Goal: Task Accomplishment & Management: Manage account settings

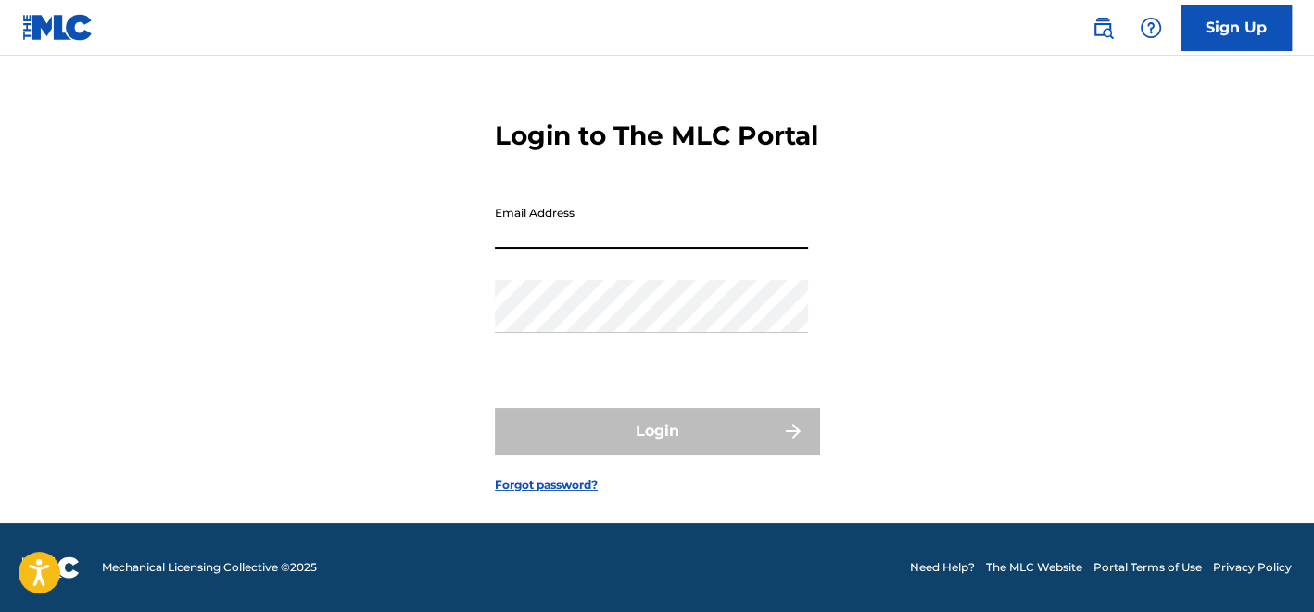
click at [547, 230] on input "Email Address" at bounding box center [651, 223] width 313 height 53
type input "[EMAIL_ADDRESS][DOMAIN_NAME]"
click at [616, 336] on div "Password" at bounding box center [651, 321] width 313 height 83
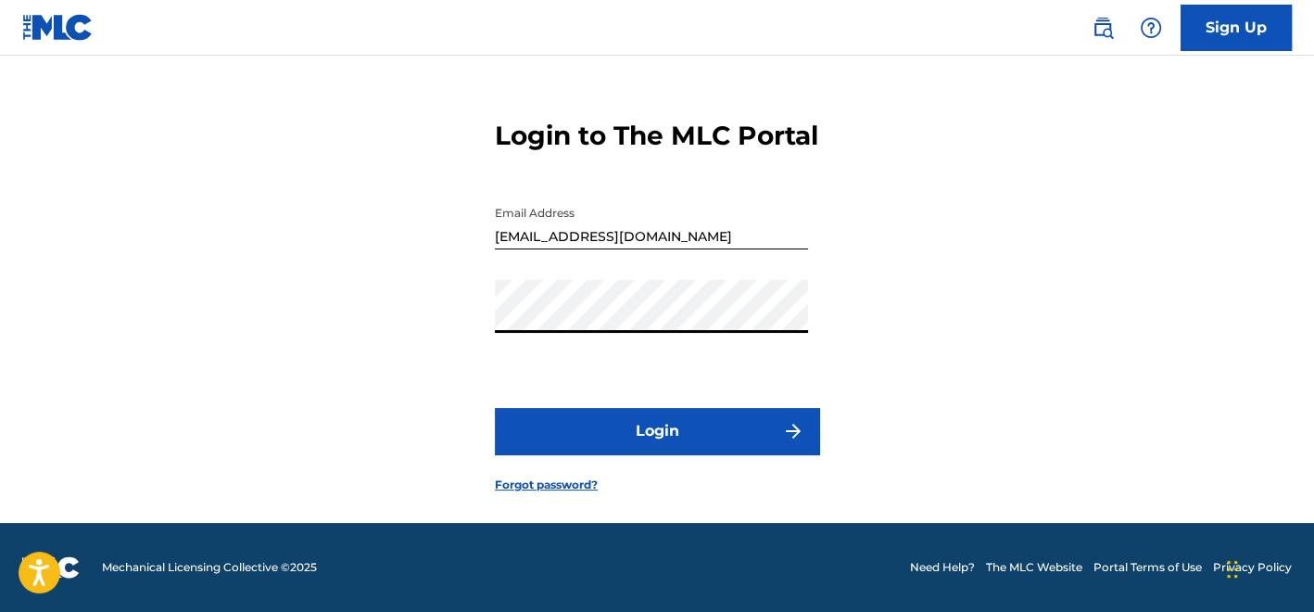
click at [671, 428] on button "Login" at bounding box center [657, 431] width 324 height 46
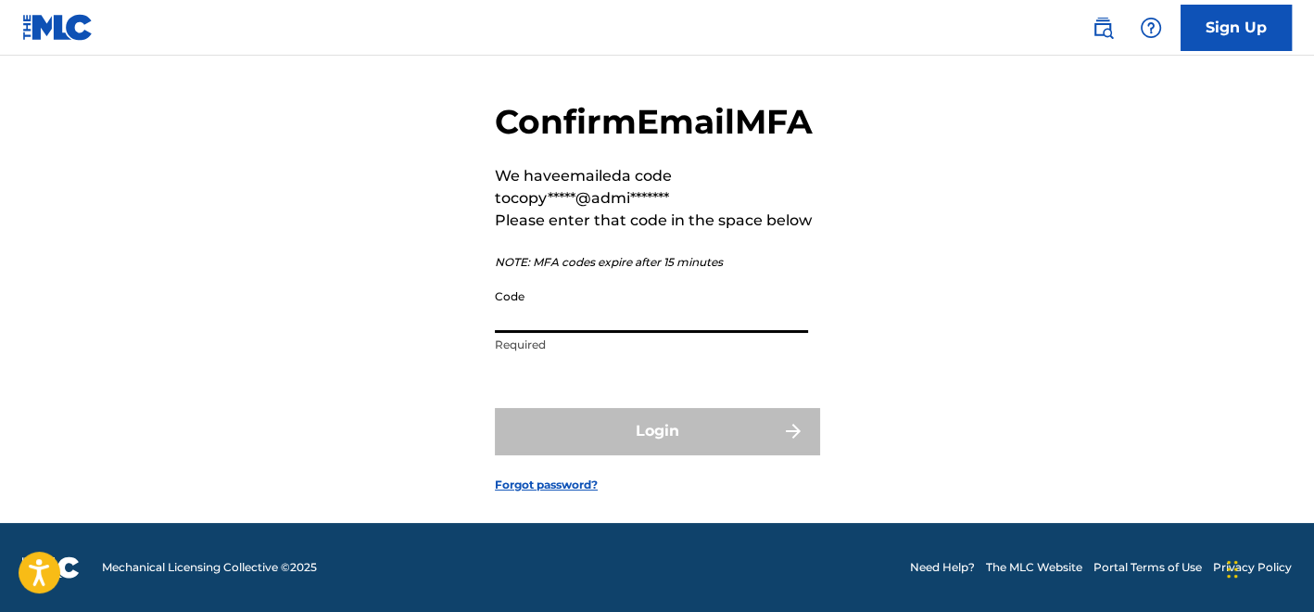
click at [632, 326] on input "Code" at bounding box center [651, 306] width 313 height 53
paste input "688143"
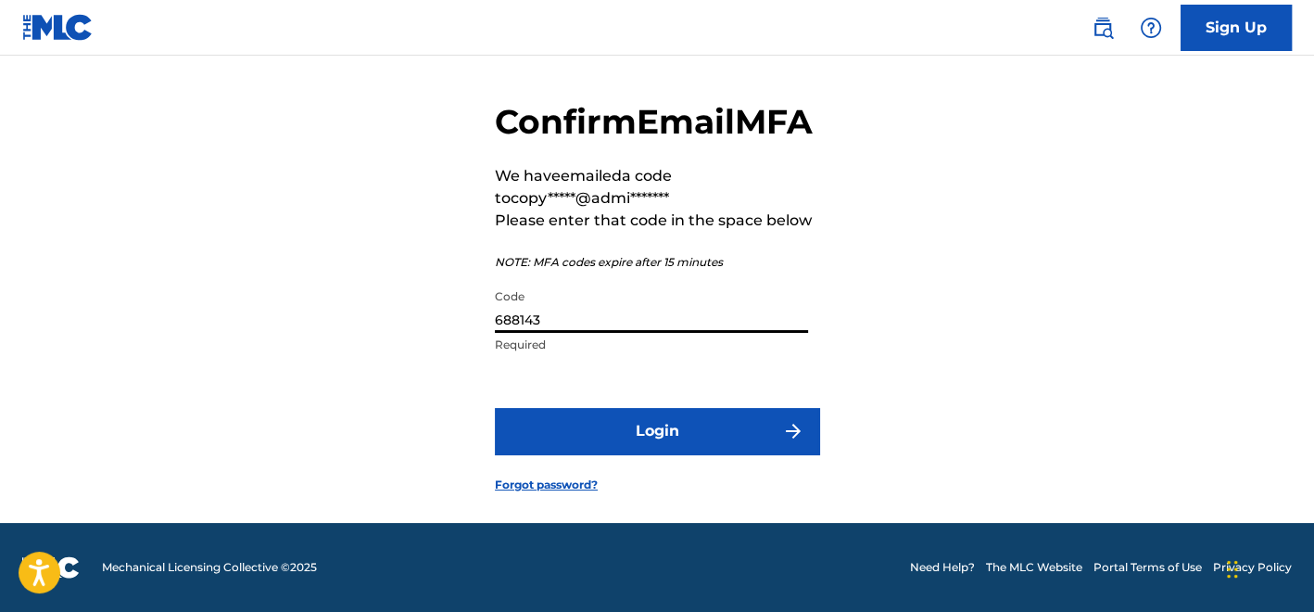
type input "688143"
click at [739, 451] on button "Login" at bounding box center [657, 431] width 324 height 46
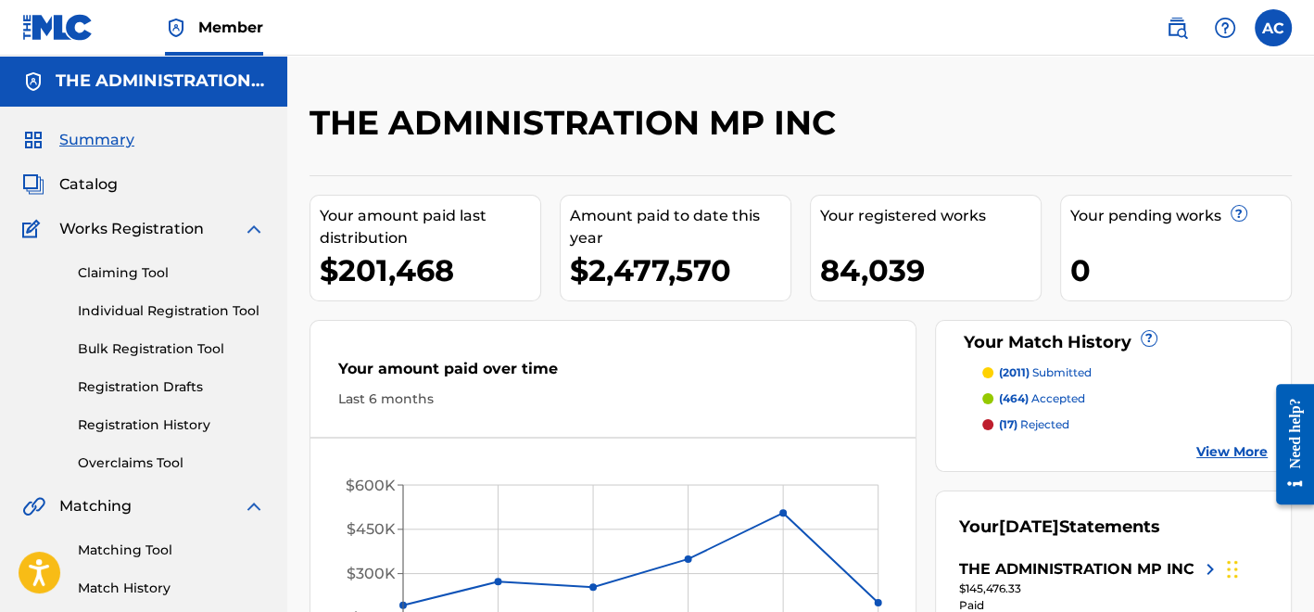
click at [80, 186] on span "Catalog" at bounding box center [88, 184] width 58 height 22
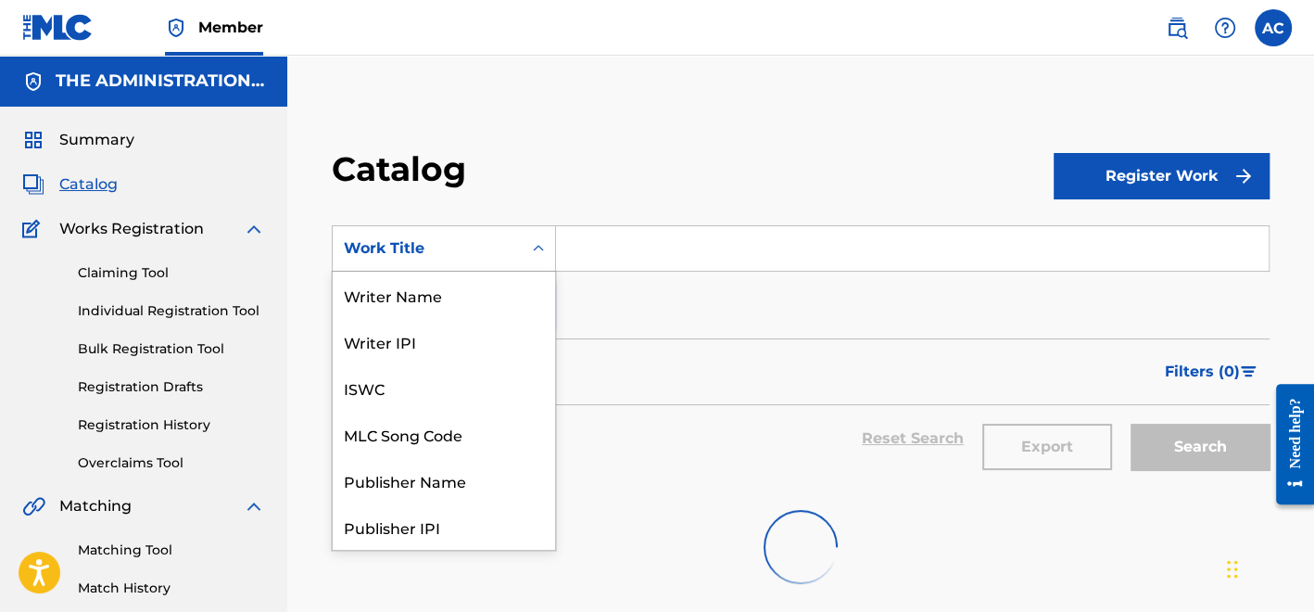
click at [424, 264] on div "Work Title" at bounding box center [427, 248] width 189 height 35
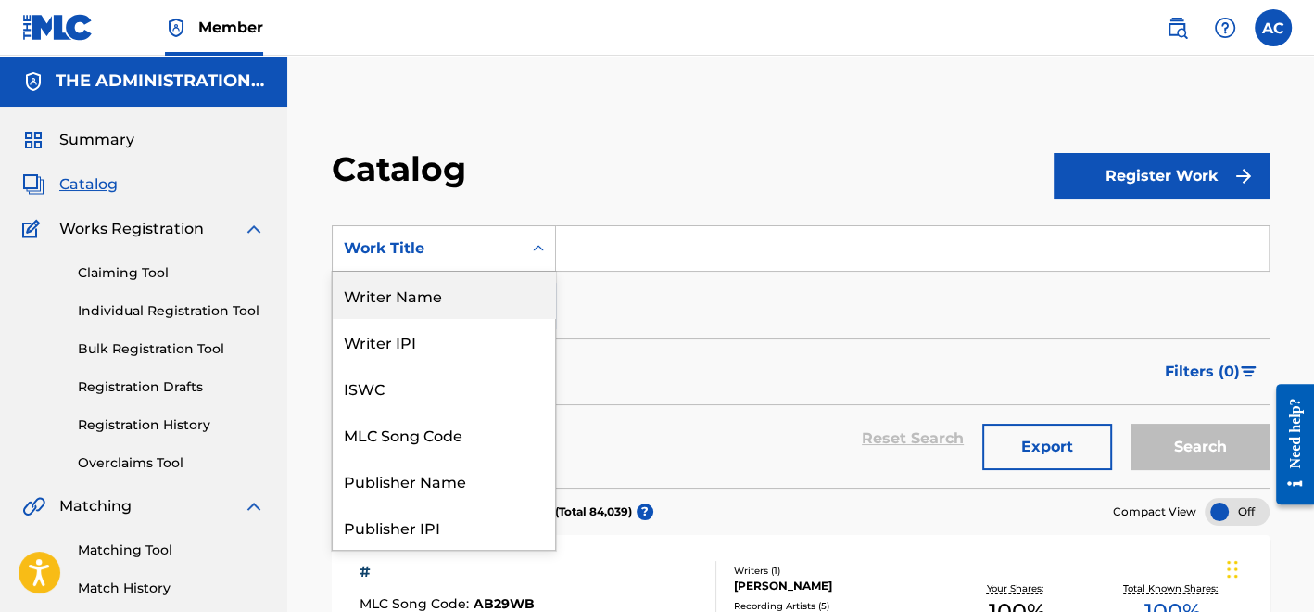
click at [451, 311] on div "Writer Name" at bounding box center [444, 295] width 222 height 46
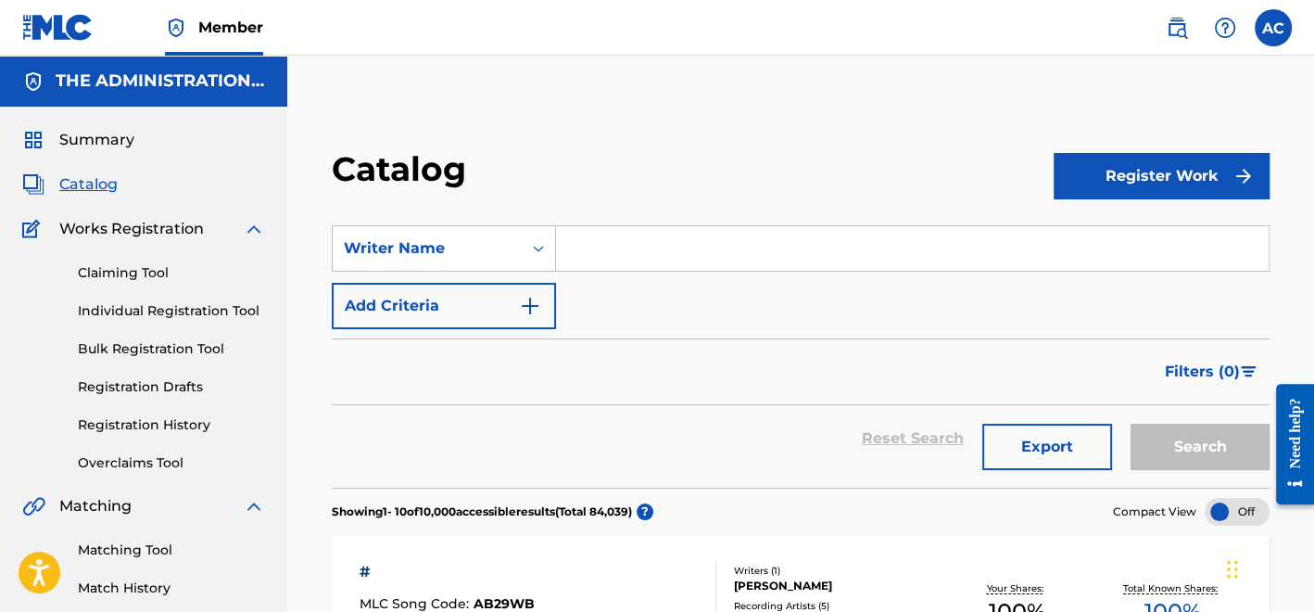
click at [598, 262] on input "Search Form" at bounding box center [912, 248] width 713 height 44
paste input "Charles E Glover"
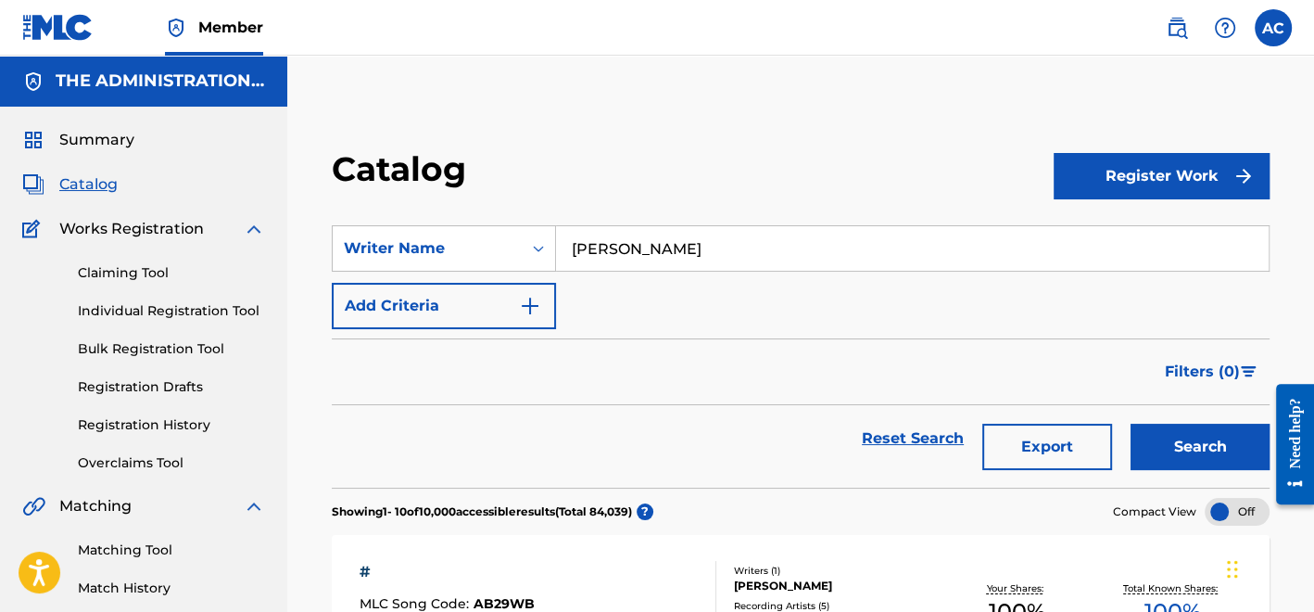
type input "Charles E Glover"
click at [1204, 456] on button "Search" at bounding box center [1200, 447] width 139 height 46
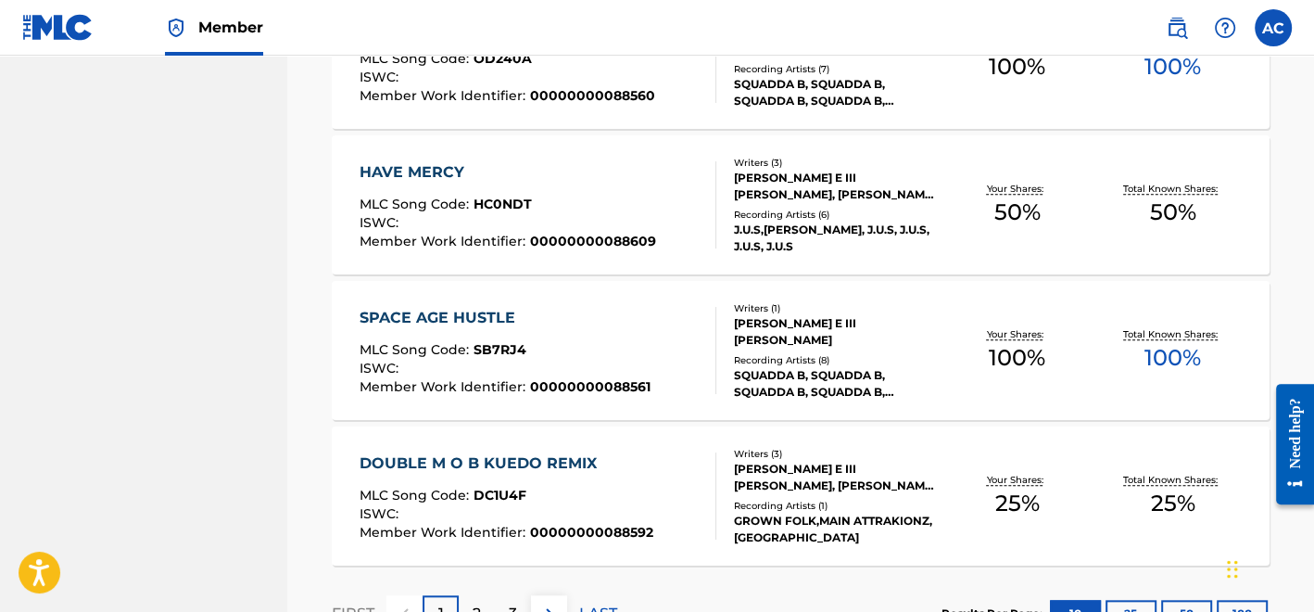
scroll to position [1555, 0]
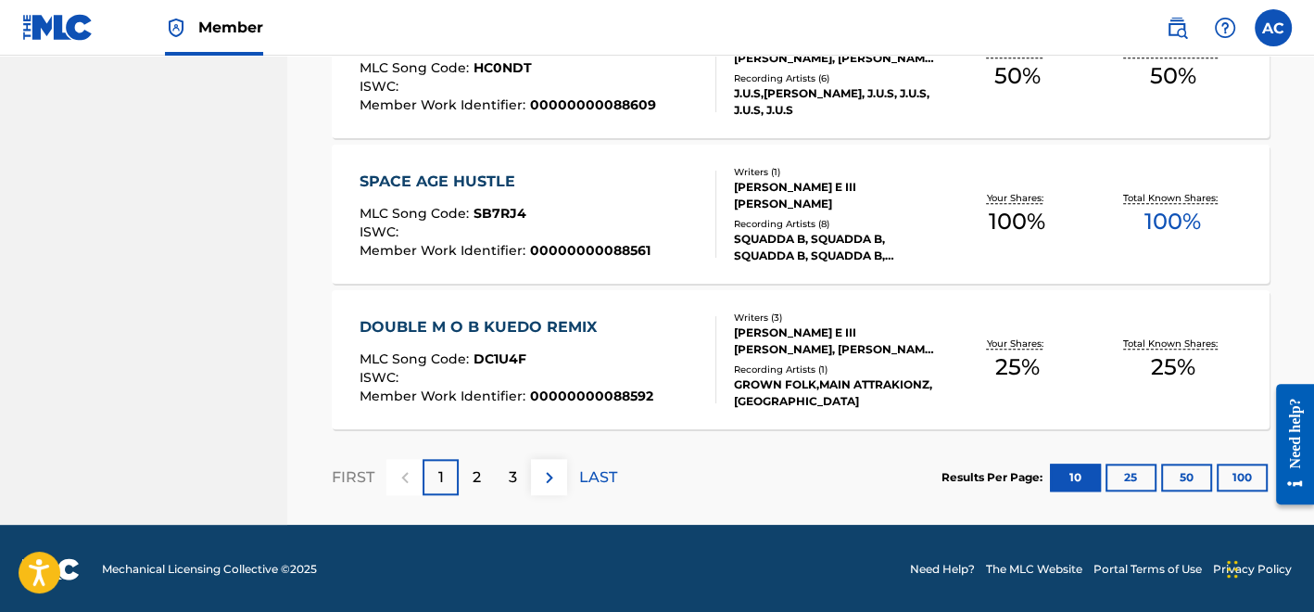
click at [1124, 475] on button "25" at bounding box center [1131, 477] width 51 height 28
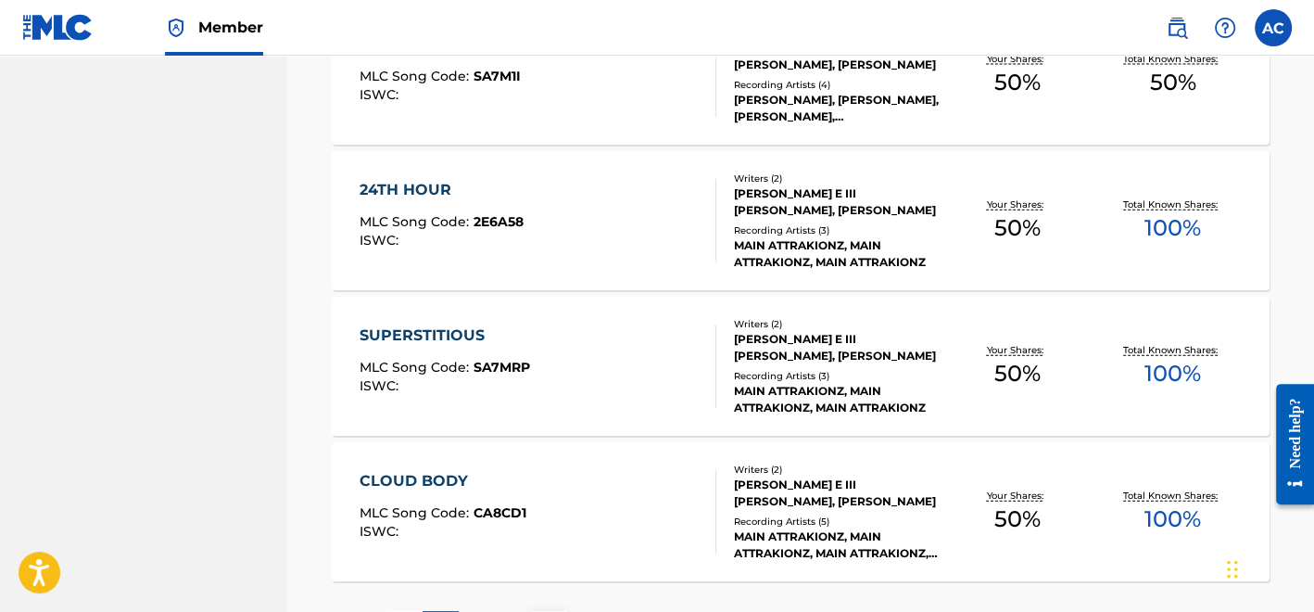
scroll to position [3738, 0]
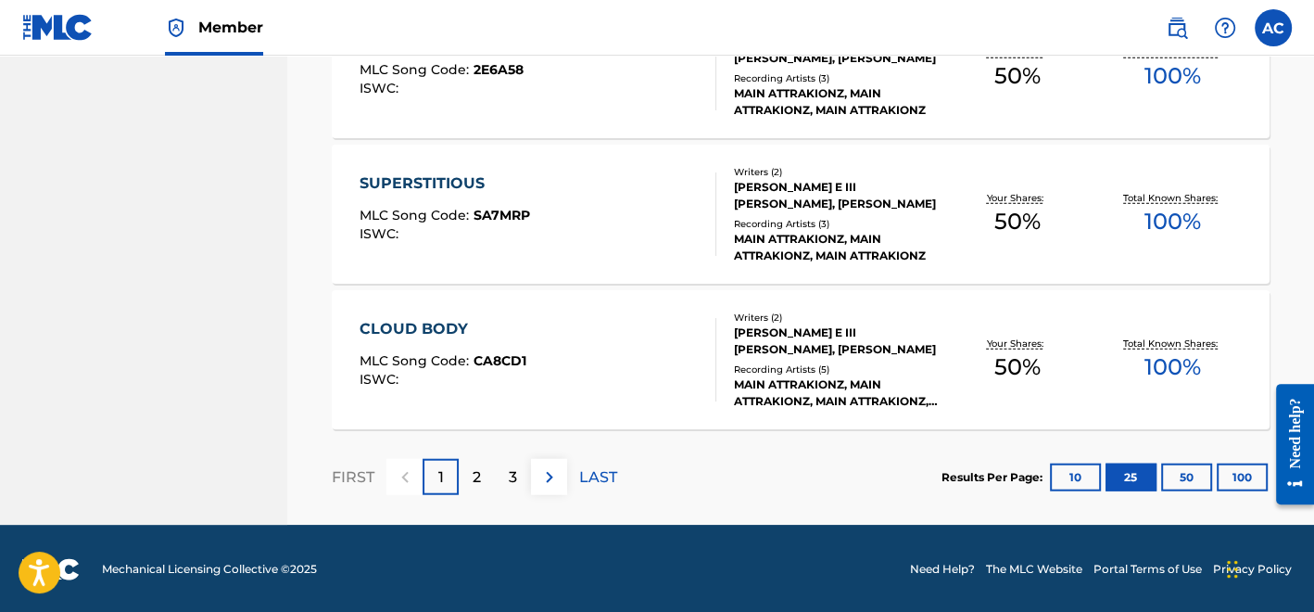
click at [479, 466] on p "2" at bounding box center [477, 477] width 8 height 22
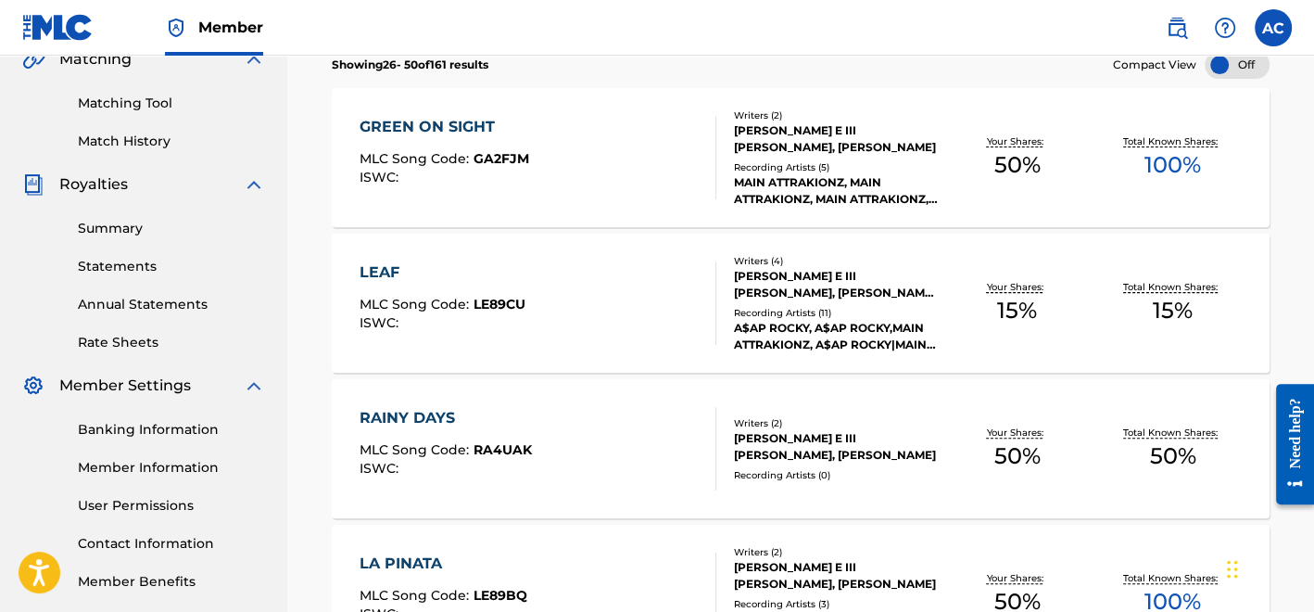
scroll to position [448, 0]
click at [540, 188] on div "GREEN ON SIGHT MLC Song Code : GA2FJM ISWC :" at bounding box center [538, 156] width 357 height 83
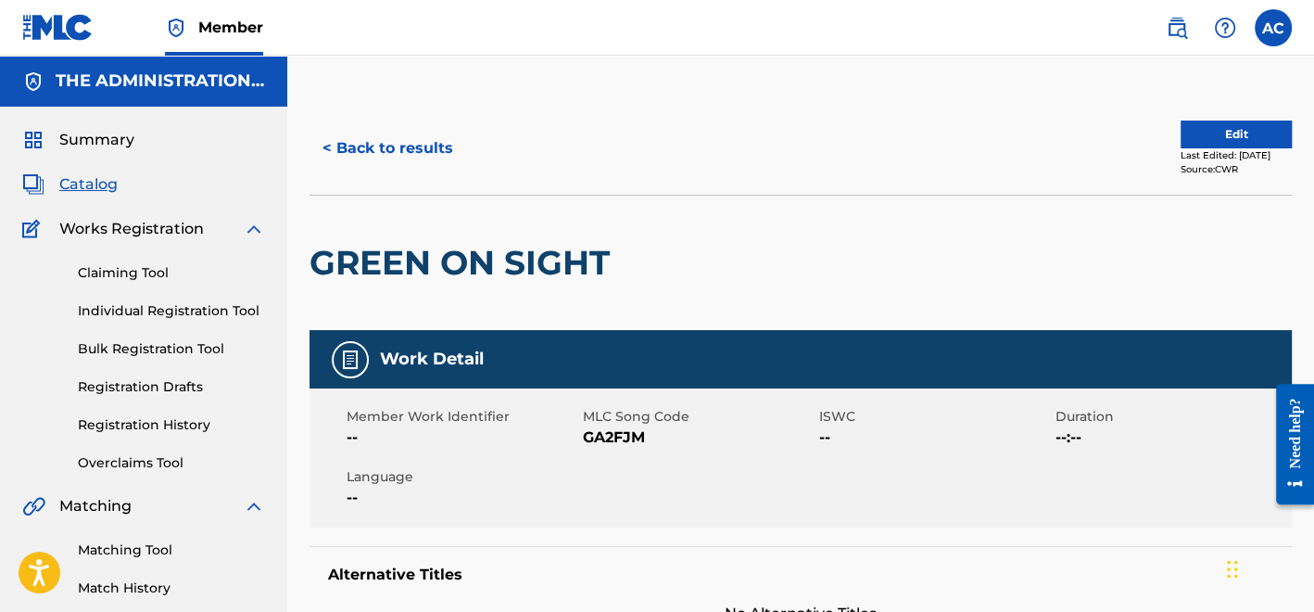
click at [480, 278] on h2 "GREEN ON SIGHT" at bounding box center [465, 263] width 310 height 42
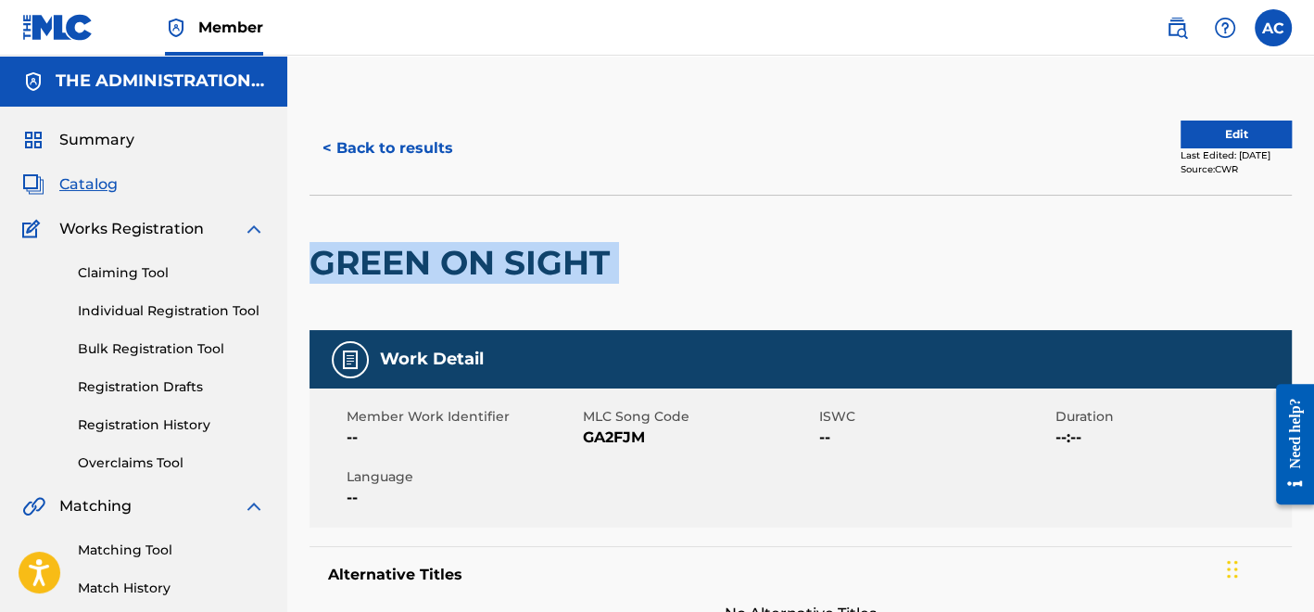
click at [480, 278] on h2 "GREEN ON SIGHT" at bounding box center [465, 263] width 310 height 42
copy div "GREEN ON SIGHT"
click at [424, 148] on button "< Back to results" at bounding box center [388, 148] width 157 height 46
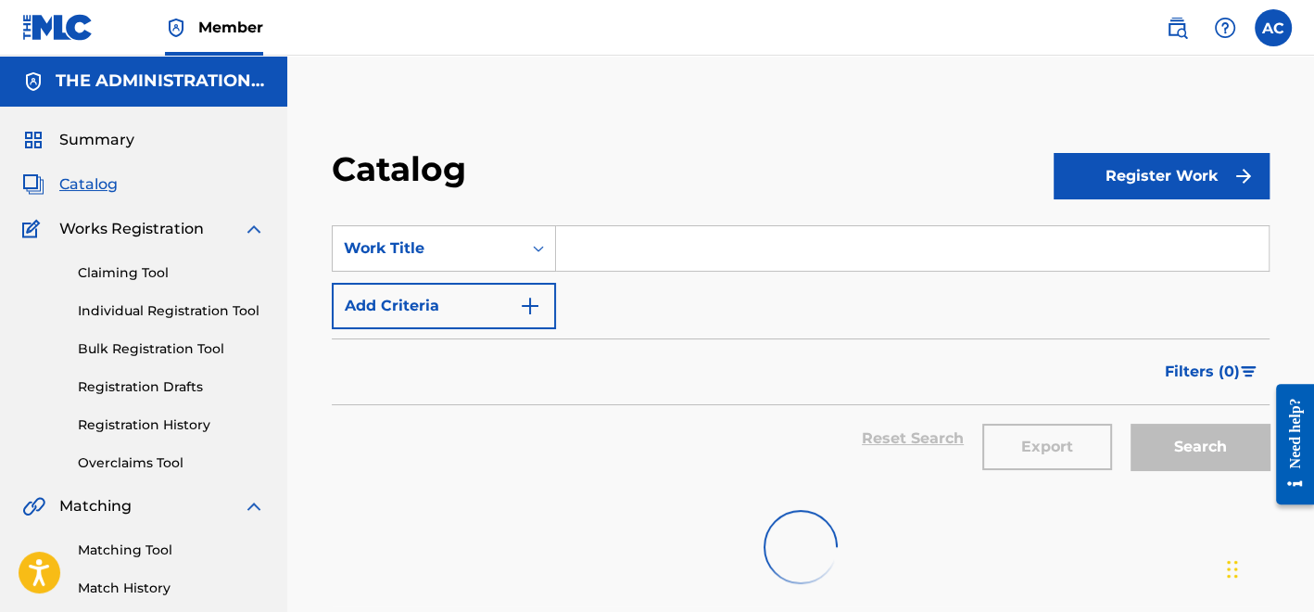
scroll to position [448, 0]
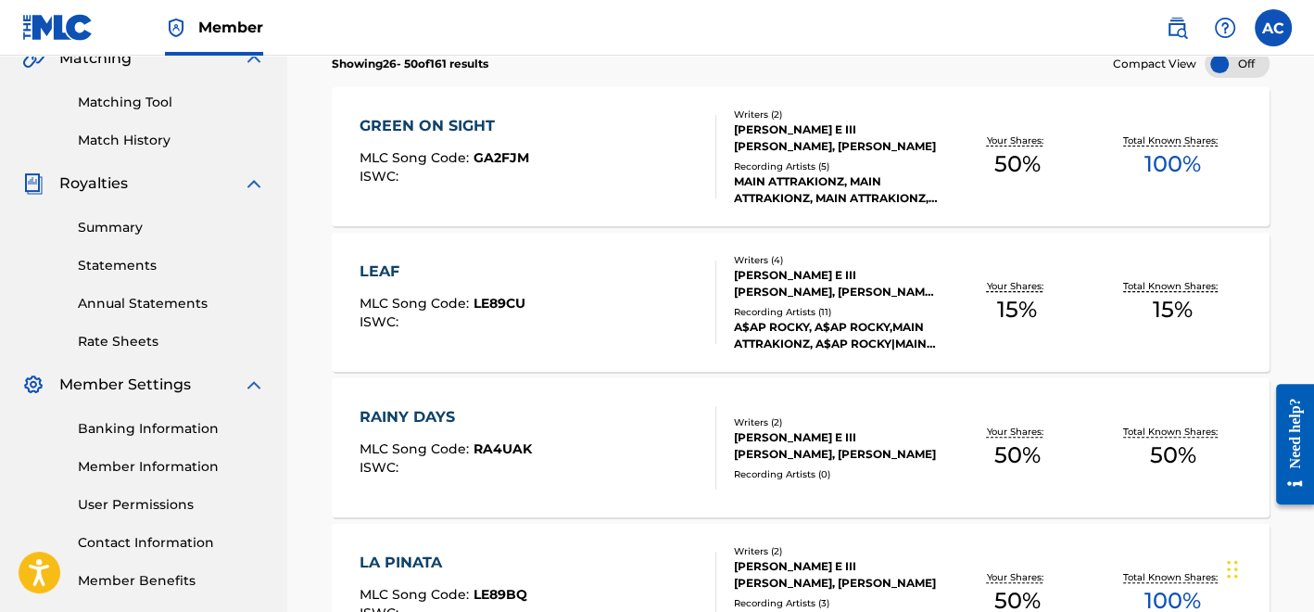
click at [606, 327] on div "LEAF MLC Song Code : LE89CU ISWC :" at bounding box center [538, 301] width 357 height 83
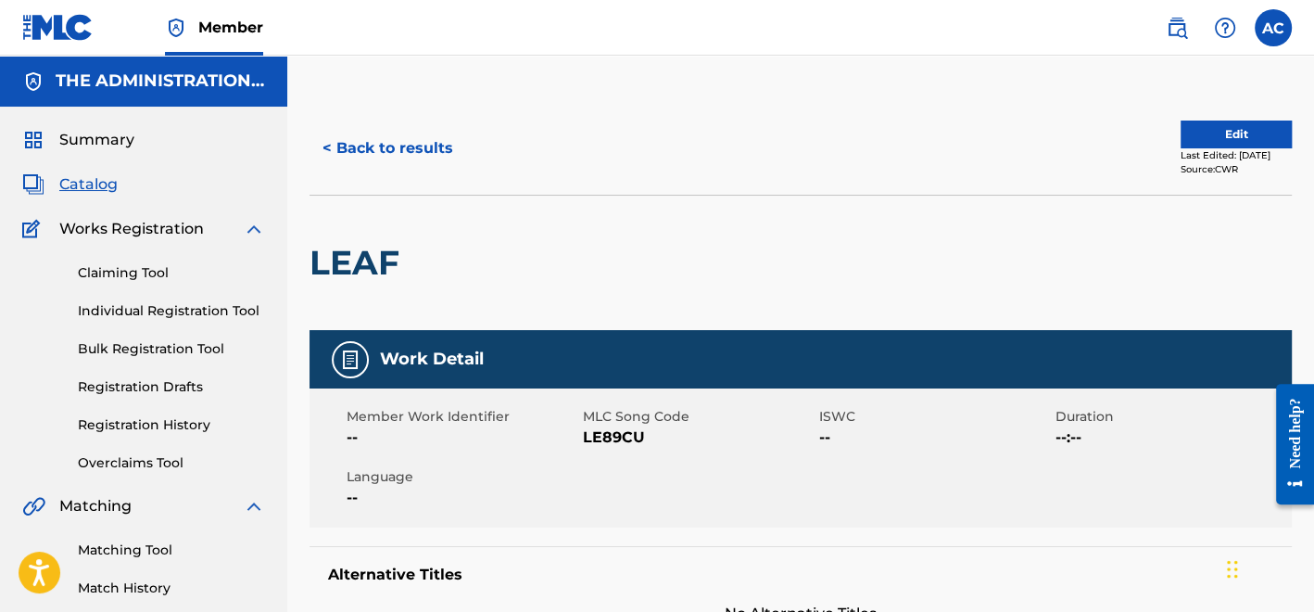
click at [439, 148] on button "< Back to results" at bounding box center [388, 148] width 157 height 46
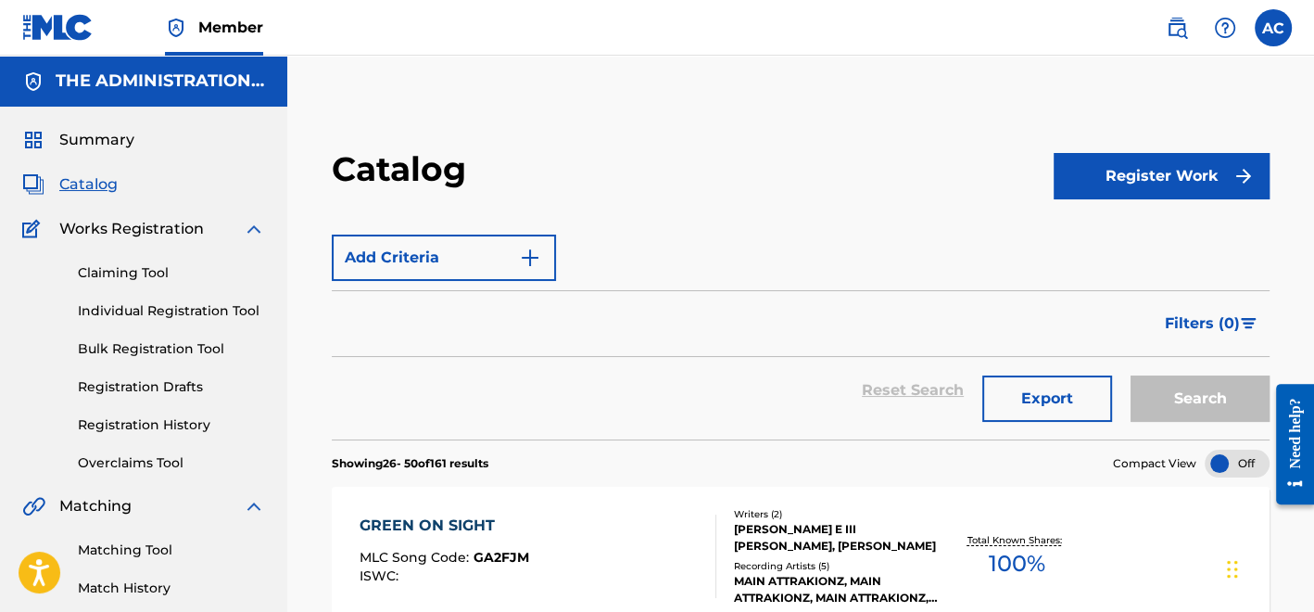
scroll to position [448, 0]
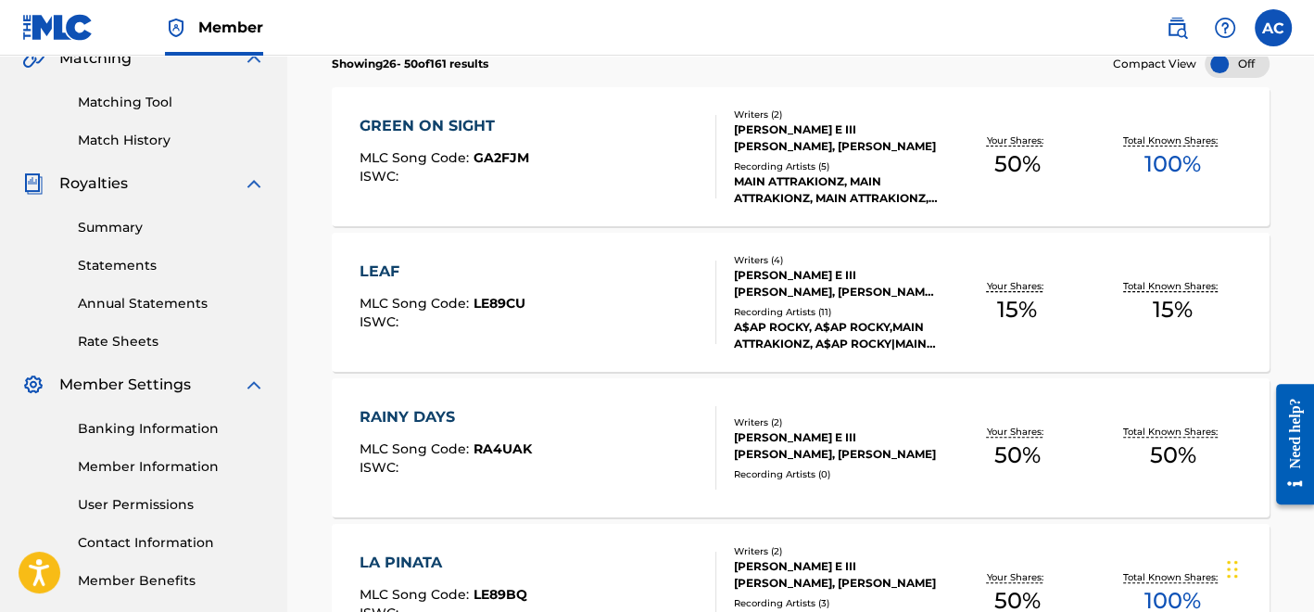
click at [564, 419] on div "RAINY DAYS MLC Song Code : RA4UAK ISWC :" at bounding box center [538, 447] width 357 height 83
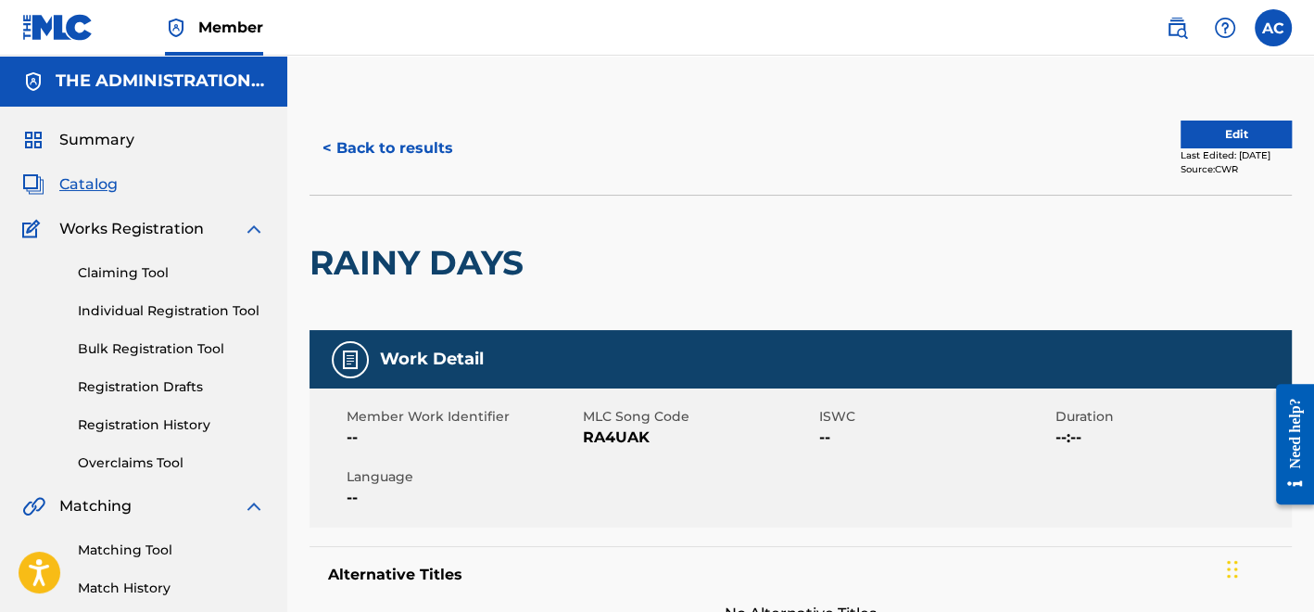
click at [453, 262] on h2 "RAINY DAYS" at bounding box center [421, 263] width 223 height 42
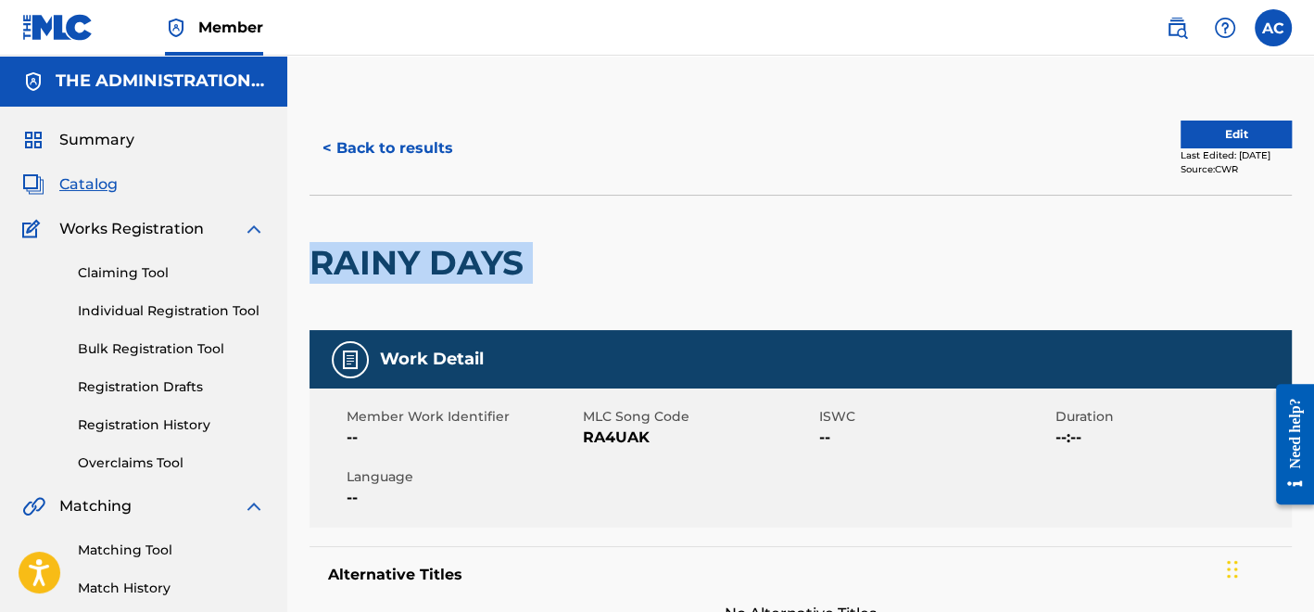
click at [453, 262] on h2 "RAINY DAYS" at bounding box center [421, 263] width 223 height 42
copy div "RAINY DAYS"
click at [1181, 135] on button "Edit" at bounding box center [1236, 135] width 111 height 28
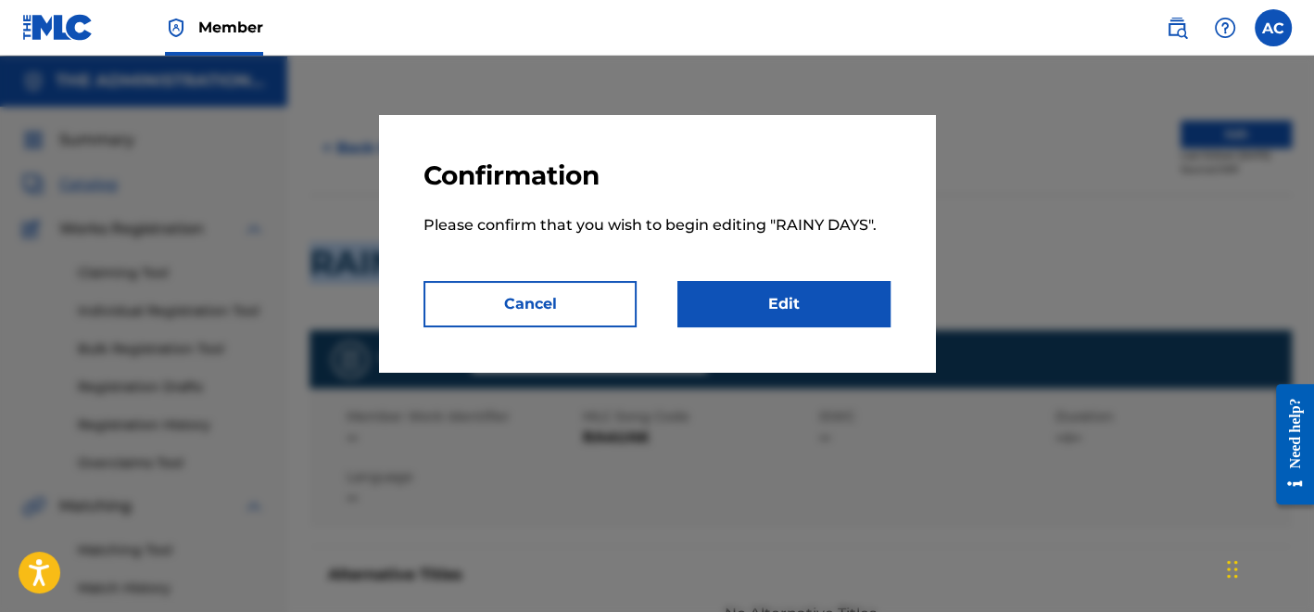
click at [834, 305] on link "Edit" at bounding box center [784, 304] width 213 height 46
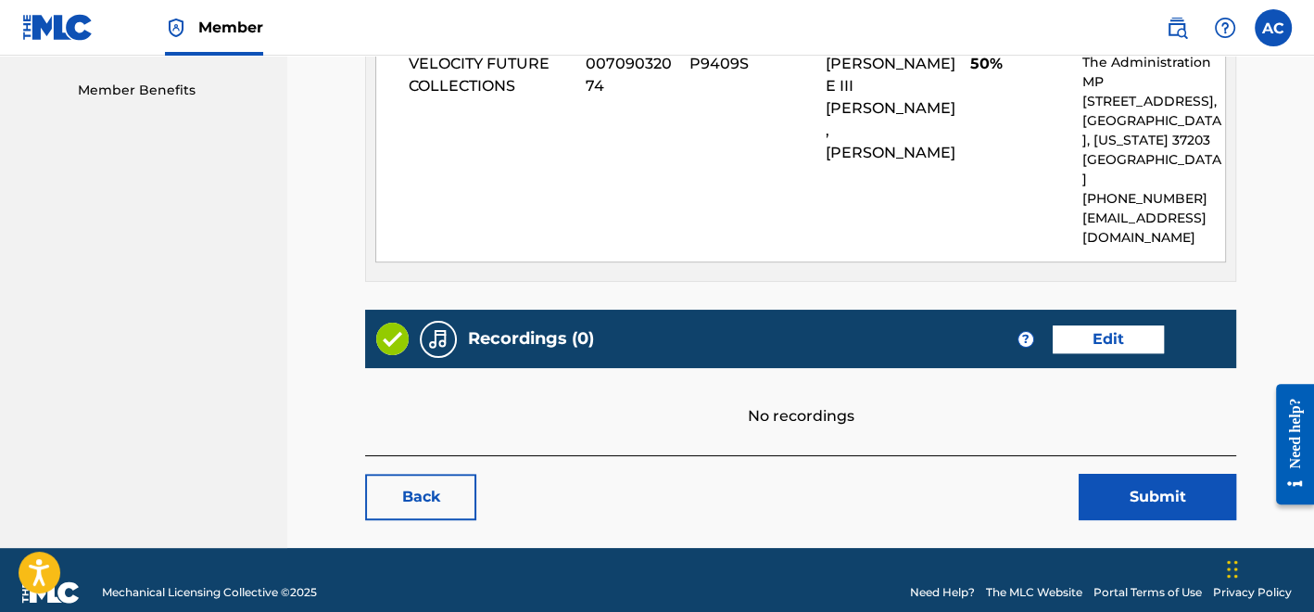
scroll to position [937, 0]
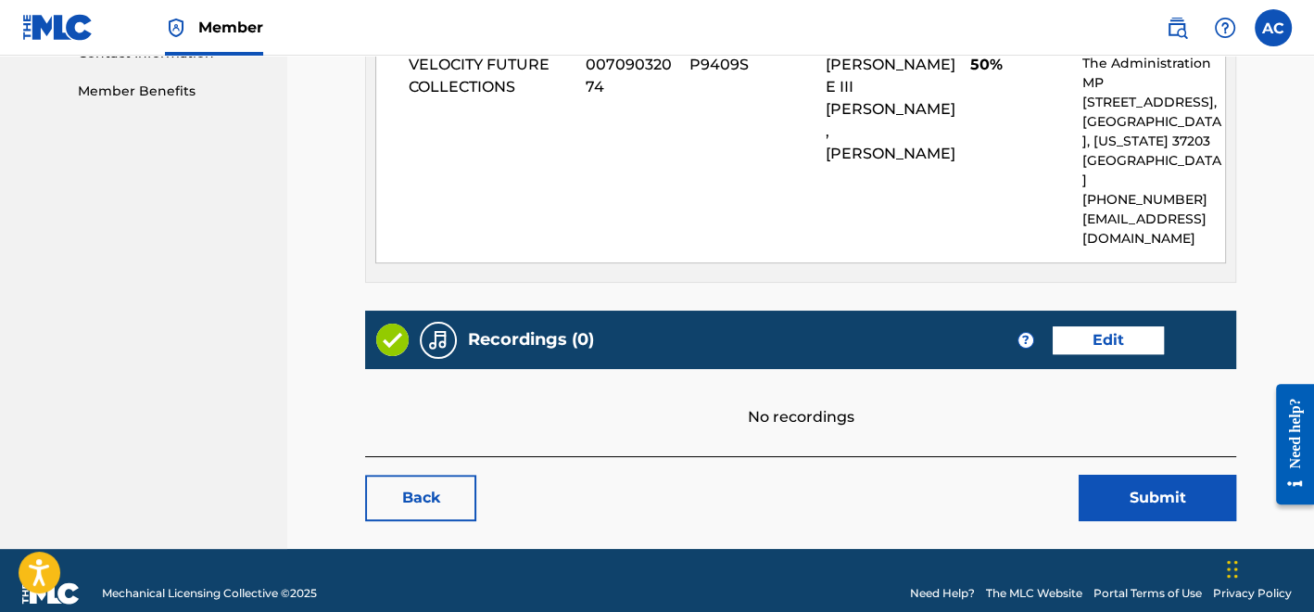
click at [1115, 326] on link "Edit" at bounding box center [1108, 340] width 111 height 28
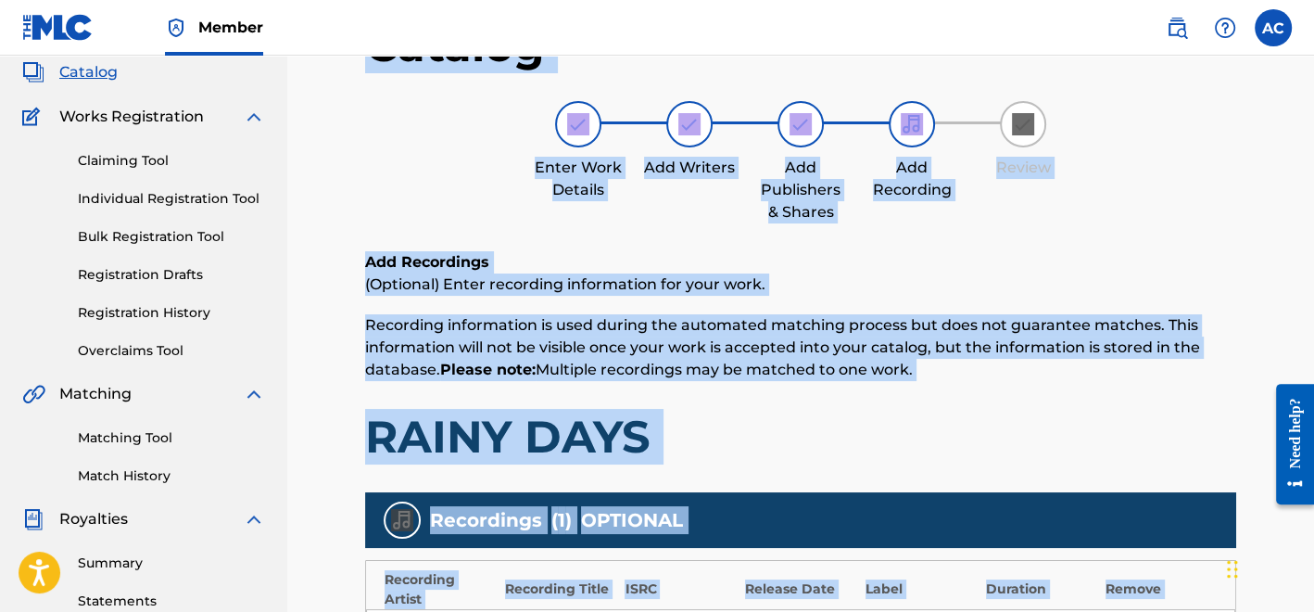
scroll to position [562, 0]
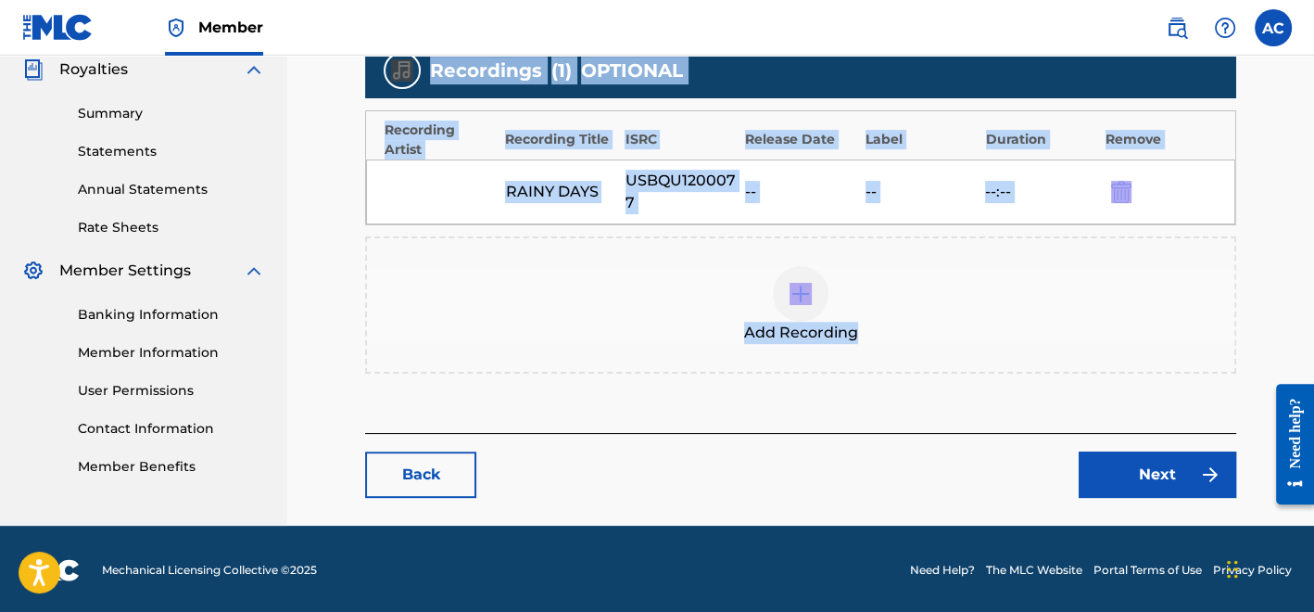
click at [397, 474] on link "Back" at bounding box center [420, 474] width 111 height 46
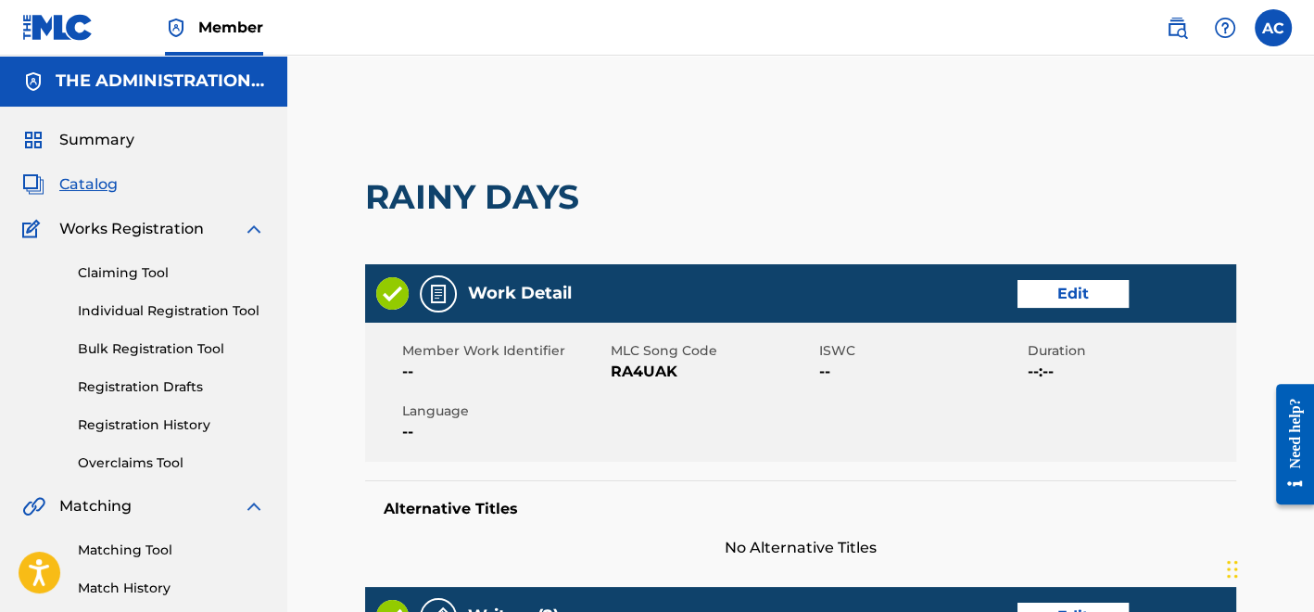
click at [730, 415] on div "Member Work Identifier -- MLC Song Code RA4UAK ISWC -- Duration --:-- Language …" at bounding box center [800, 392] width 871 height 139
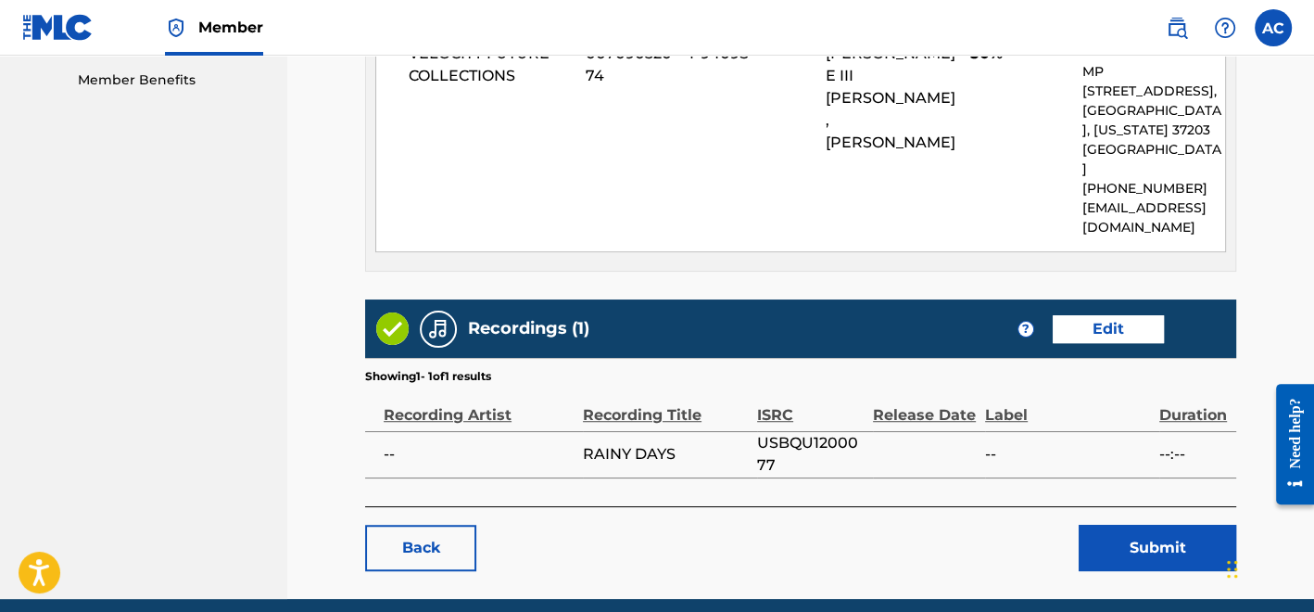
scroll to position [974, 0]
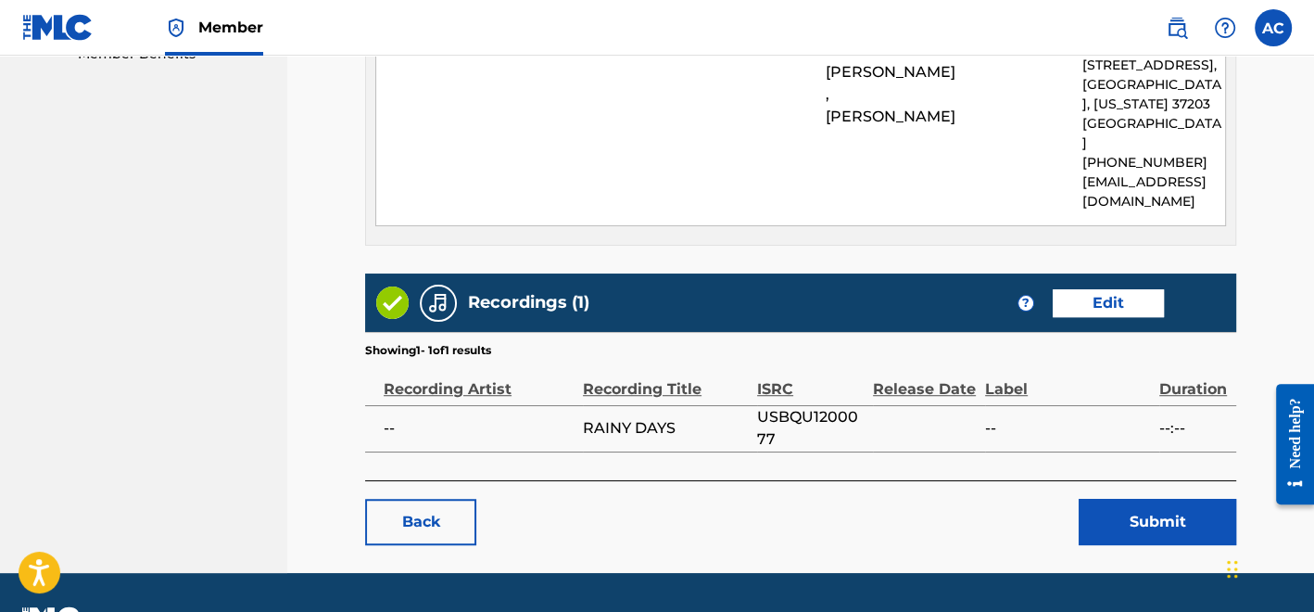
click at [730, 415] on td "RAINY DAYS" at bounding box center [670, 428] width 174 height 46
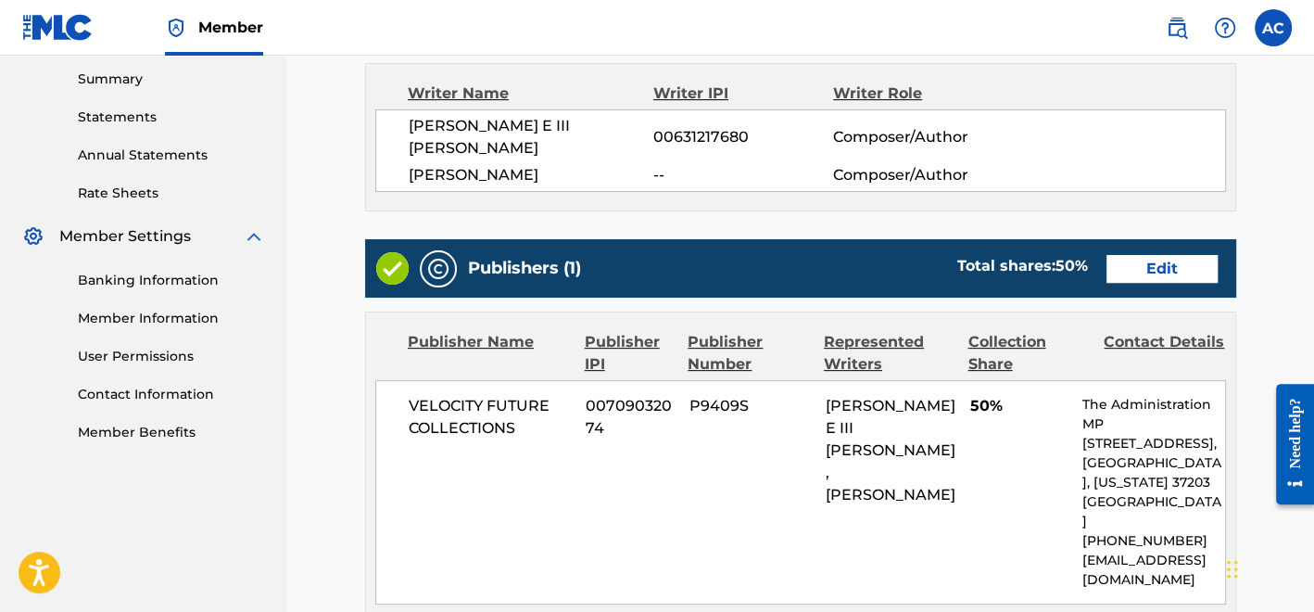
scroll to position [603, 0]
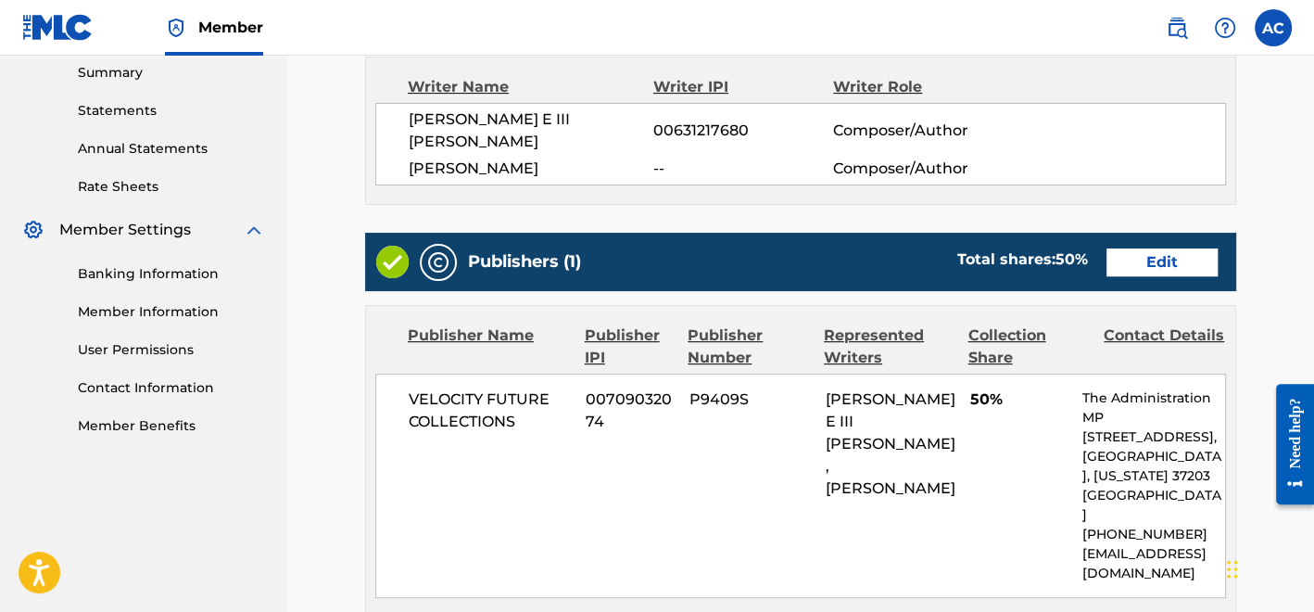
drag, startPoint x: 767, startPoint y: 181, endPoint x: 786, endPoint y: 234, distance: 56.3
click at [786, 234] on div "Work Detail Edit Member Work Identifier -- MLC Song Code RA4UAK ISWC -- Duratio…" at bounding box center [800, 257] width 871 height 1190
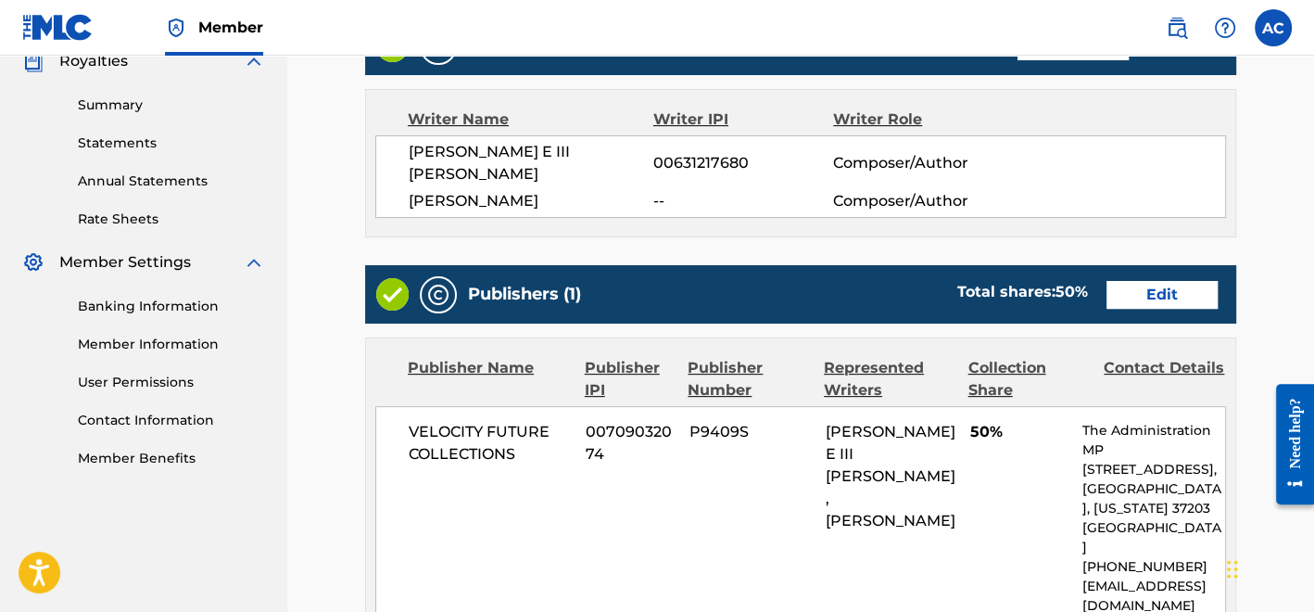
scroll to position [569, 0]
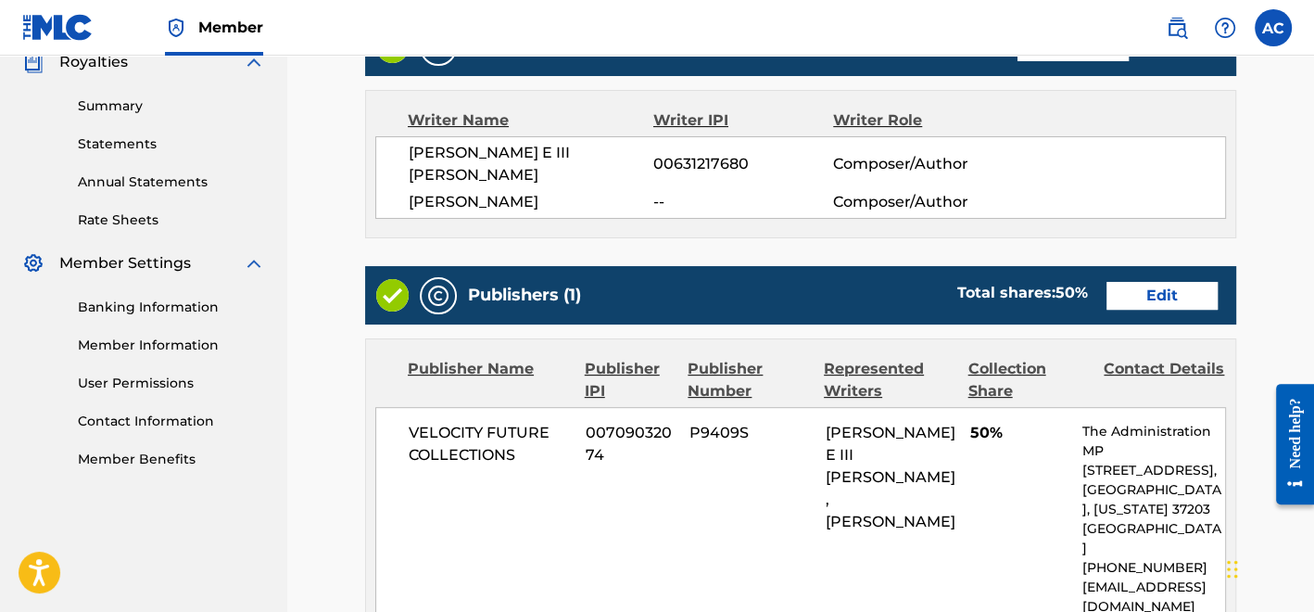
drag, startPoint x: 404, startPoint y: 173, endPoint x: 568, endPoint y: 180, distance: 164.2
click at [568, 180] on div "CHARLES E III GLOVER 00631217680 Composer/Author DAMONDRE GRICE -- Composer/Aut…" at bounding box center [800, 177] width 851 height 83
copy span "DAMONDRE GRICE"
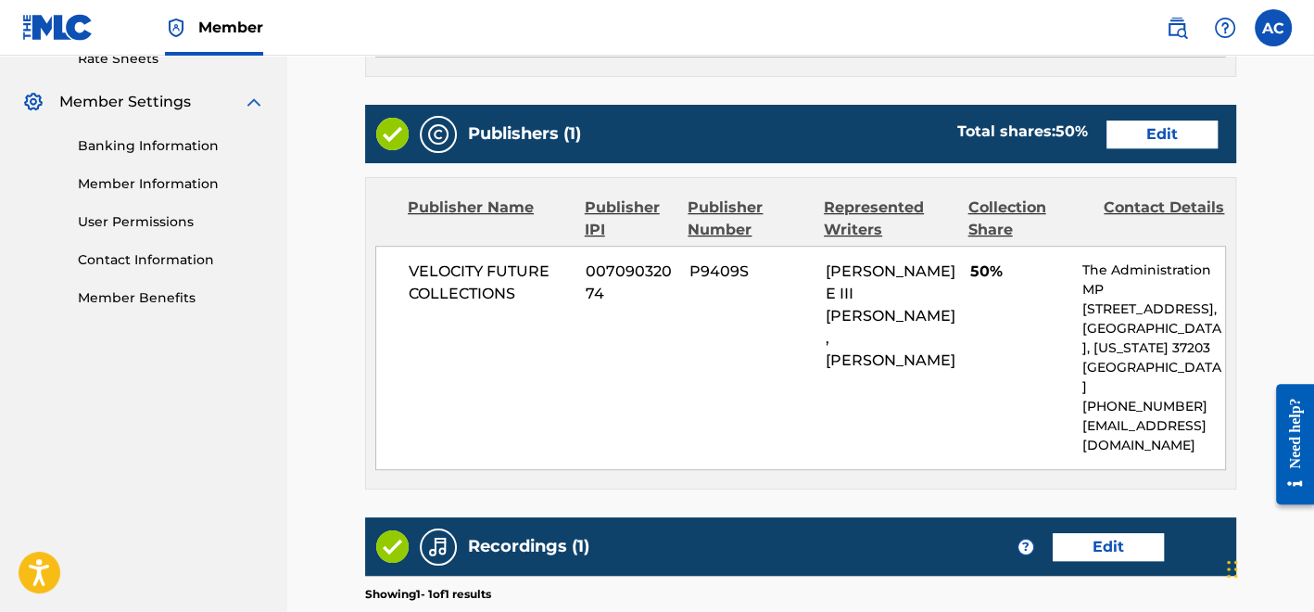
scroll to position [732, 0]
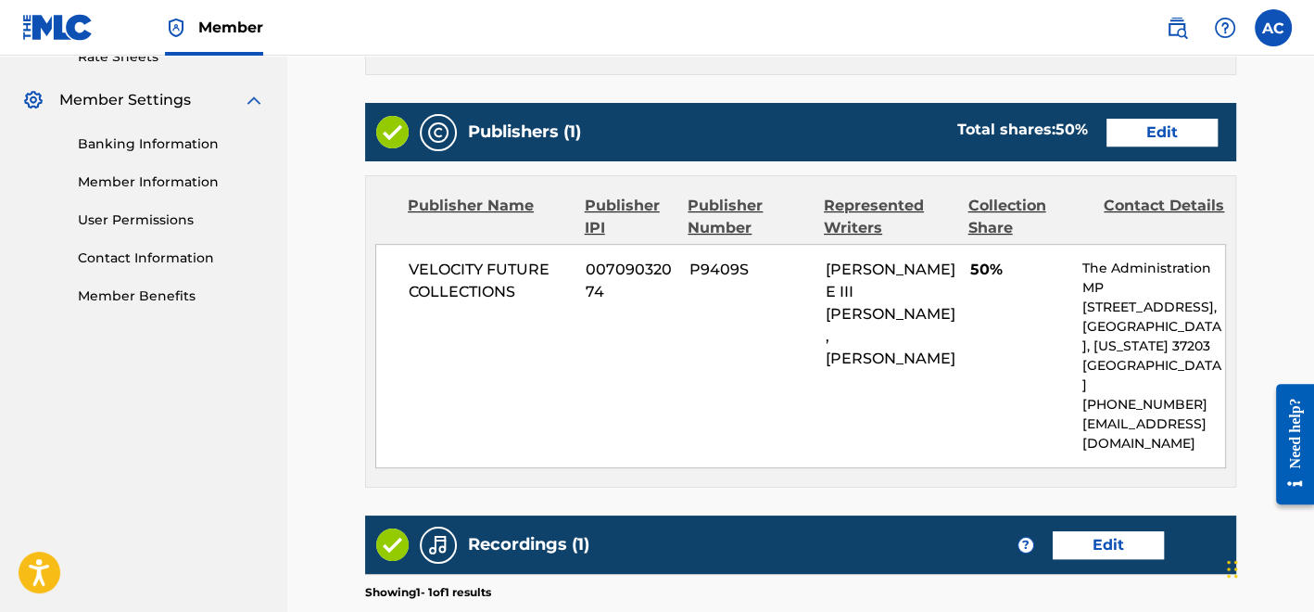
click at [1165, 119] on link "Edit" at bounding box center [1162, 133] width 111 height 28
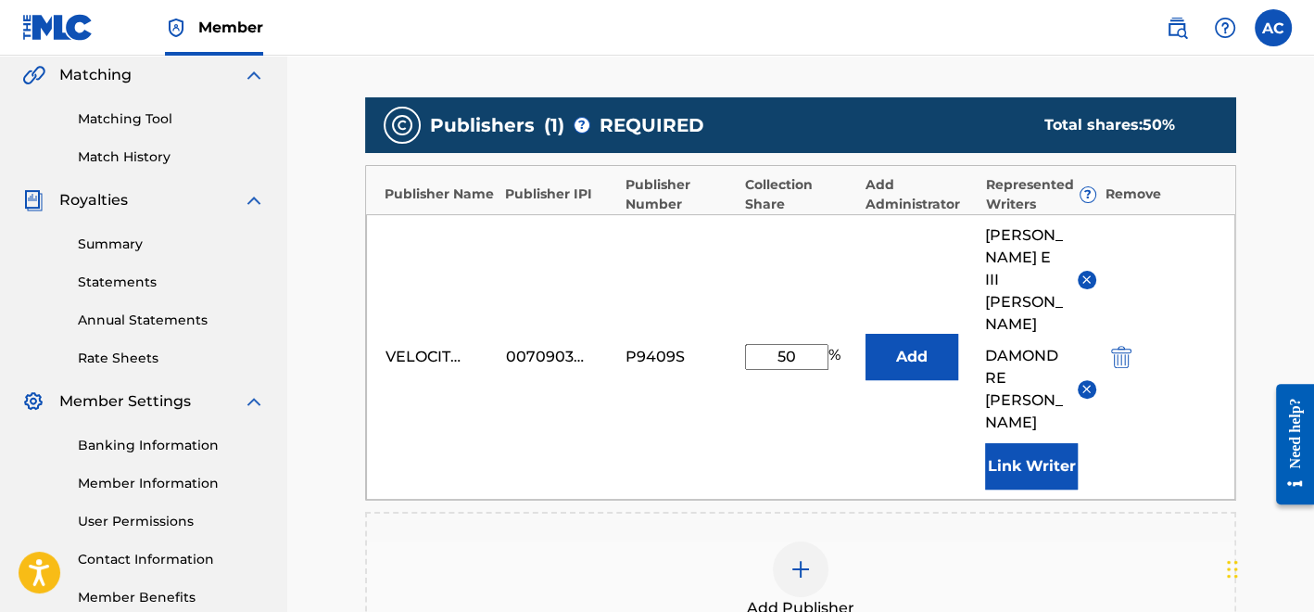
scroll to position [432, 0]
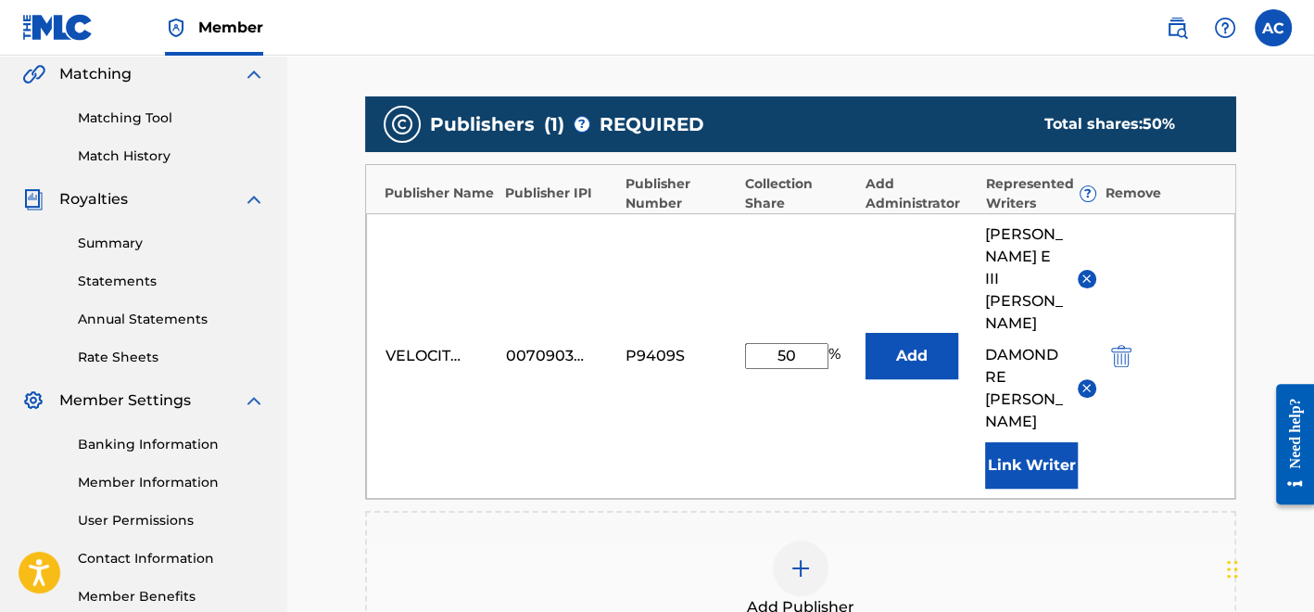
click at [1083, 381] on img at bounding box center [1087, 388] width 14 height 14
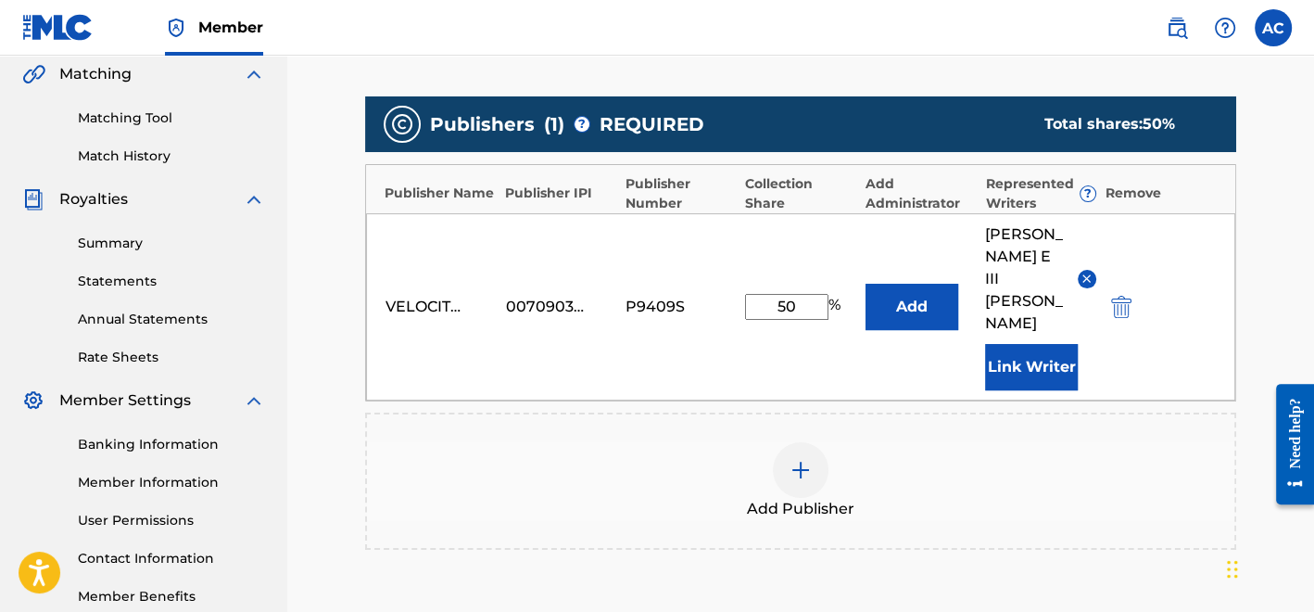
click at [806, 294] on input "50" at bounding box center [786, 307] width 83 height 26
type input "5"
type input "17.5"
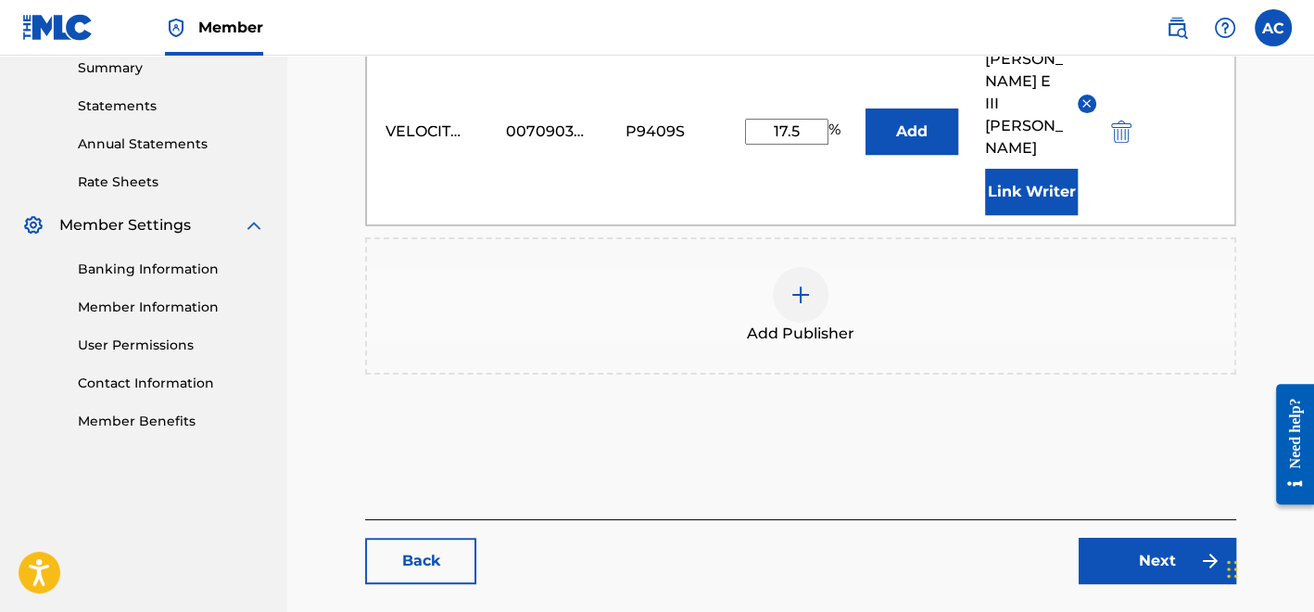
scroll to position [649, 0]
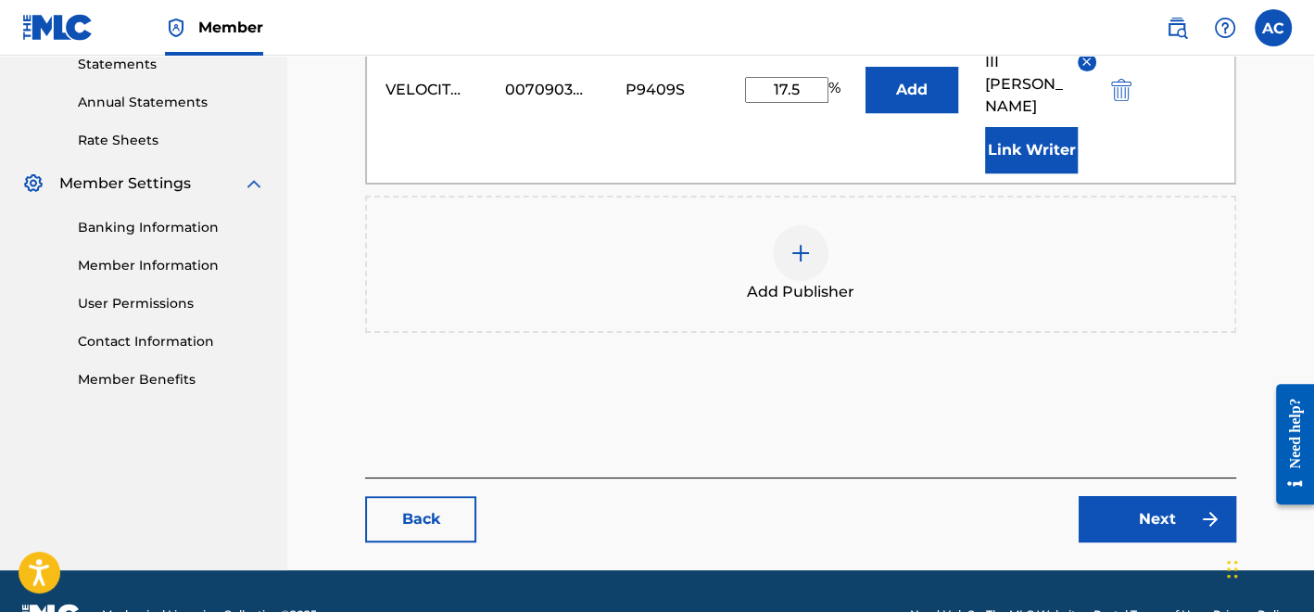
click at [1133, 496] on link "Next" at bounding box center [1158, 519] width 158 height 46
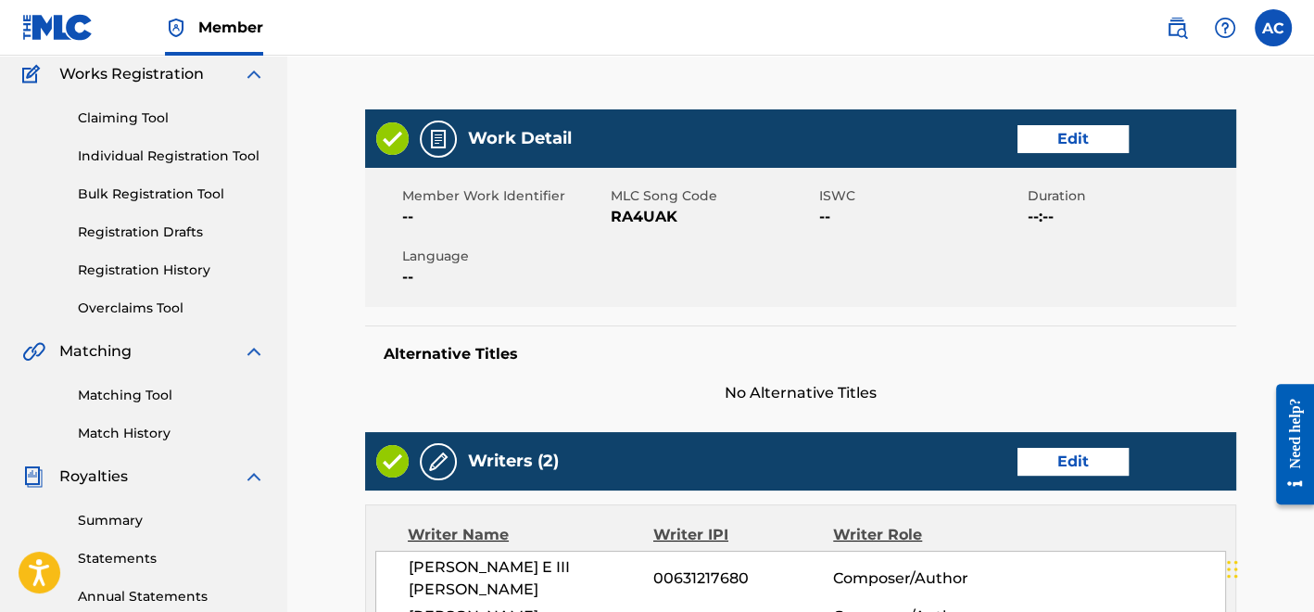
scroll to position [134, 0]
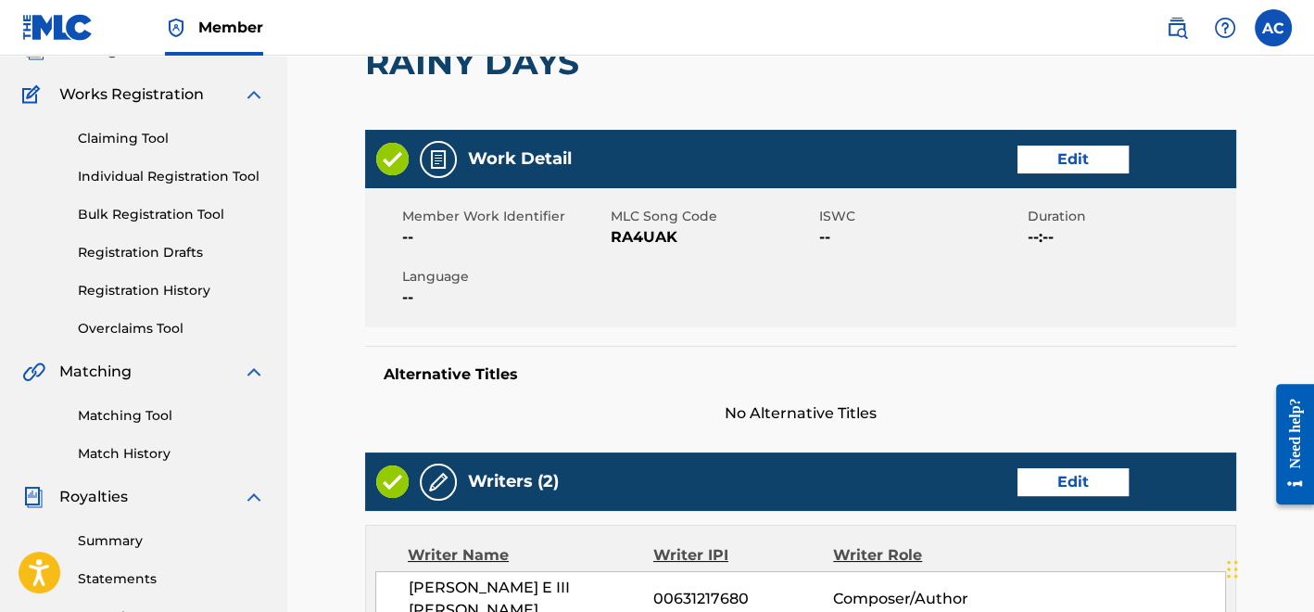
click at [649, 229] on span "RA4UAK" at bounding box center [713, 237] width 204 height 22
copy span "RA4UAK"
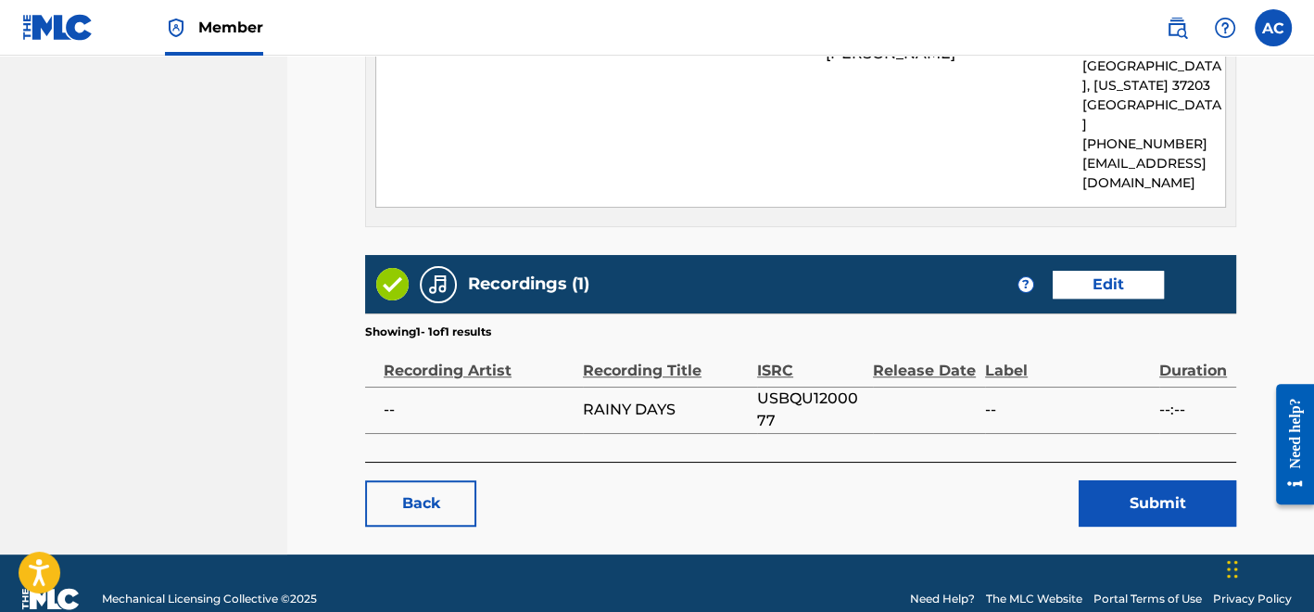
scroll to position [998, 0]
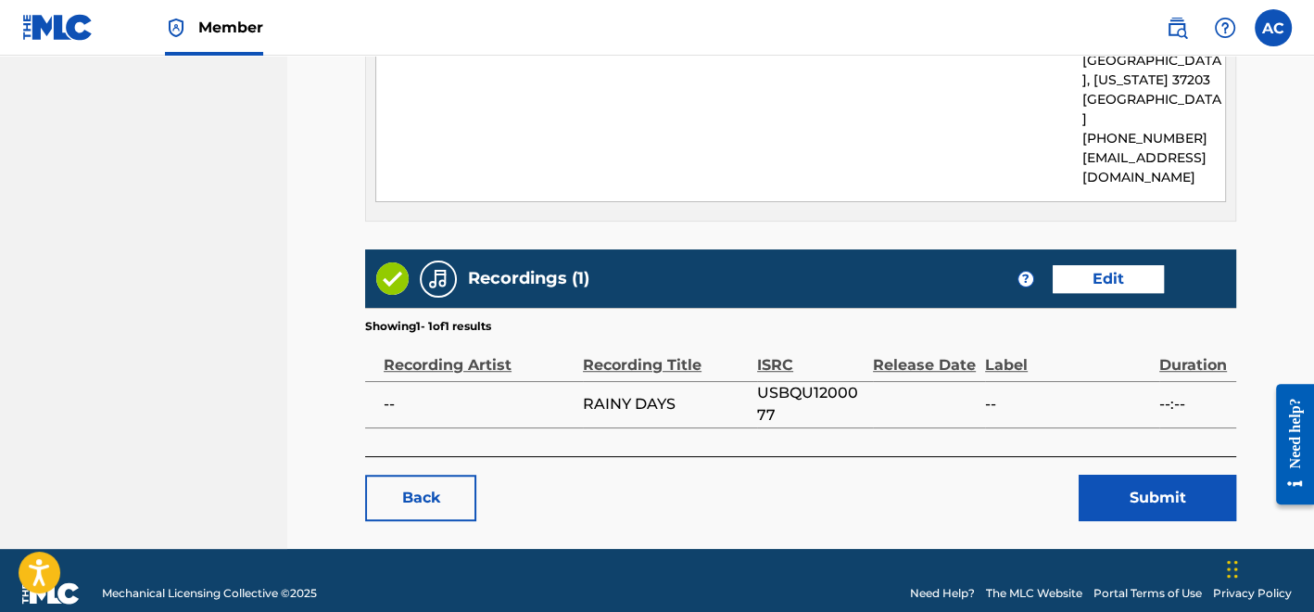
click at [1136, 475] on button "Submit" at bounding box center [1158, 498] width 158 height 46
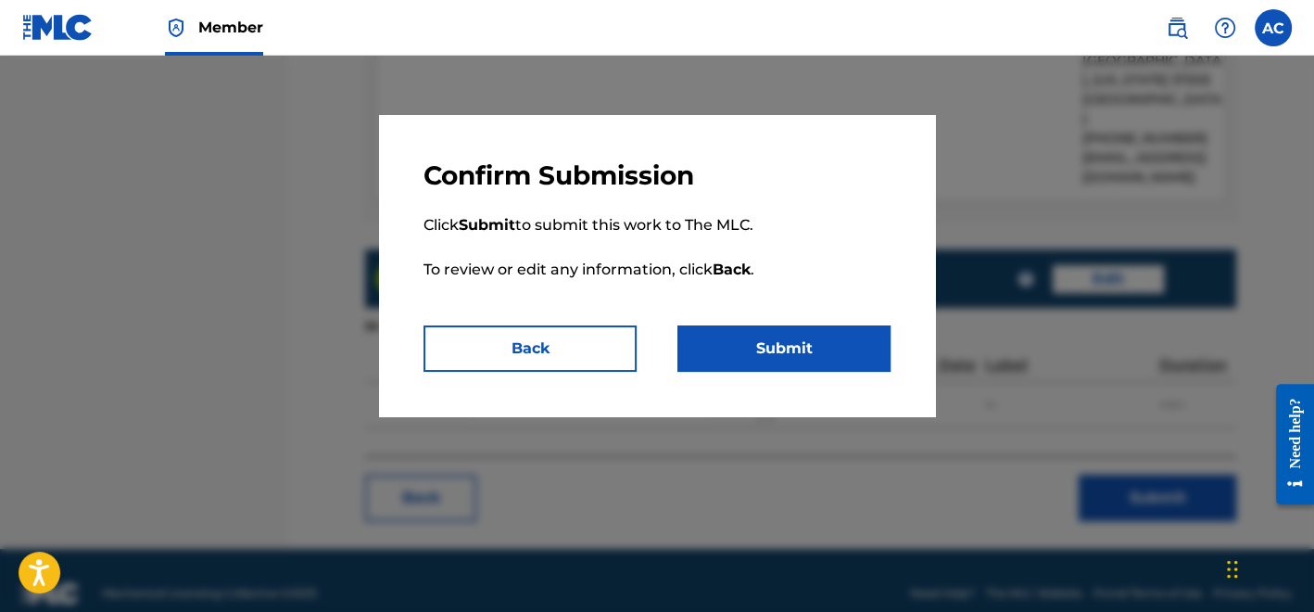
click at [749, 343] on button "Submit" at bounding box center [784, 348] width 213 height 46
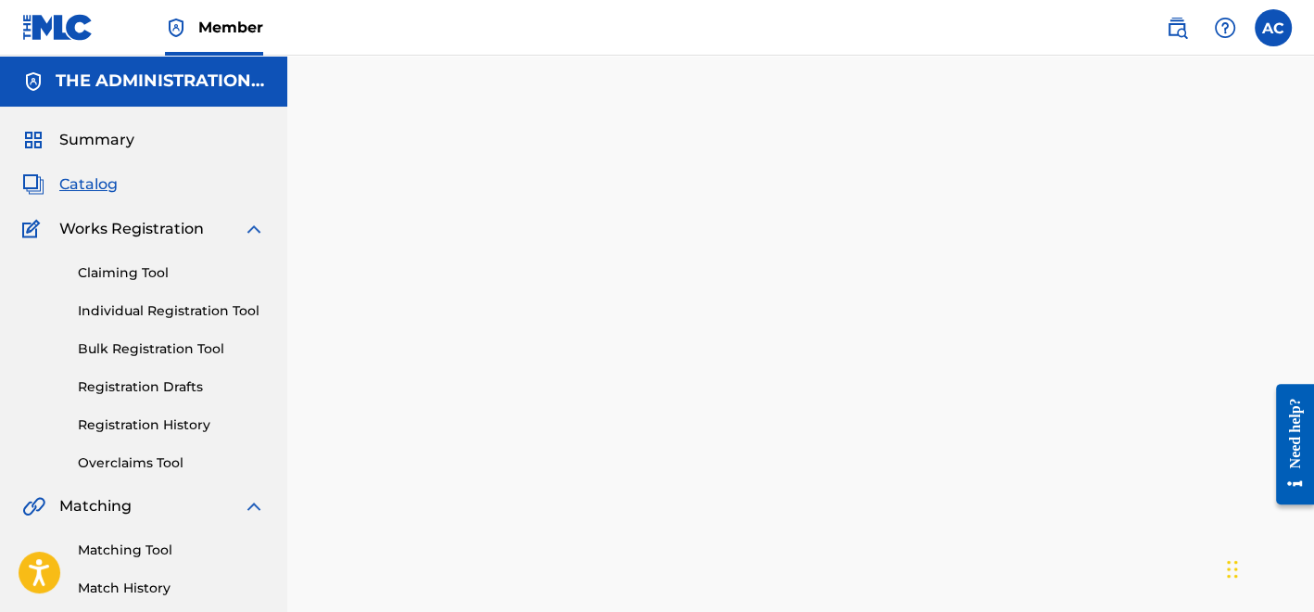
click at [76, 186] on span "Catalog" at bounding box center [88, 184] width 58 height 22
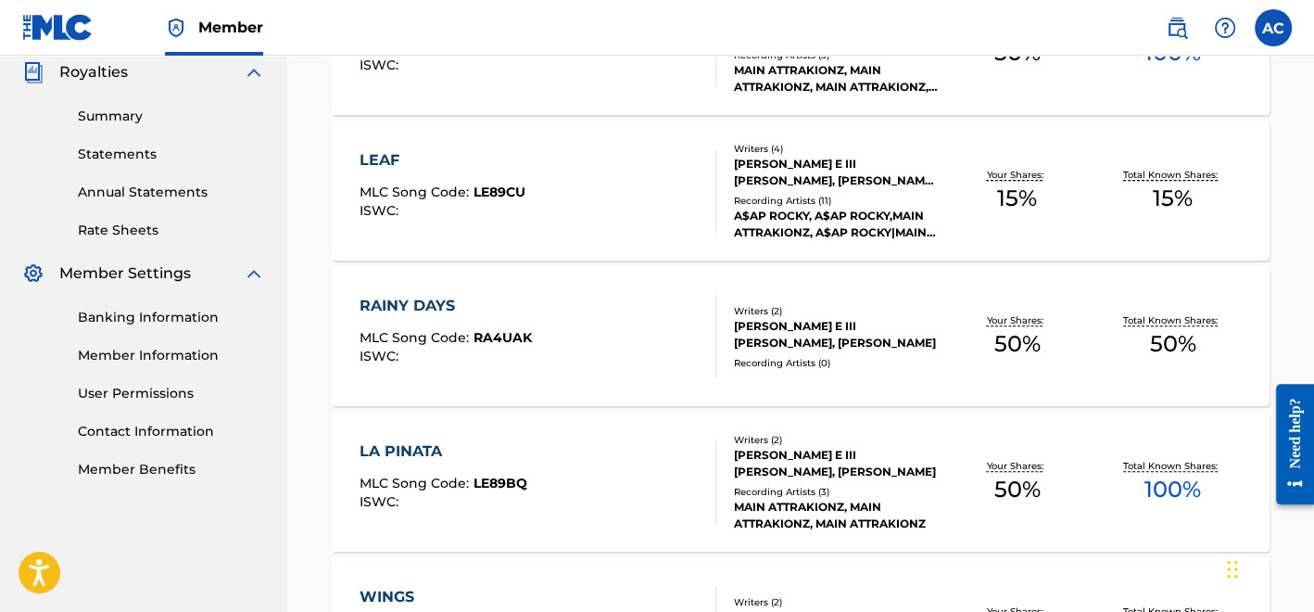
scroll to position [560, 0]
click at [590, 483] on div "LA PINATA MLC Song Code : LE89BQ ISWC :" at bounding box center [538, 480] width 357 height 83
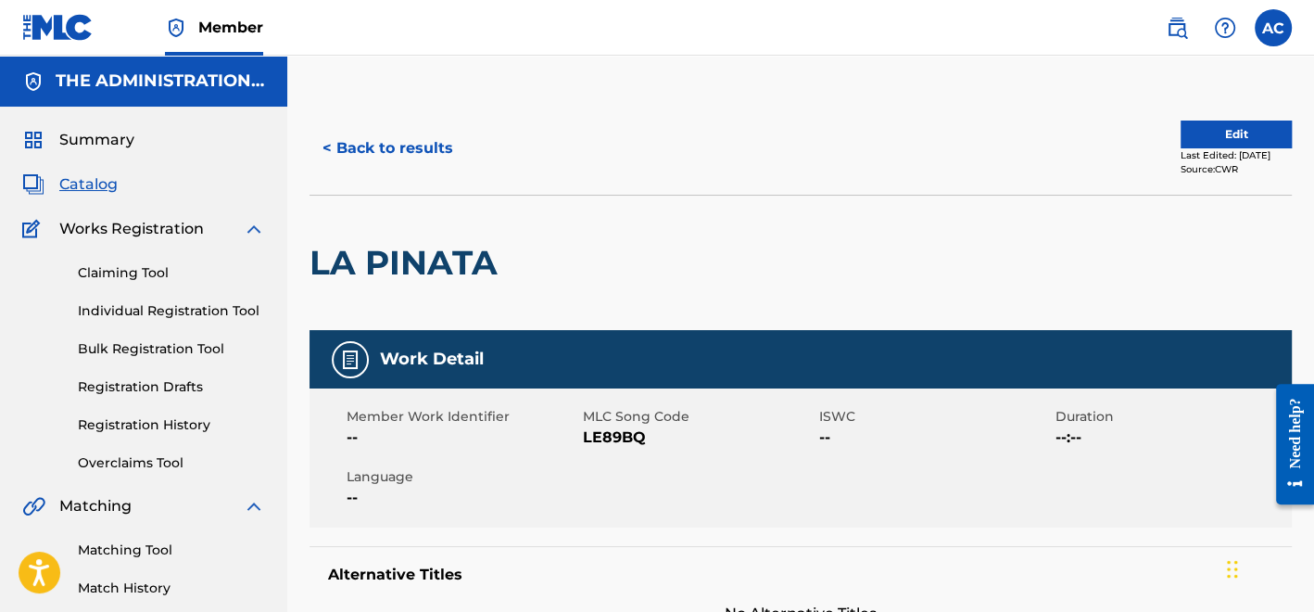
click at [459, 272] on h2 "LA PINATA" at bounding box center [408, 263] width 197 height 42
copy div "LA PINATA"
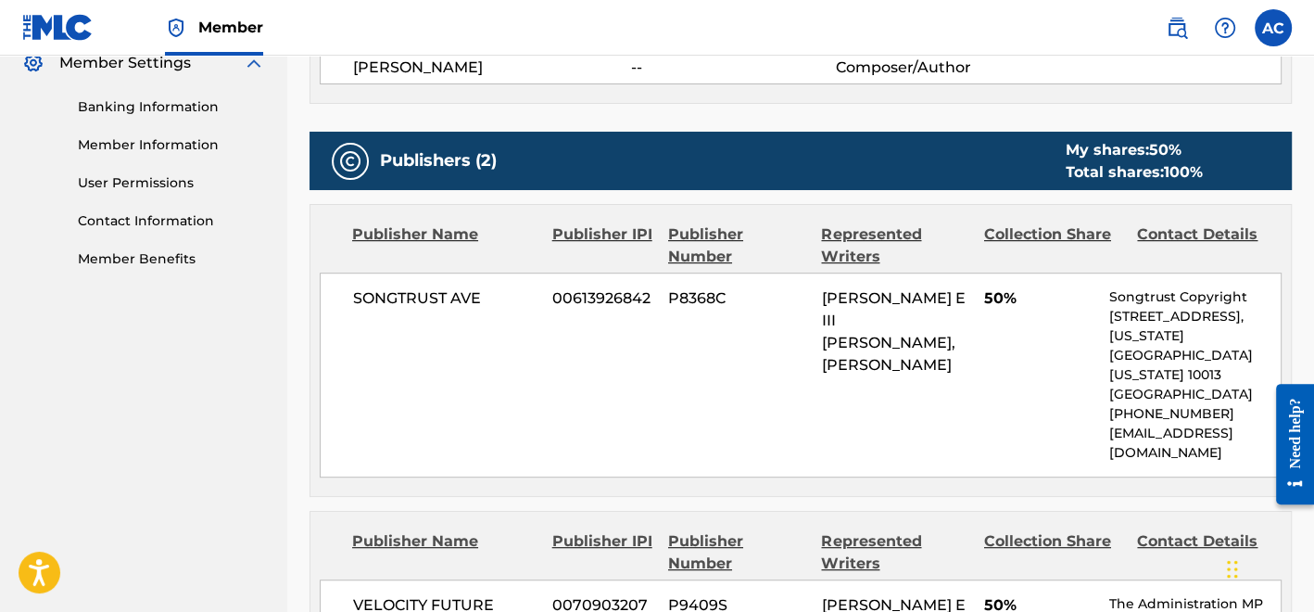
scroll to position [800, 0]
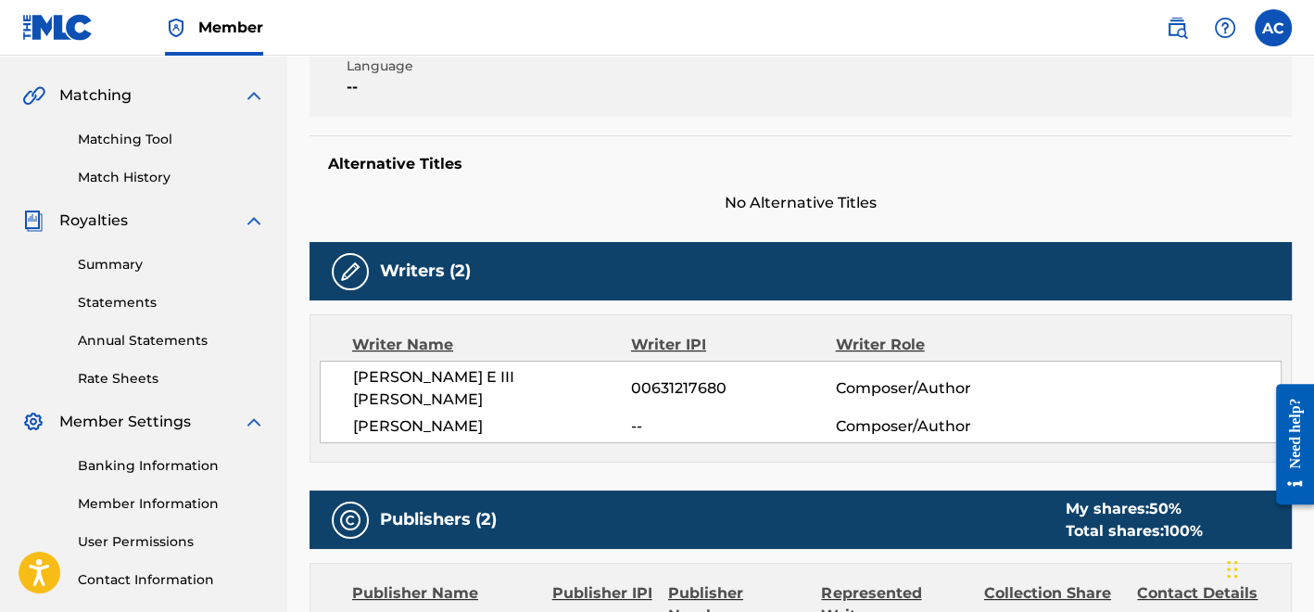
click at [632, 344] on div "Writer IPI" at bounding box center [733, 345] width 205 height 22
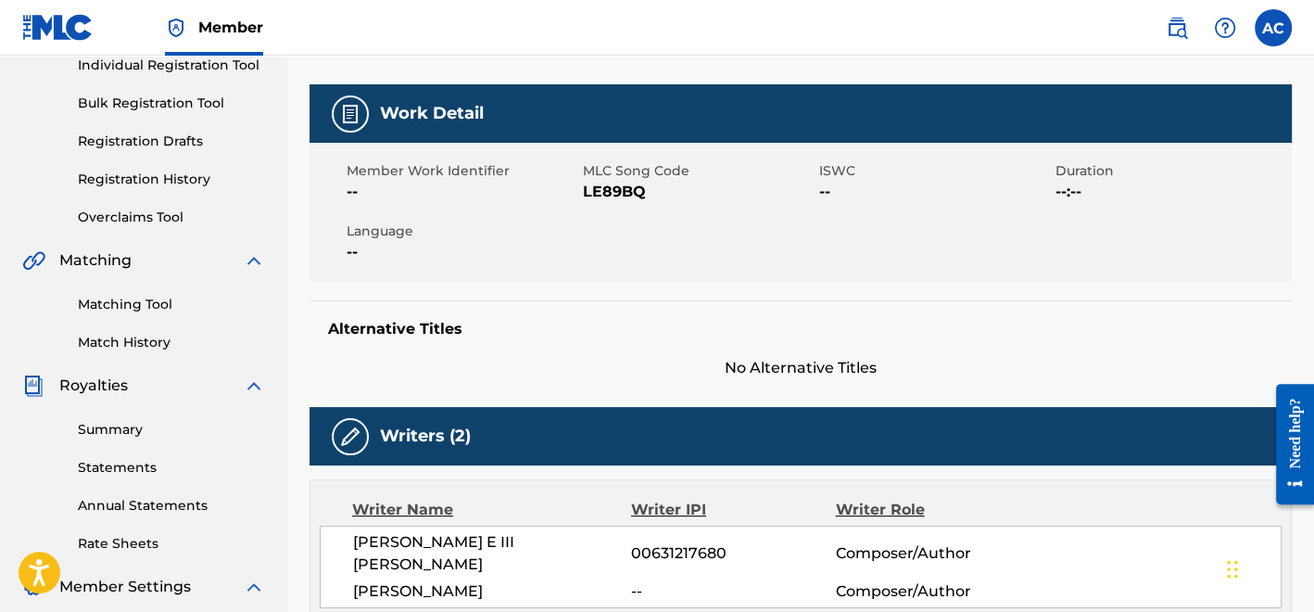
click at [623, 187] on span "LE89BQ" at bounding box center [699, 192] width 232 height 22
copy span "LE89BQ"
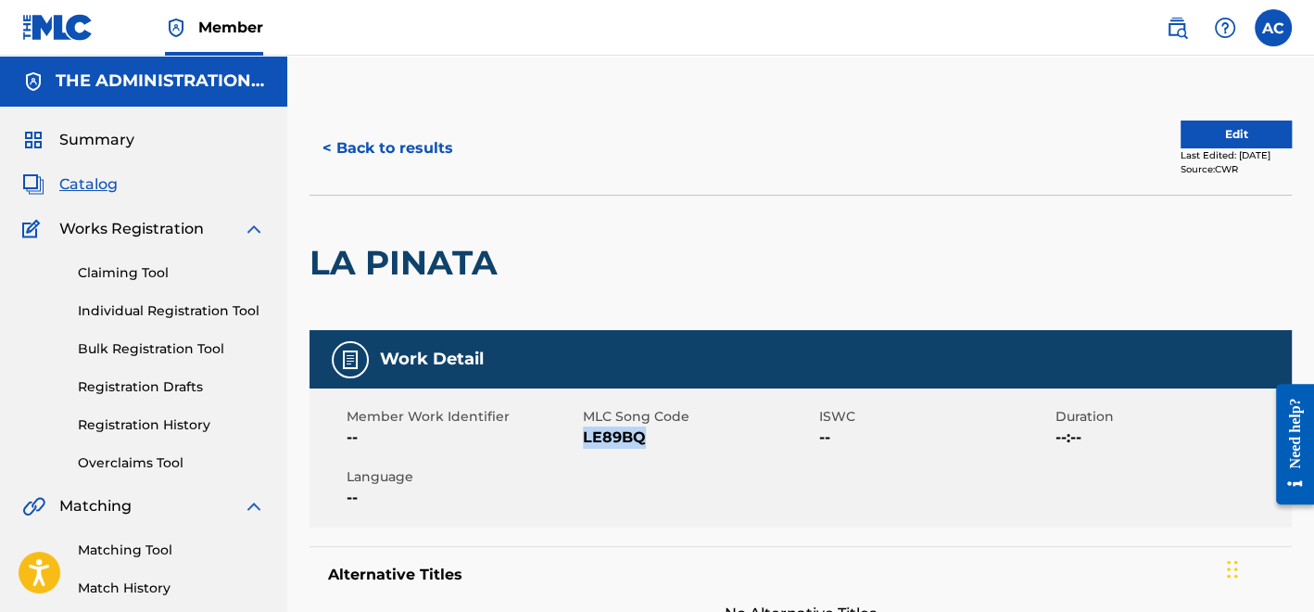
click at [443, 146] on button "< Back to results" at bounding box center [388, 148] width 157 height 46
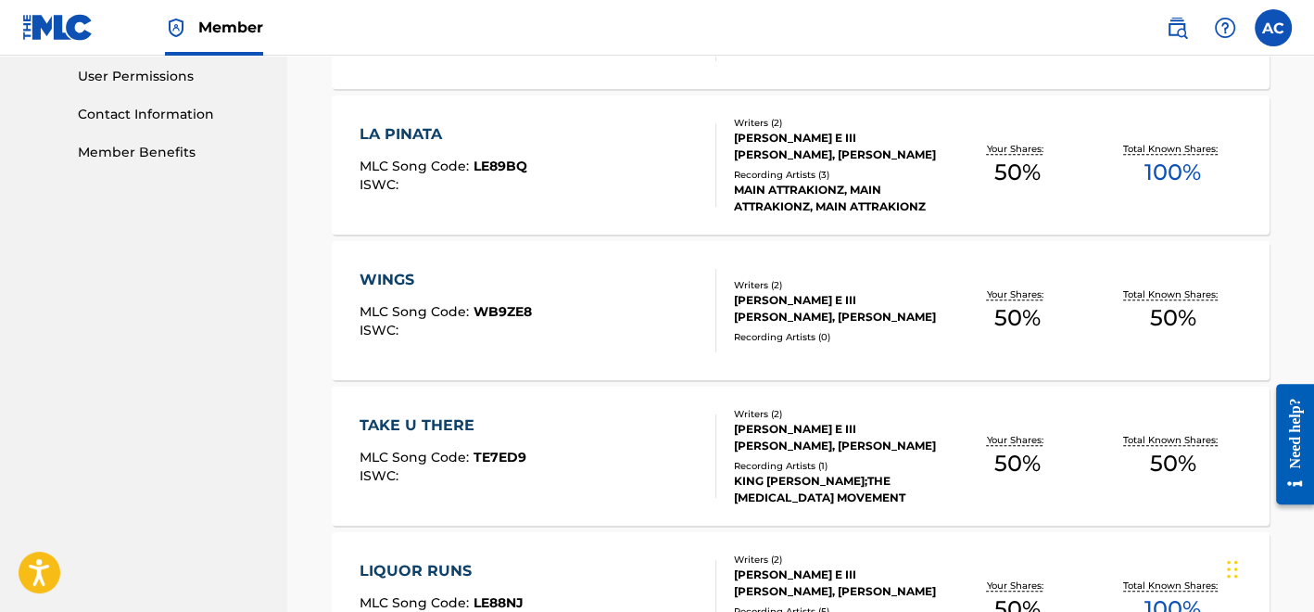
scroll to position [889, 0]
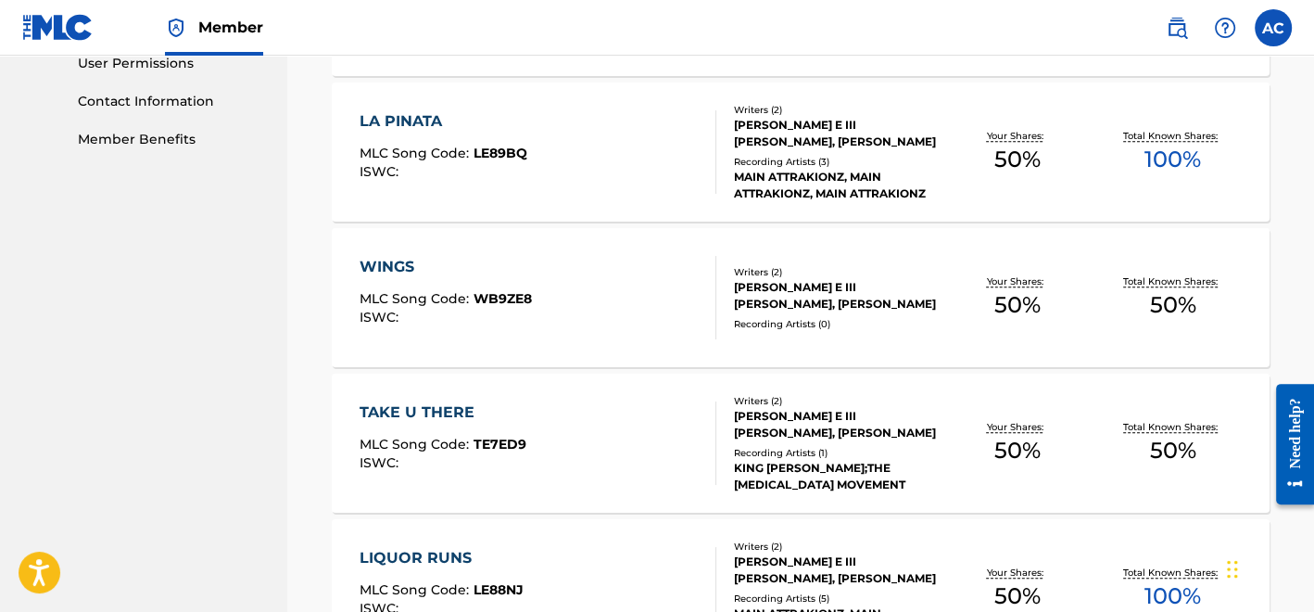
click at [493, 281] on div "WINGS MLC Song Code : WB9ZE8 ISWC :" at bounding box center [446, 297] width 172 height 83
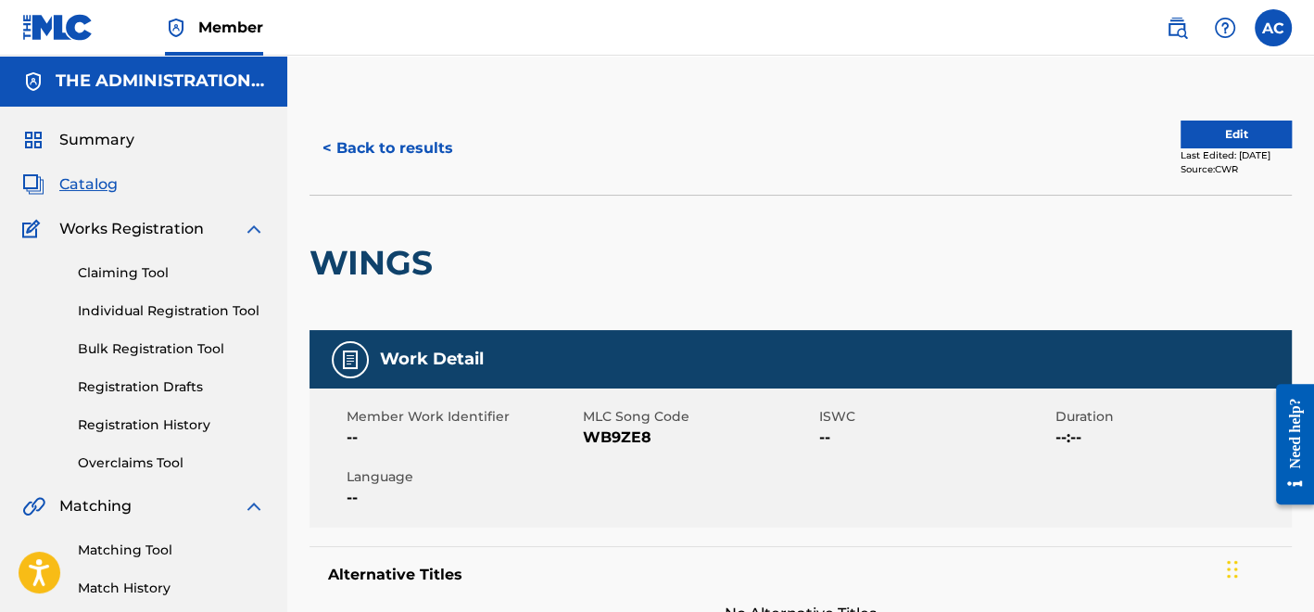
click at [427, 260] on h2 "WINGS" at bounding box center [376, 263] width 133 height 42
click at [389, 251] on h2 "WINGS" at bounding box center [376, 263] width 133 height 42
copy h2 "WINGS"
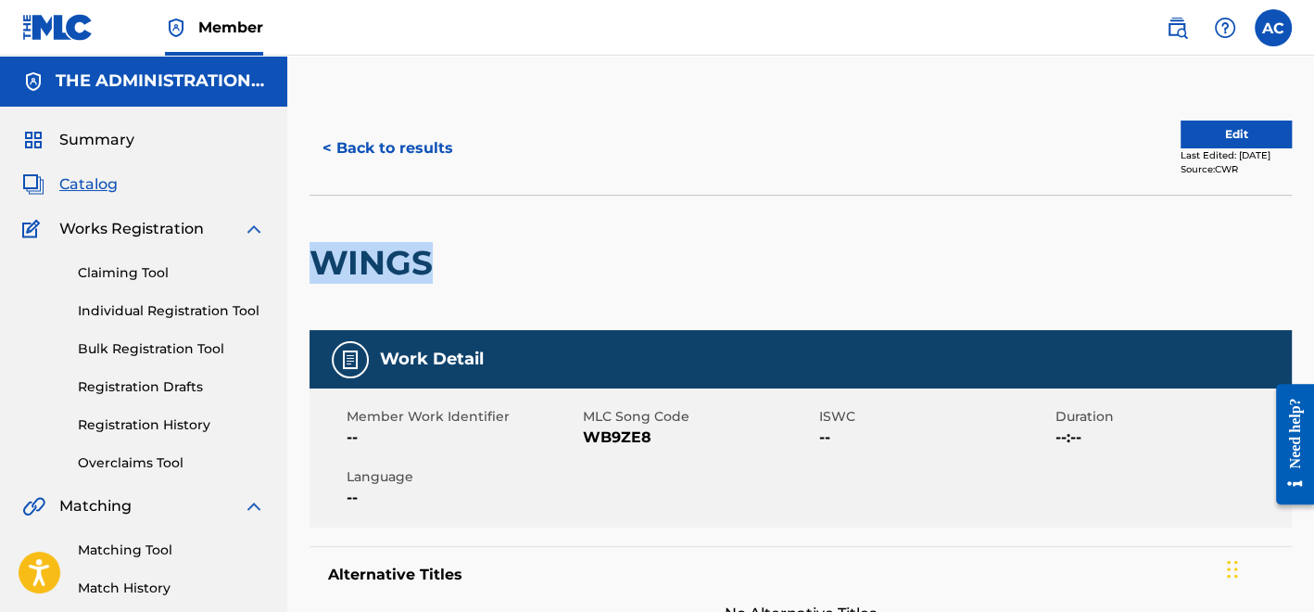
click at [1187, 145] on button "Edit" at bounding box center [1236, 135] width 111 height 28
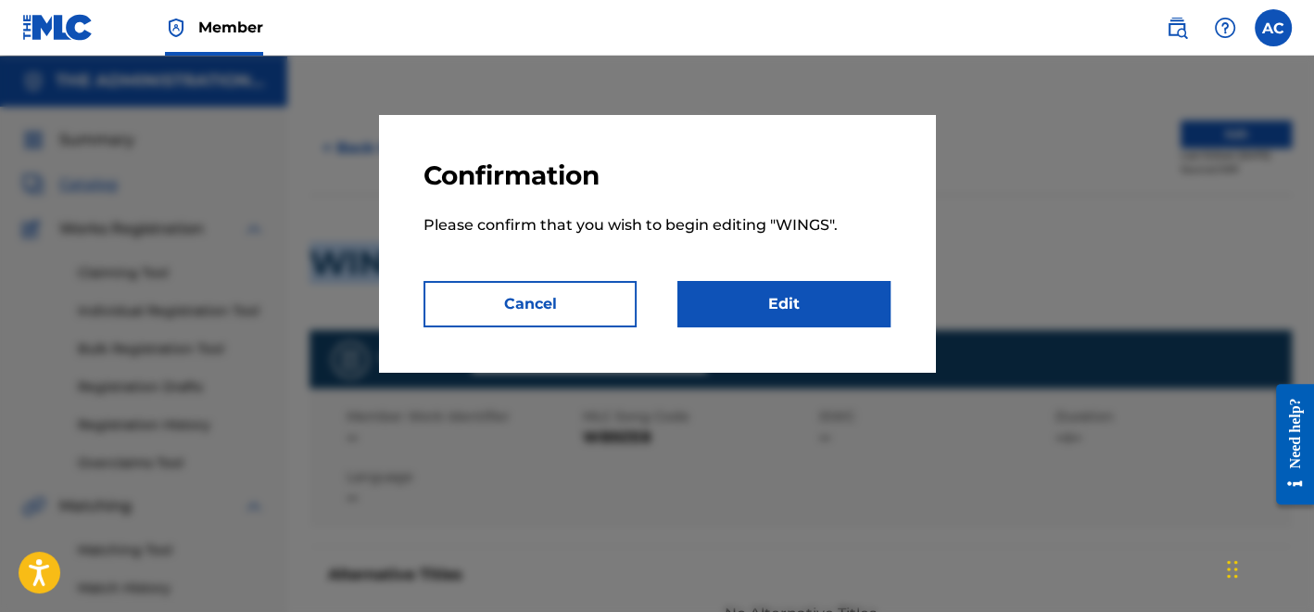
click at [828, 292] on link "Edit" at bounding box center [784, 304] width 213 height 46
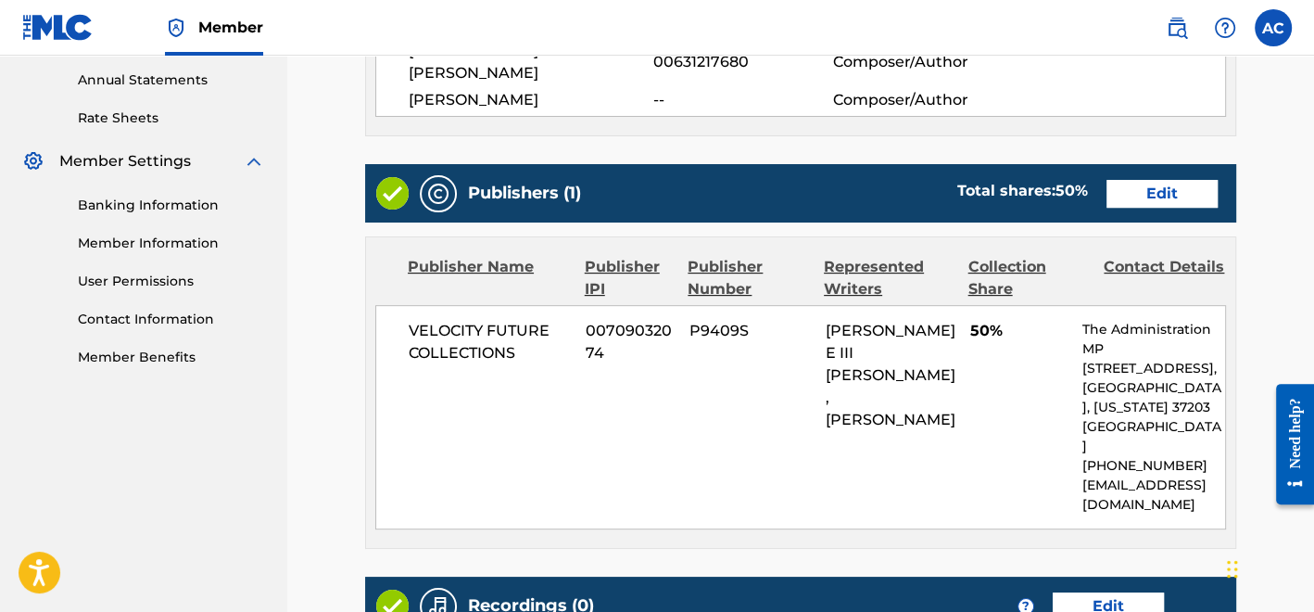
scroll to position [670, 0]
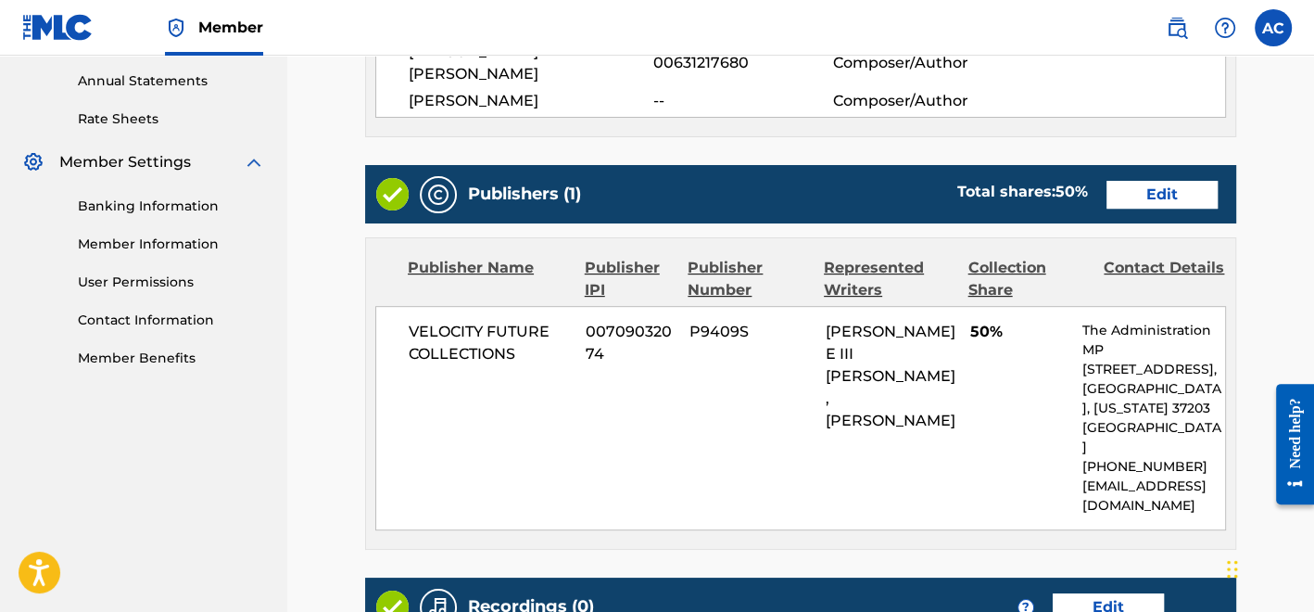
click at [1125, 181] on link "Edit" at bounding box center [1162, 195] width 111 height 28
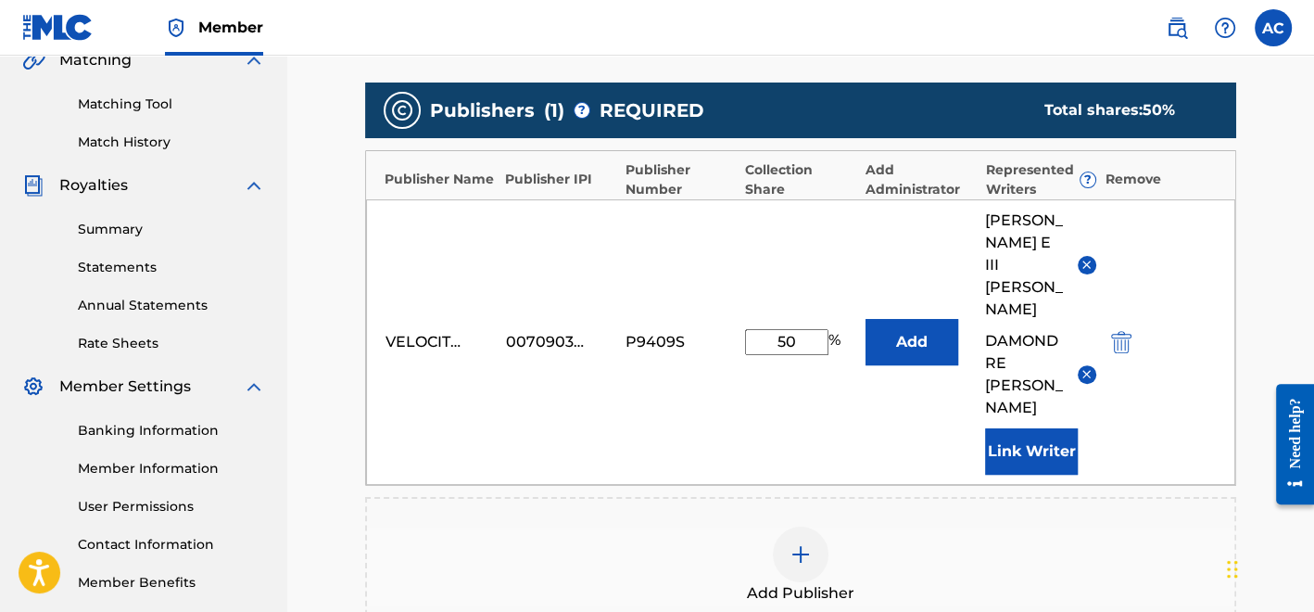
scroll to position [451, 0]
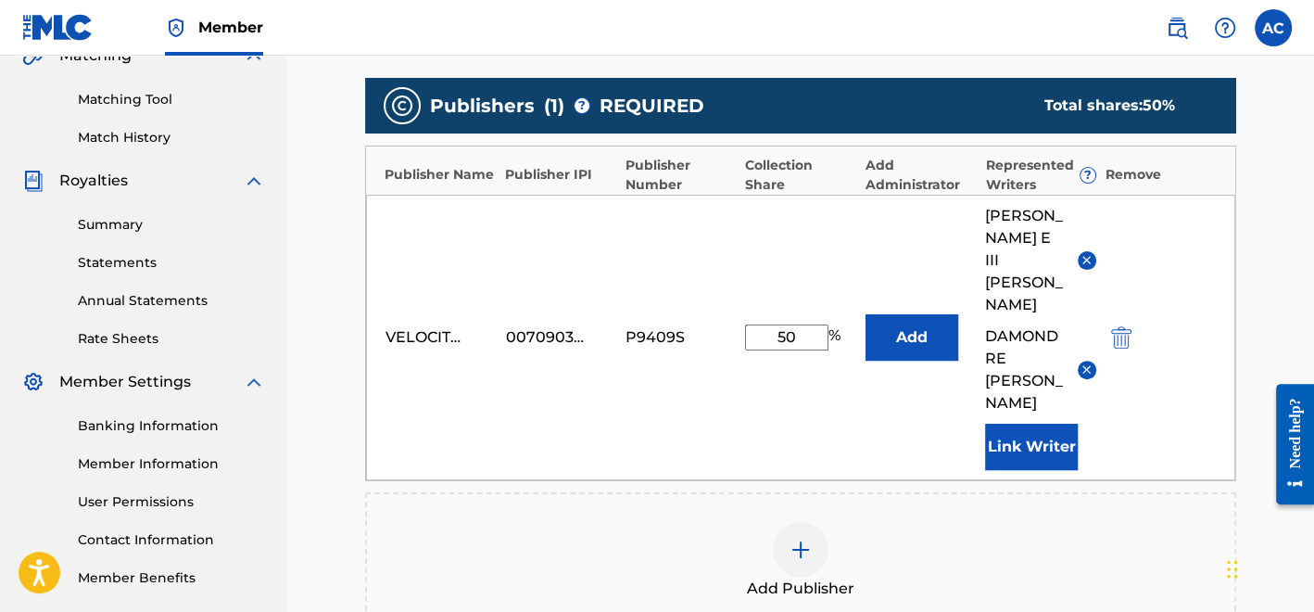
click at [781, 324] on input "50" at bounding box center [786, 337] width 83 height 26
type input "17.5"
click at [1082, 362] on img at bounding box center [1087, 369] width 14 height 14
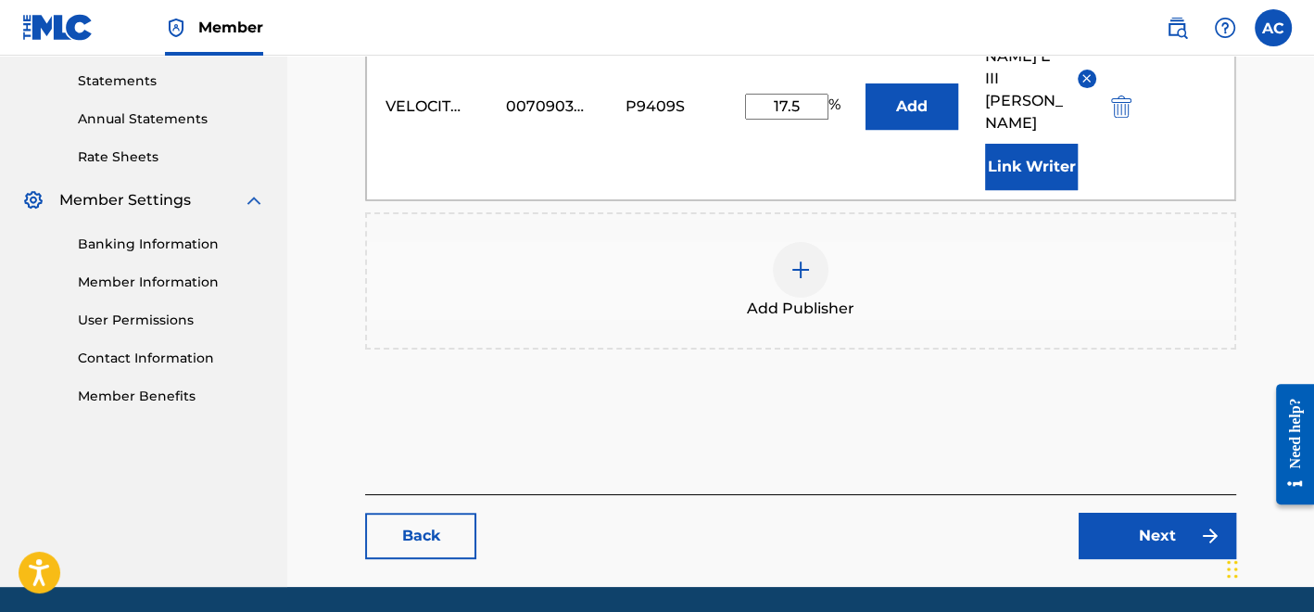
scroll to position [635, 0]
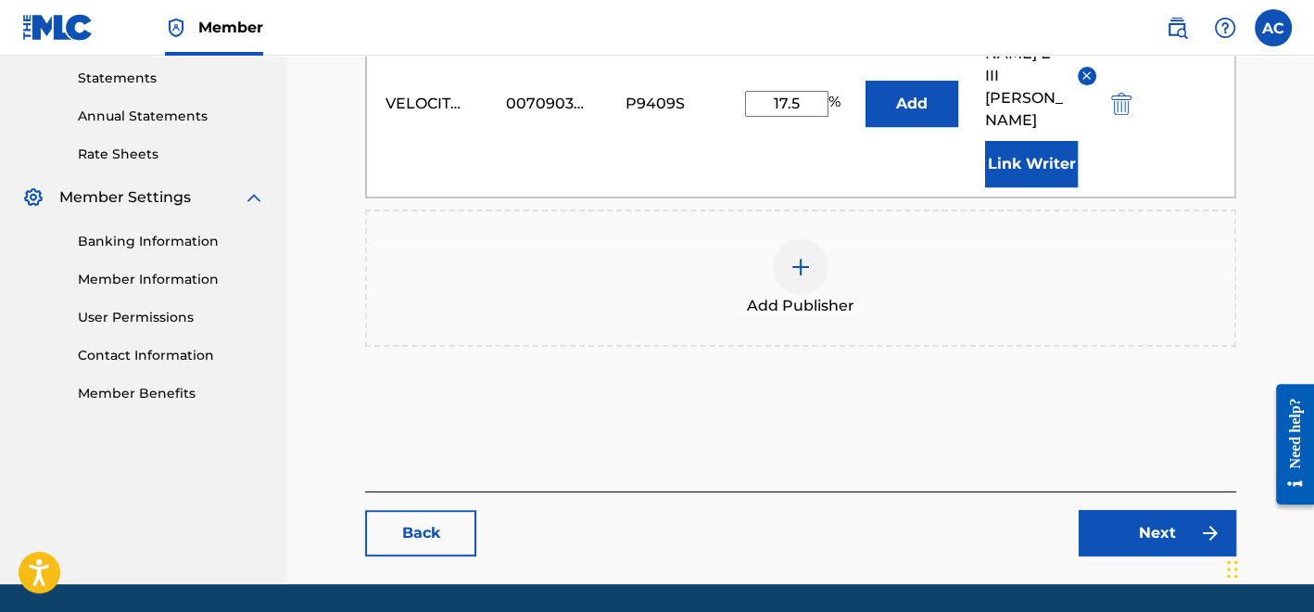
click at [1104, 510] on link "Next" at bounding box center [1158, 533] width 158 height 46
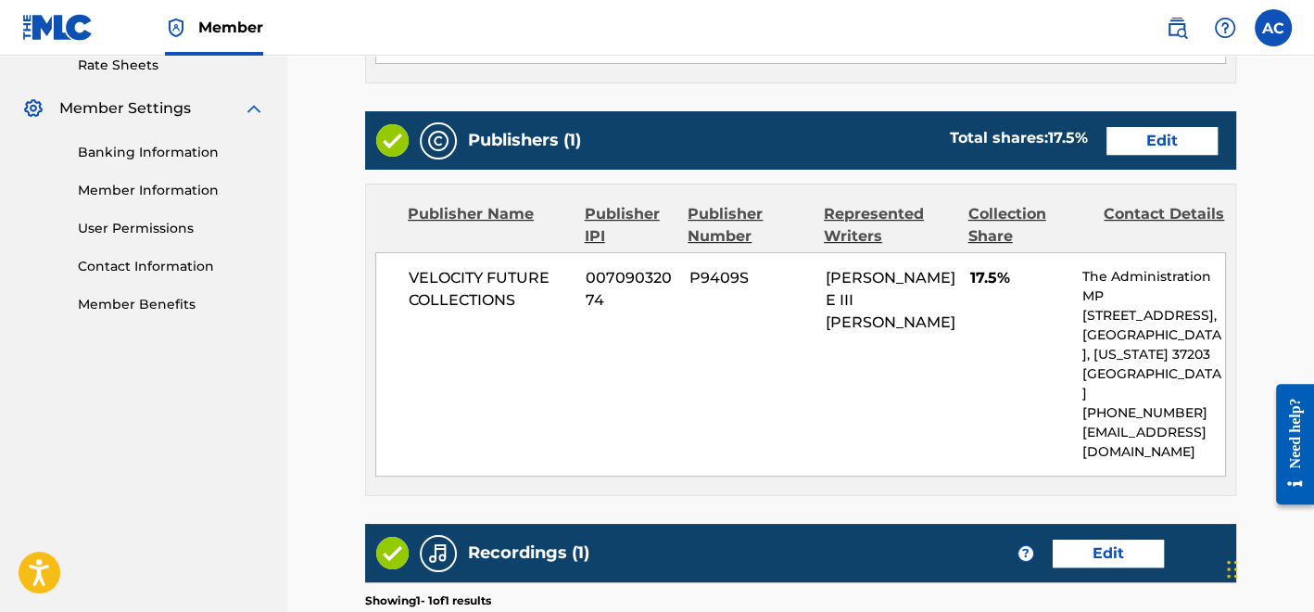
scroll to position [998, 0]
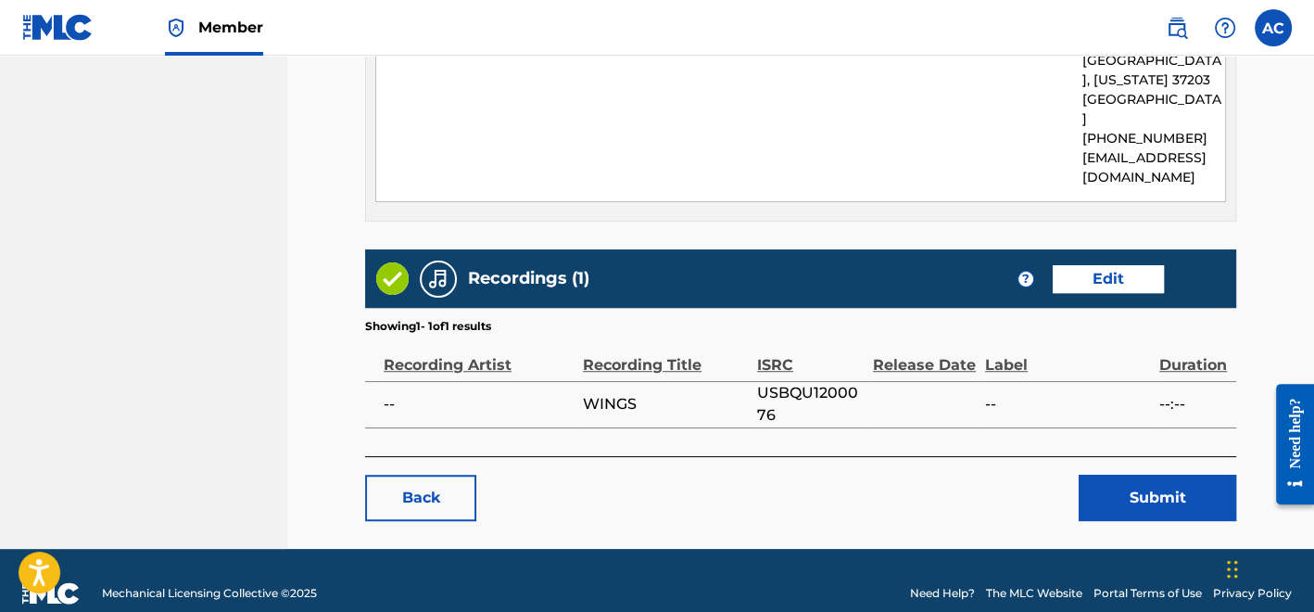
click at [1129, 475] on button "Submit" at bounding box center [1158, 498] width 158 height 46
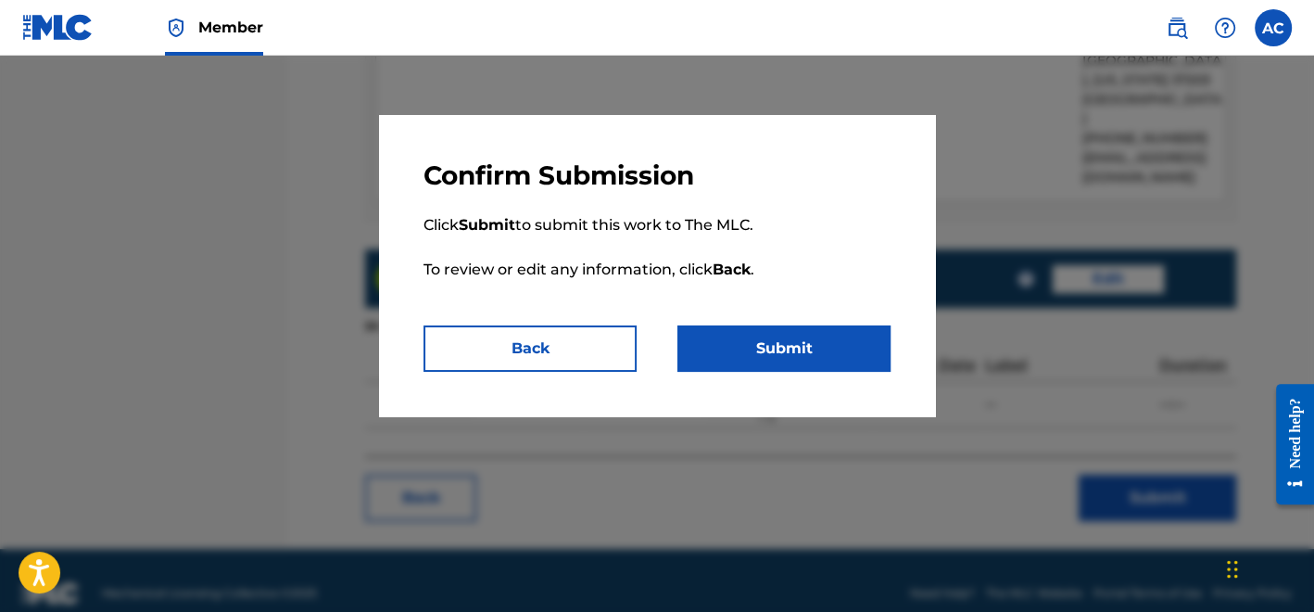
click at [857, 337] on button "Submit" at bounding box center [784, 348] width 213 height 46
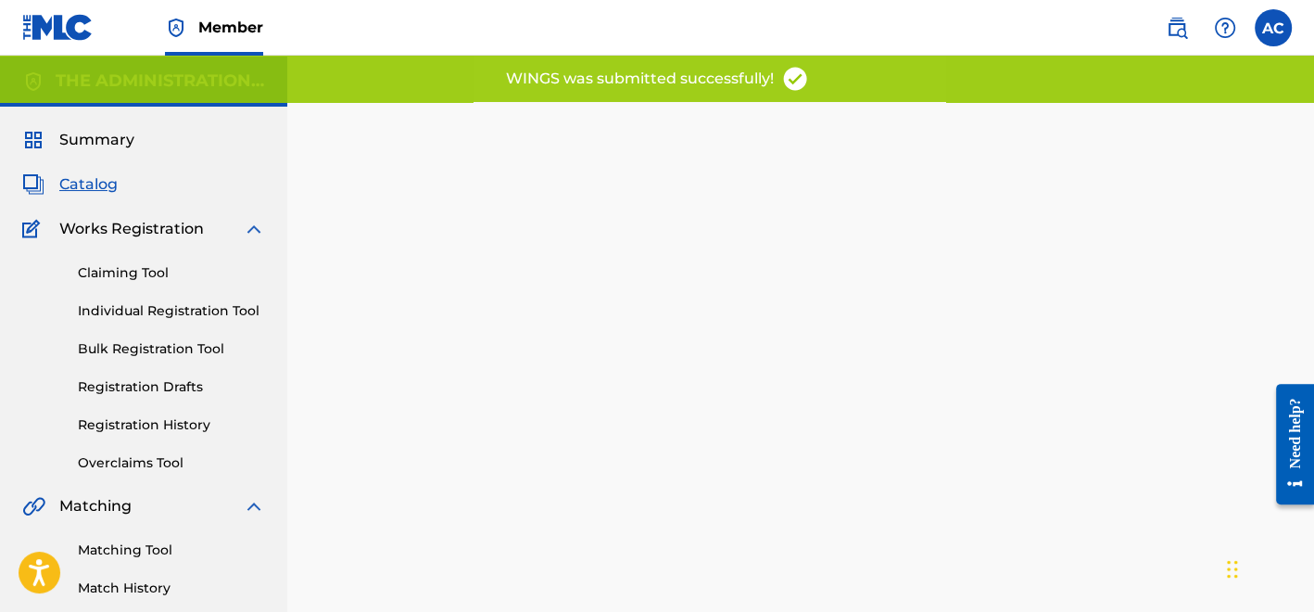
click at [857, 337] on div "Back Done" at bounding box center [800, 408] width 871 height 556
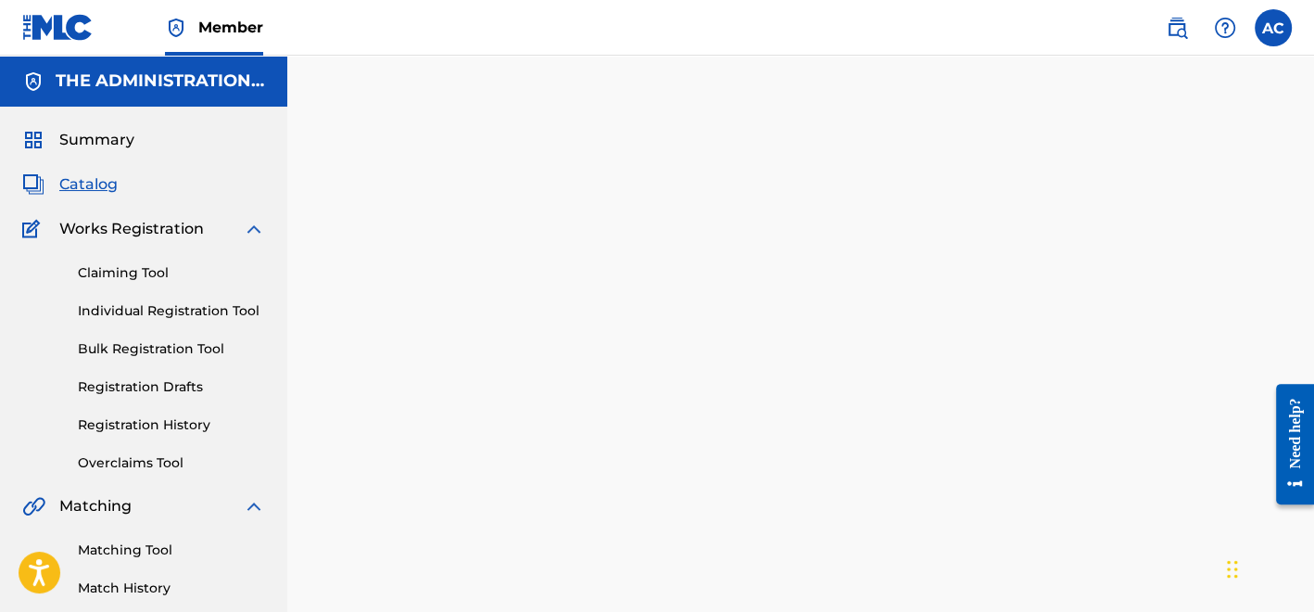
click at [100, 181] on span "Catalog" at bounding box center [88, 184] width 58 height 22
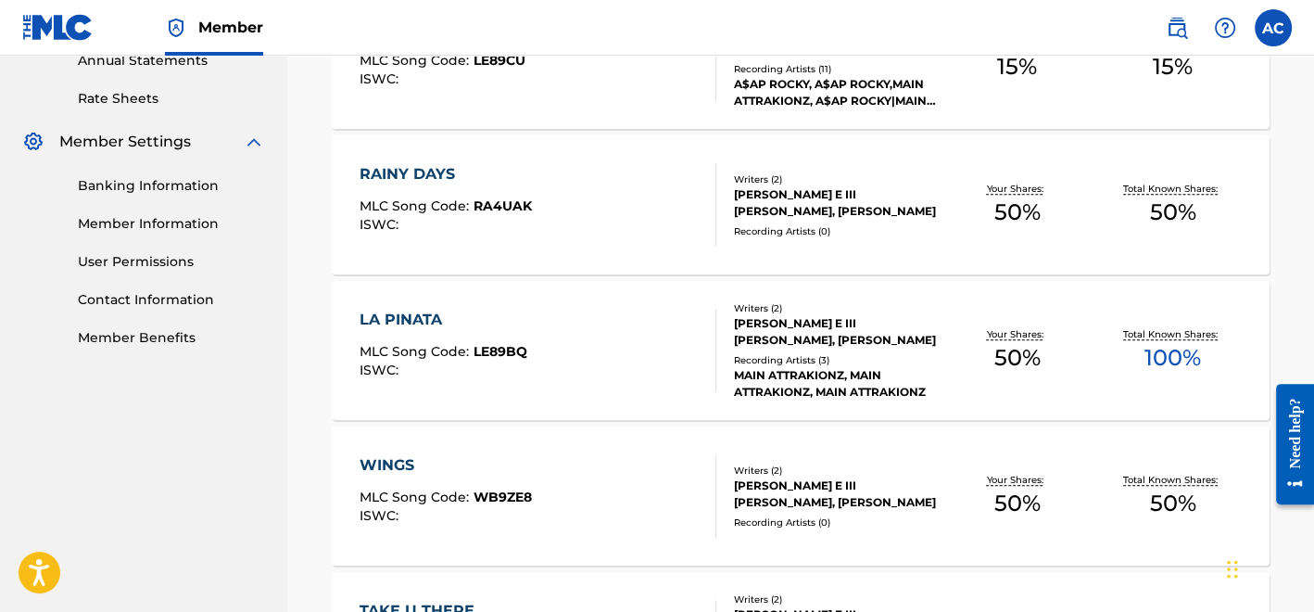
scroll to position [692, 0]
click at [659, 480] on div "WINGS MLC Song Code : WB9ZE8 ISWC :" at bounding box center [538, 494] width 357 height 83
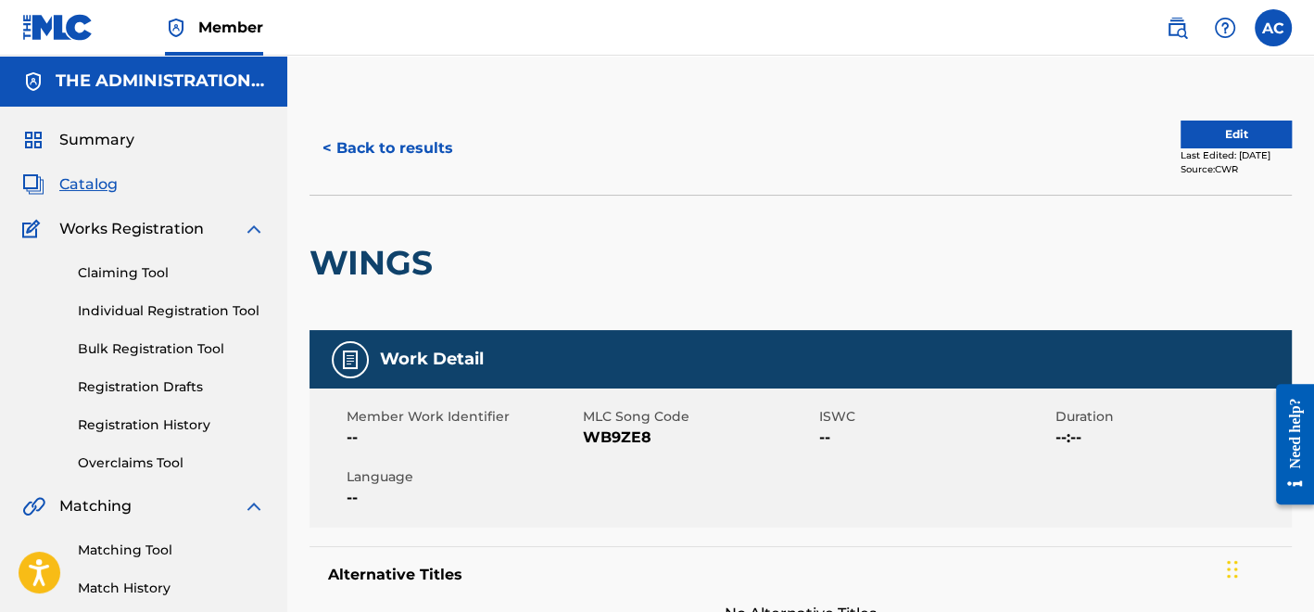
click at [619, 451] on div "Member Work Identifier -- MLC Song Code WB9ZE8 ISWC -- Duration --:-- Language …" at bounding box center [801, 457] width 983 height 139
click at [621, 438] on span "WB9ZE8" at bounding box center [699, 437] width 232 height 22
copy span "WB9ZE8"
click at [435, 149] on button "< Back to results" at bounding box center [388, 148] width 157 height 46
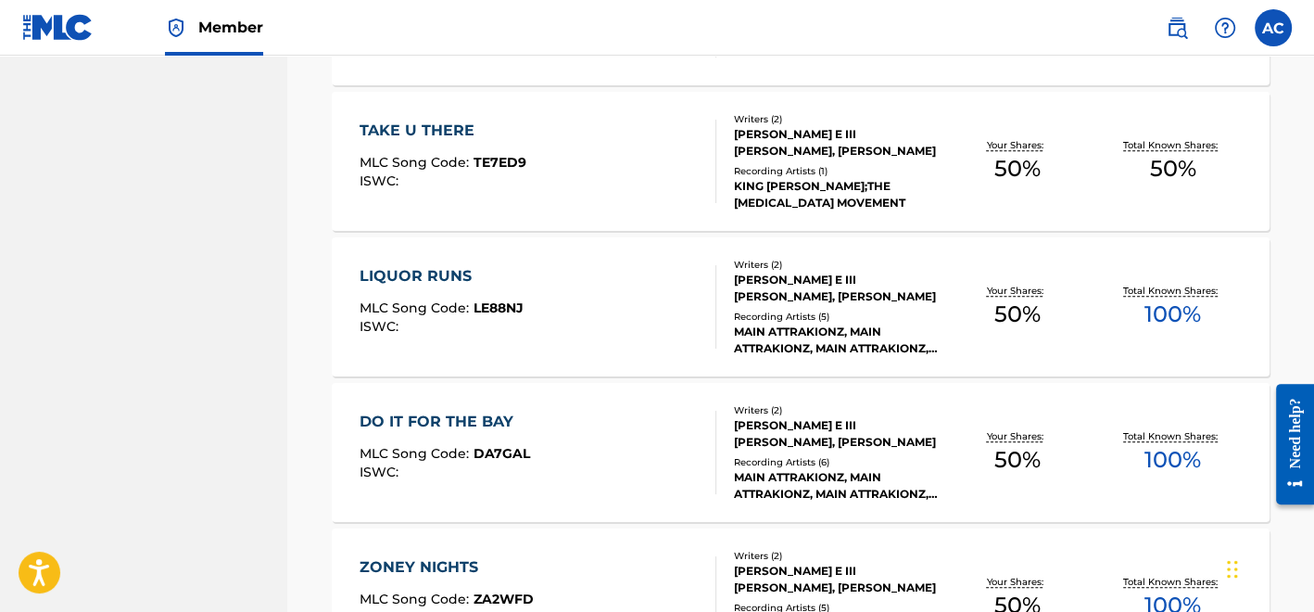
scroll to position [1173, 0]
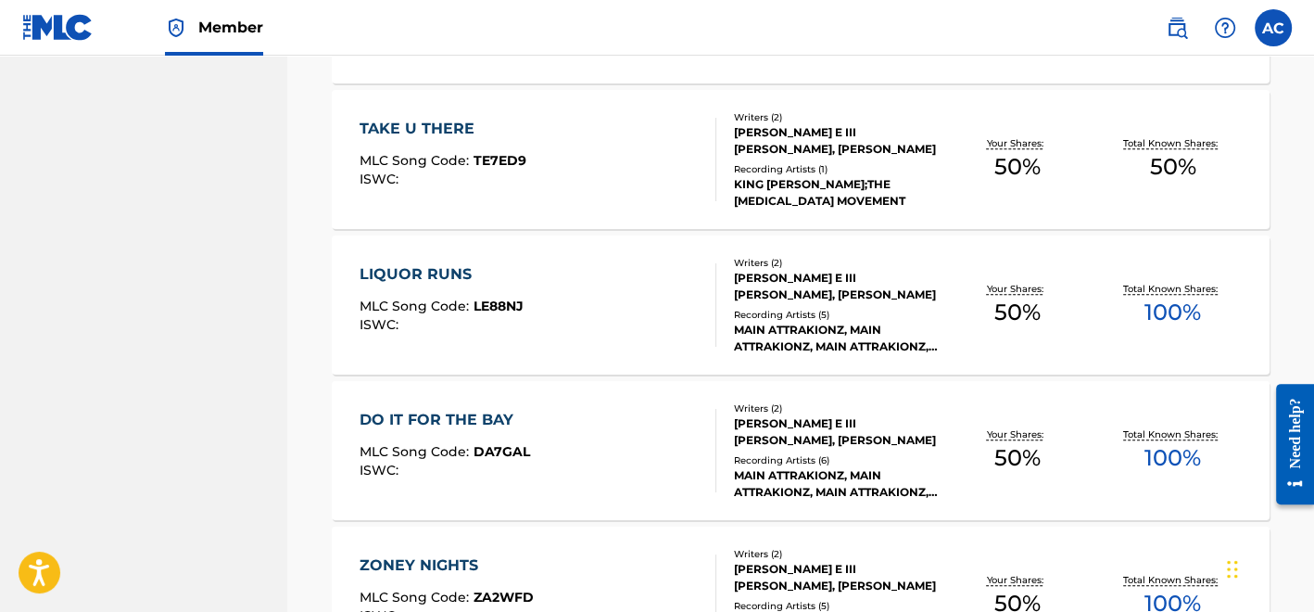
click at [576, 204] on div "TAKE U THERE MLC Song Code : TE7ED9 ISWC : Writers ( 2 ) CHARLES E III GLOVER, …" at bounding box center [801, 159] width 938 height 139
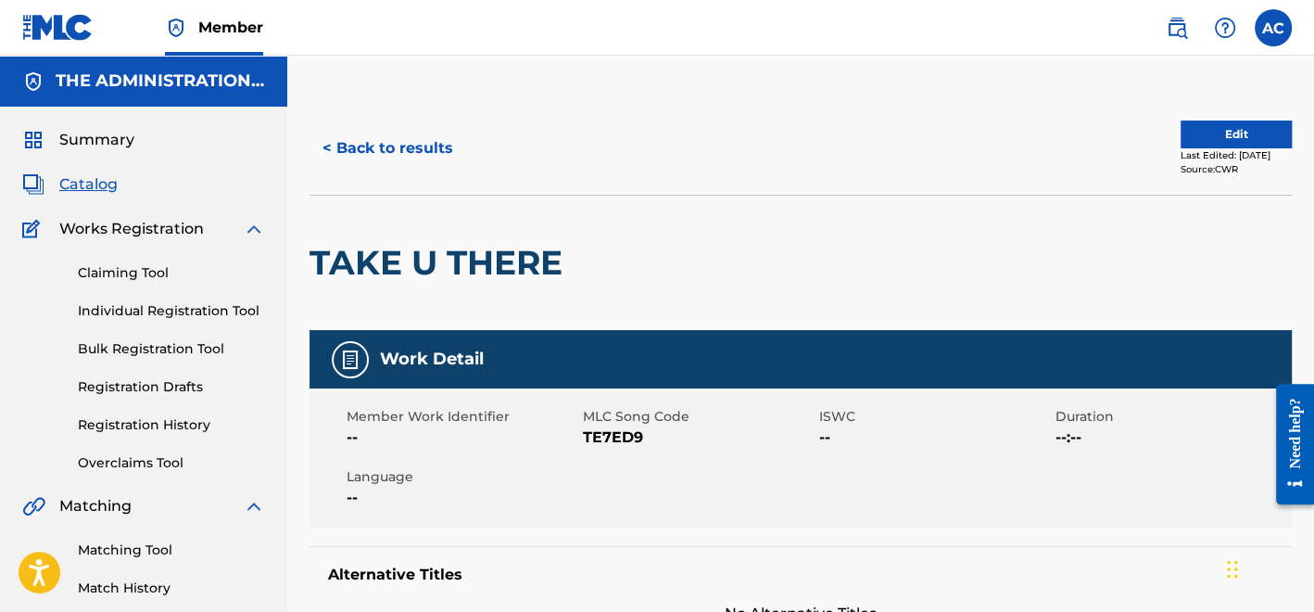
click at [472, 260] on h2 "TAKE U THERE" at bounding box center [441, 263] width 262 height 42
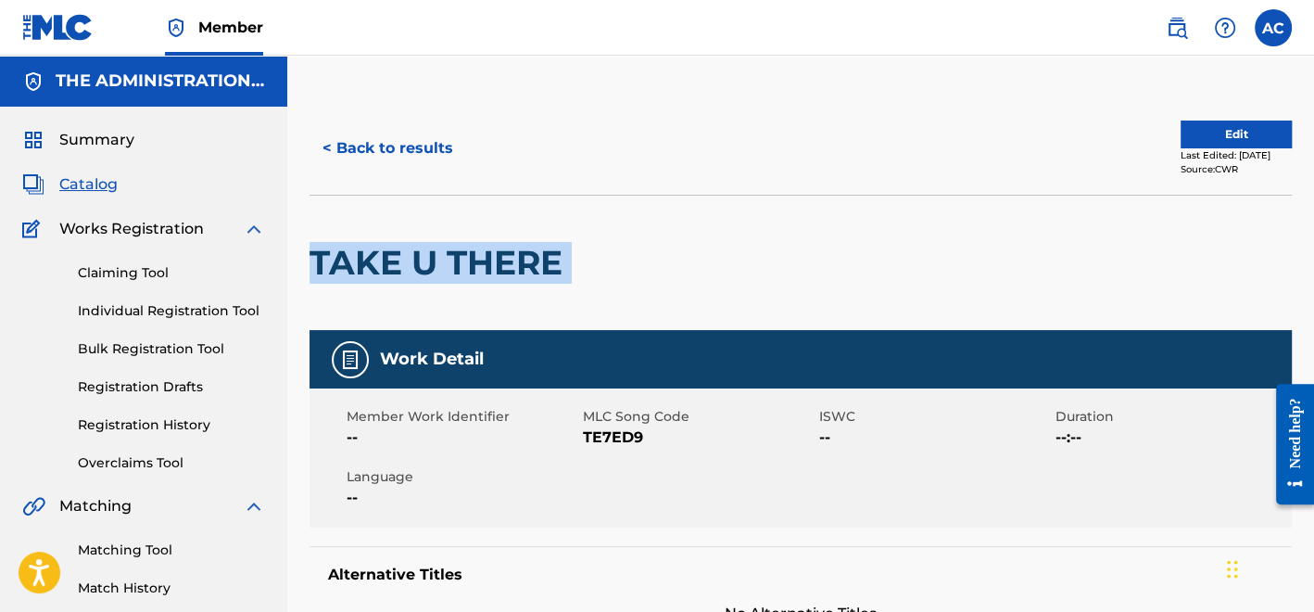
click at [472, 260] on h2 "TAKE U THERE" at bounding box center [441, 263] width 262 height 42
copy div "TAKE U THERE"
click at [1181, 141] on button "Edit" at bounding box center [1236, 135] width 111 height 28
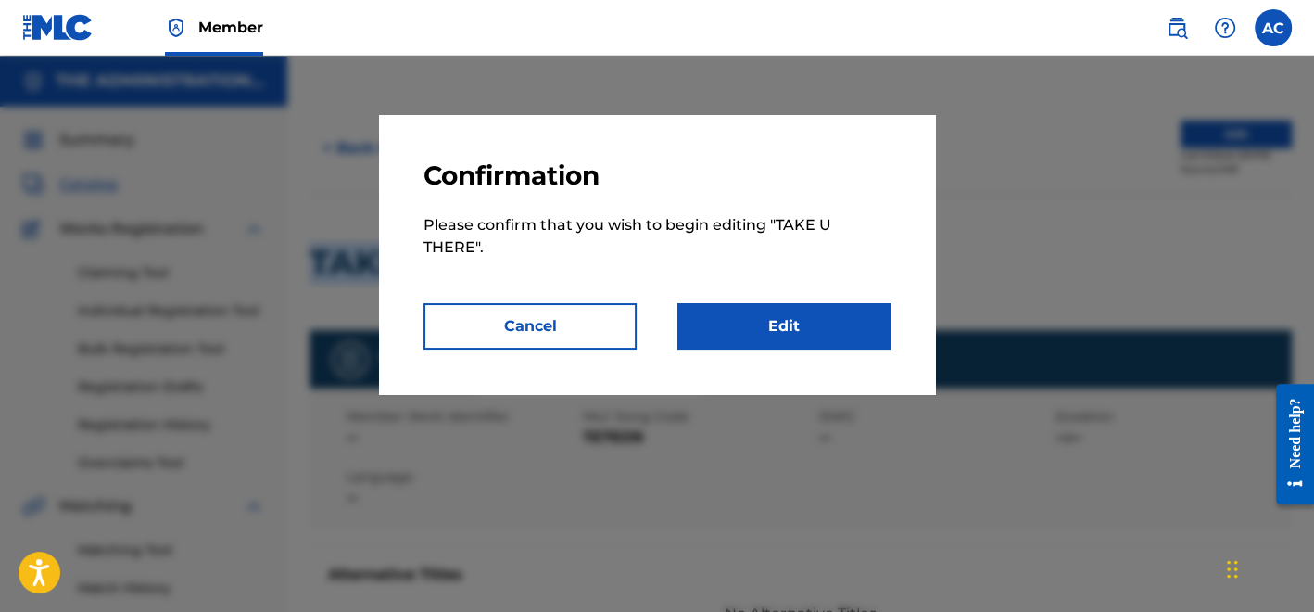
click at [852, 311] on link "Edit" at bounding box center [784, 326] width 213 height 46
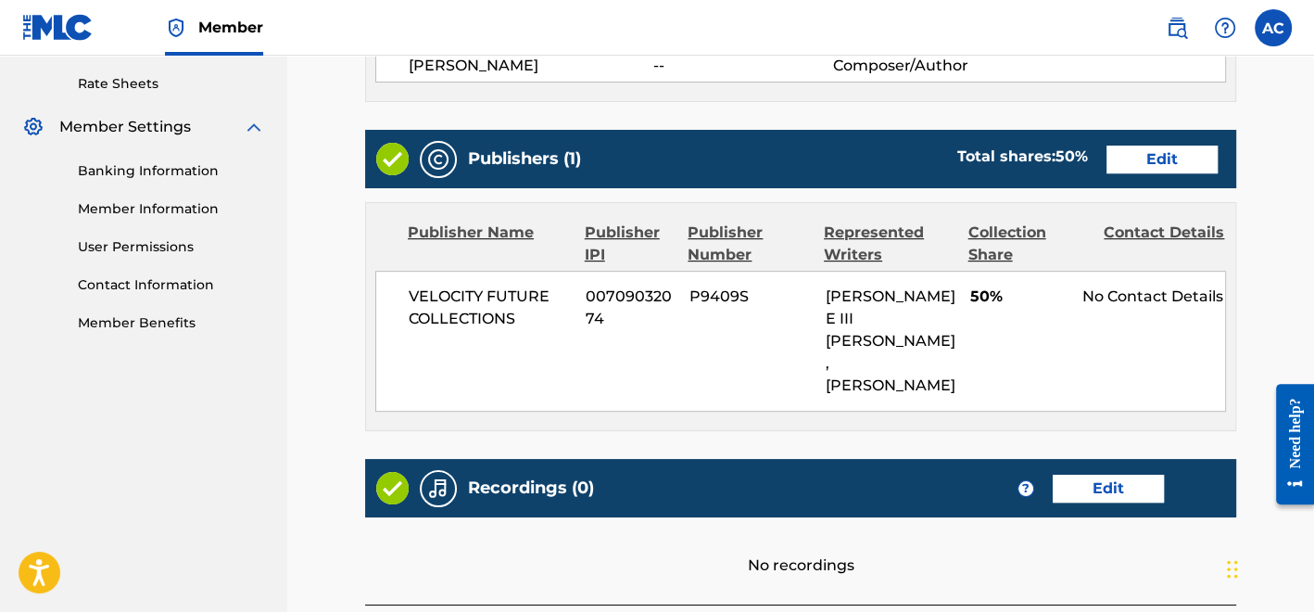
scroll to position [938, 0]
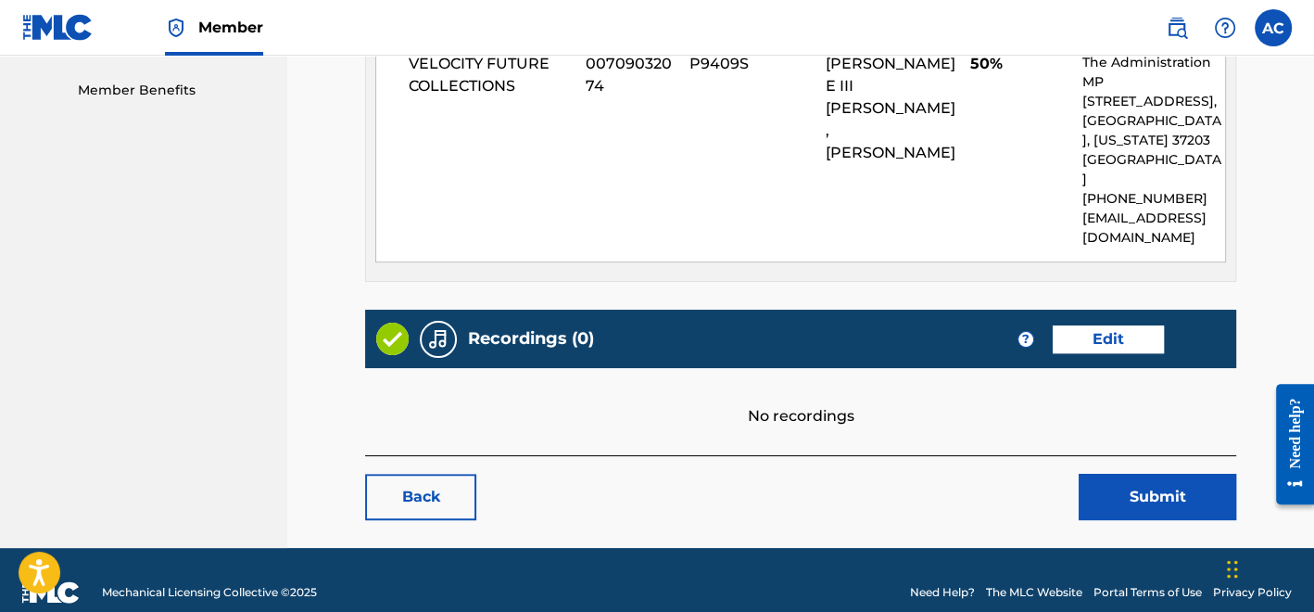
click at [1103, 325] on link "Edit" at bounding box center [1108, 339] width 111 height 28
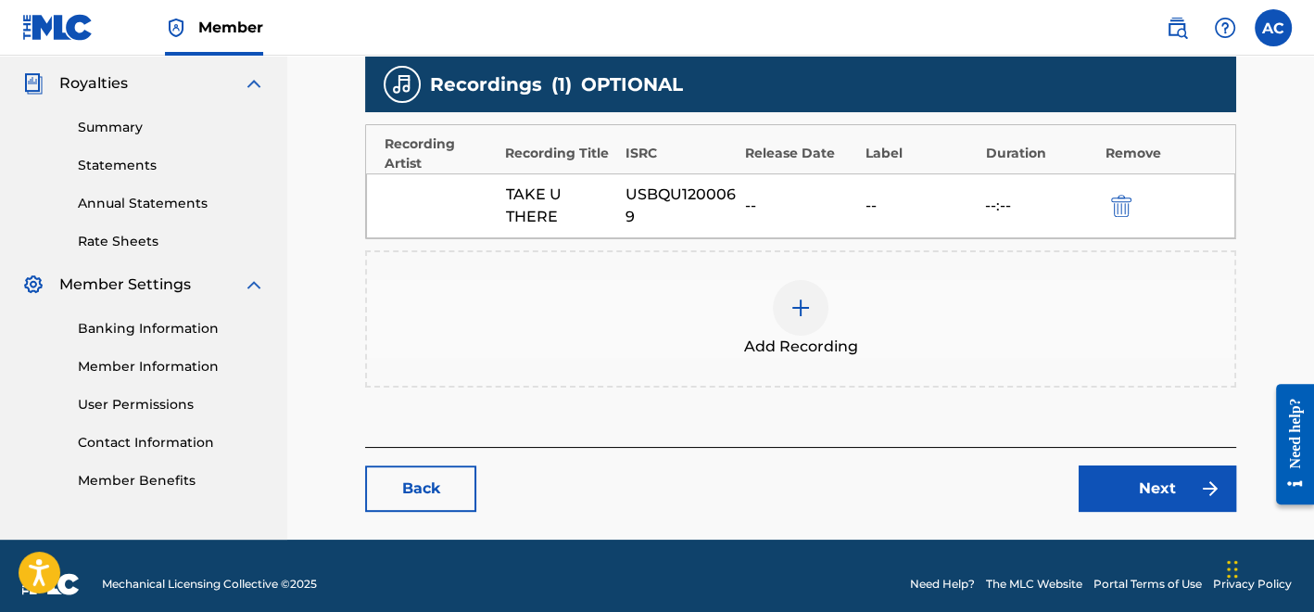
scroll to position [562, 0]
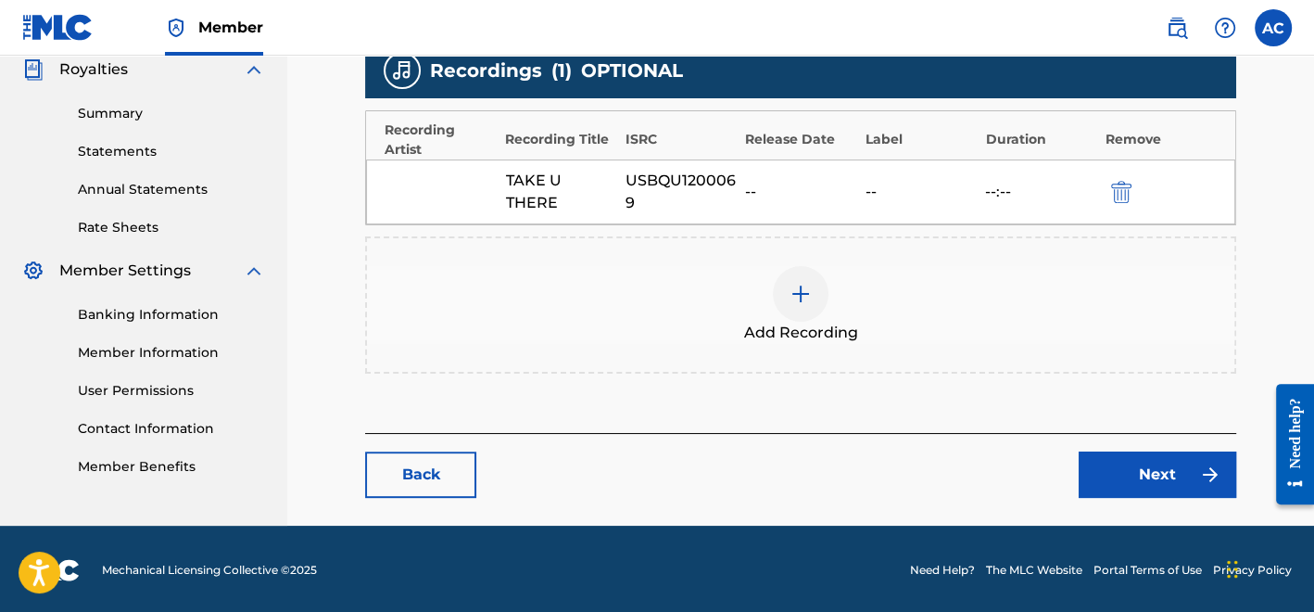
click at [404, 512] on main "Catalog Enter Work Details Add Writers Add Publishers & Shares Add Recording Re…" at bounding box center [801, 32] width 983 height 985
click at [419, 454] on link "Back" at bounding box center [420, 474] width 111 height 46
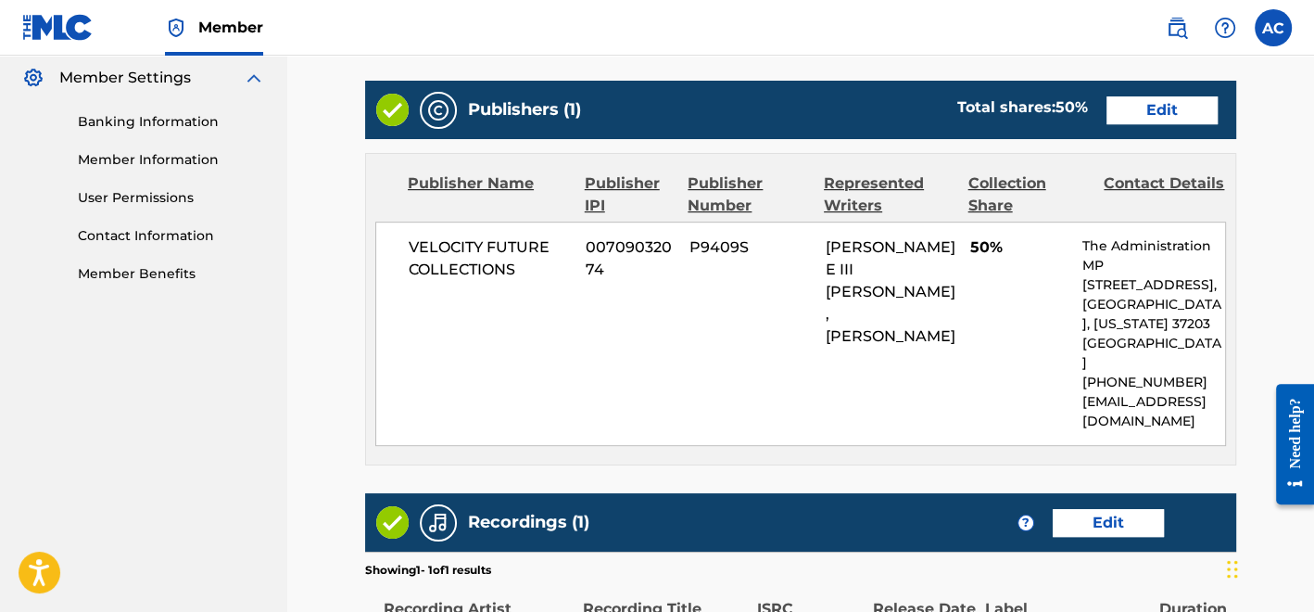
scroll to position [755, 0]
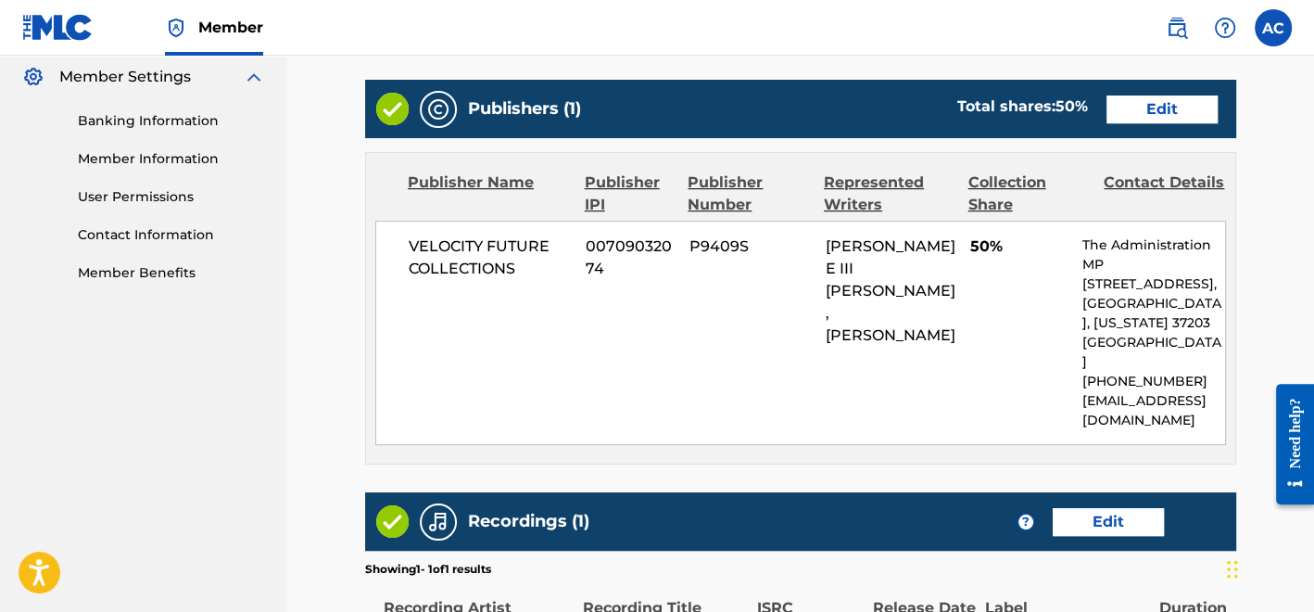
click at [1138, 95] on link "Edit" at bounding box center [1162, 109] width 111 height 28
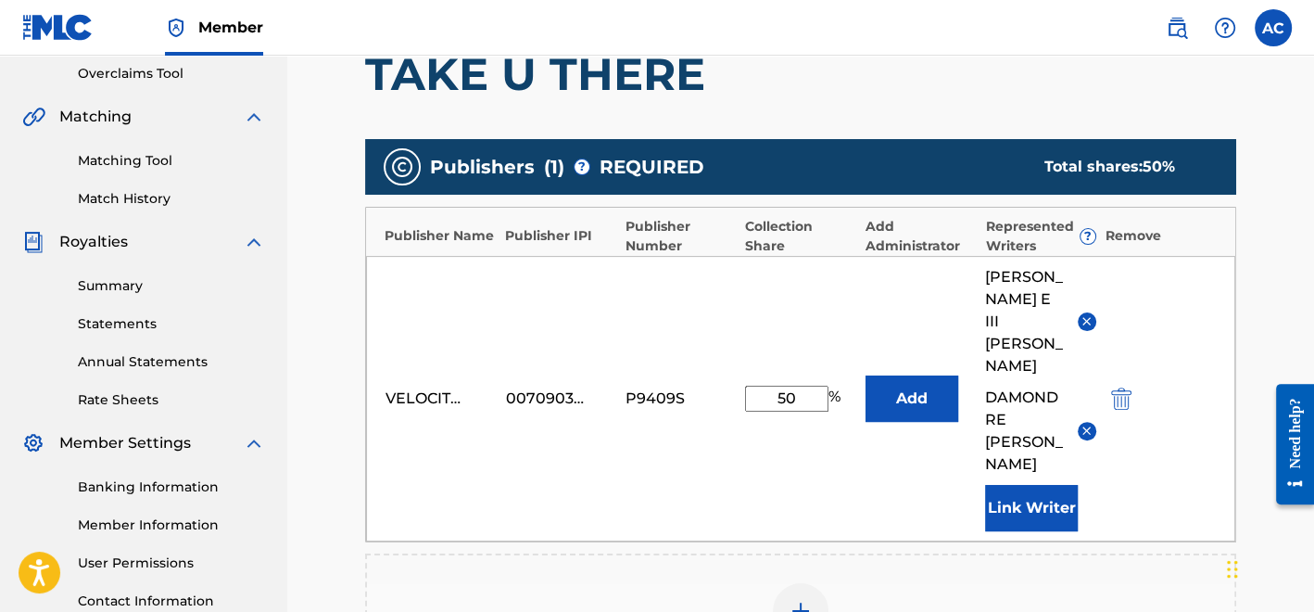
scroll to position [405, 0]
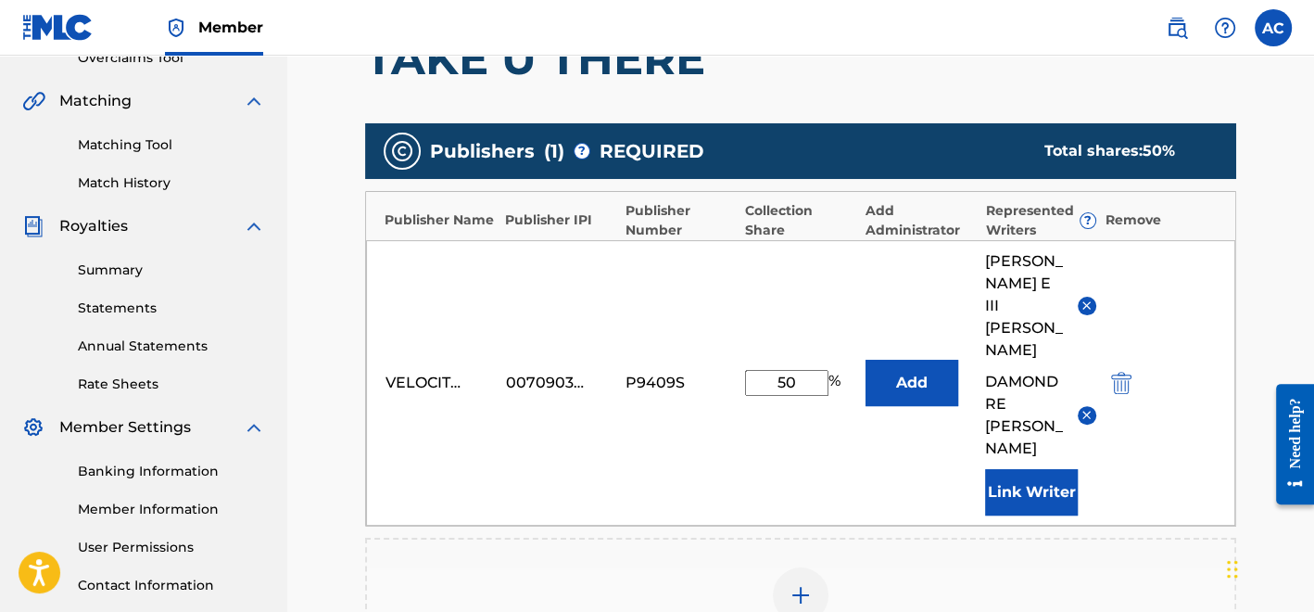
click at [816, 370] on input "50" at bounding box center [786, 383] width 83 height 26
type input "25"
click at [1087, 408] on img at bounding box center [1087, 415] width 14 height 14
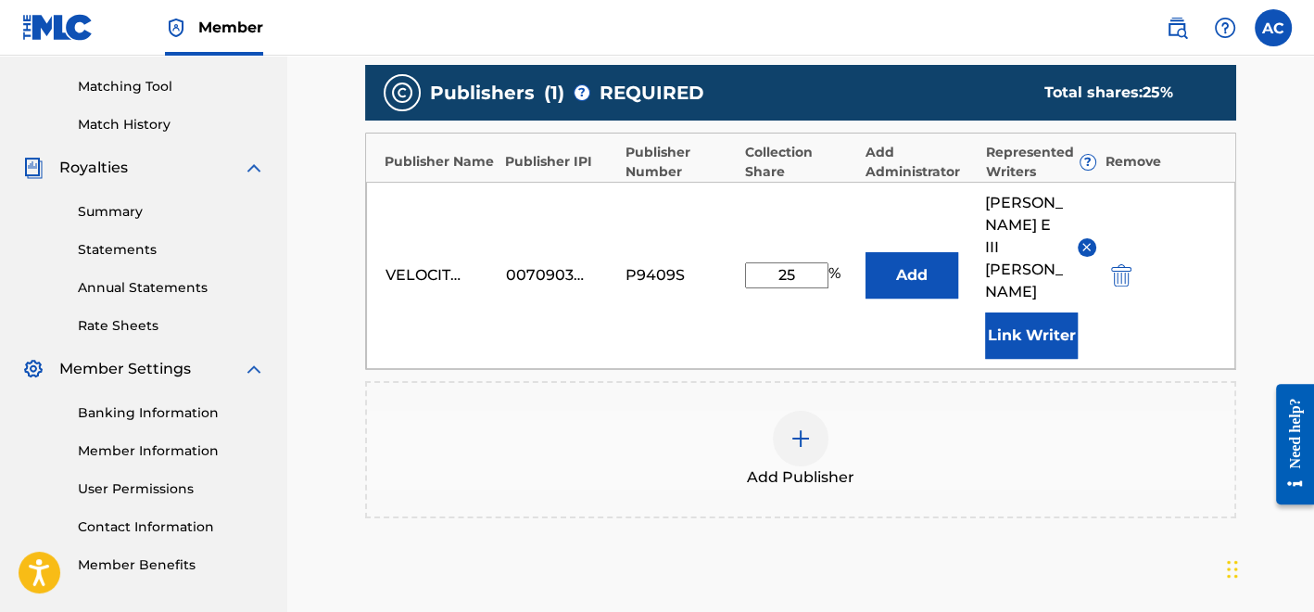
scroll to position [649, 0]
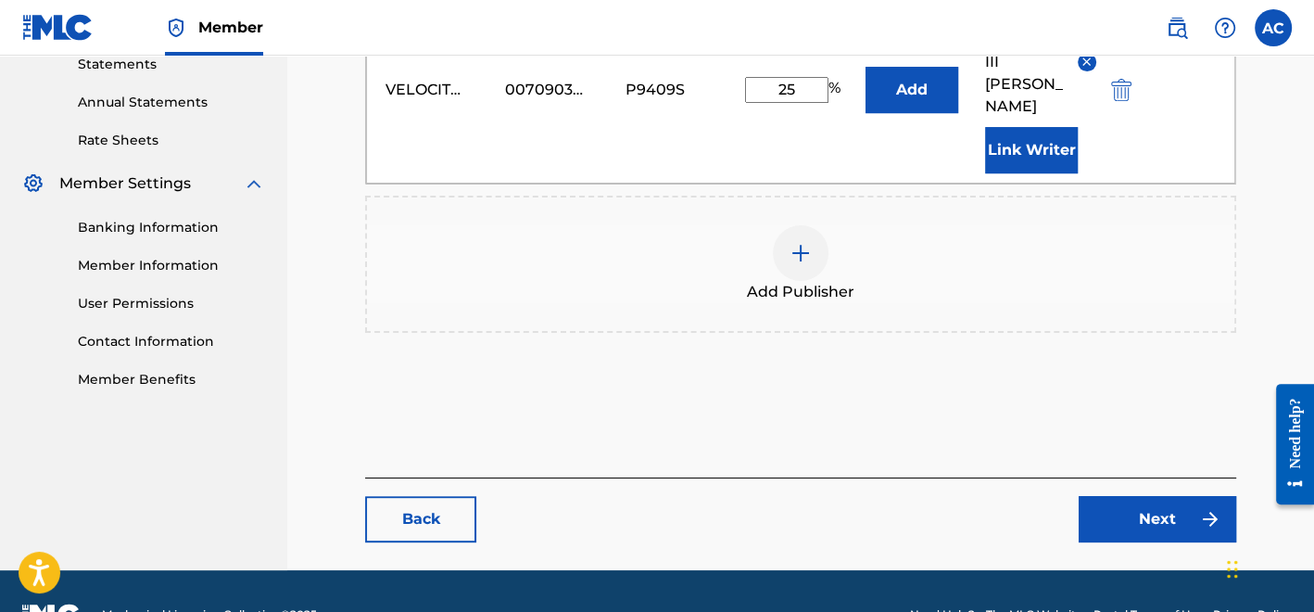
click at [1127, 496] on link "Next" at bounding box center [1158, 519] width 158 height 46
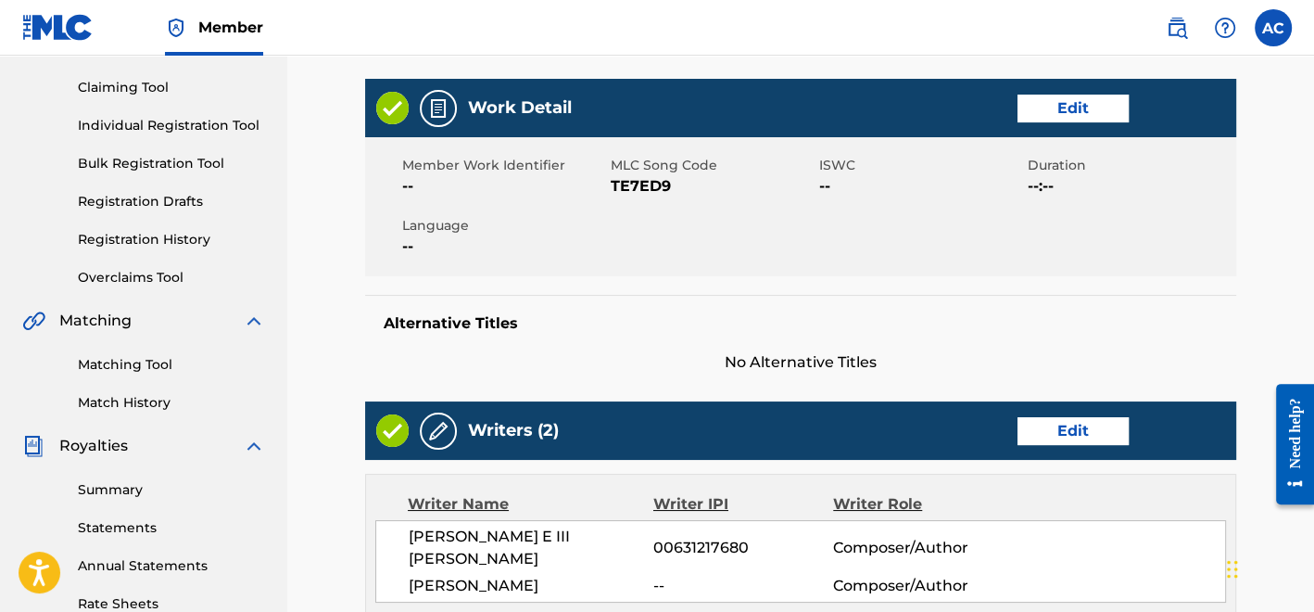
scroll to position [183, 0]
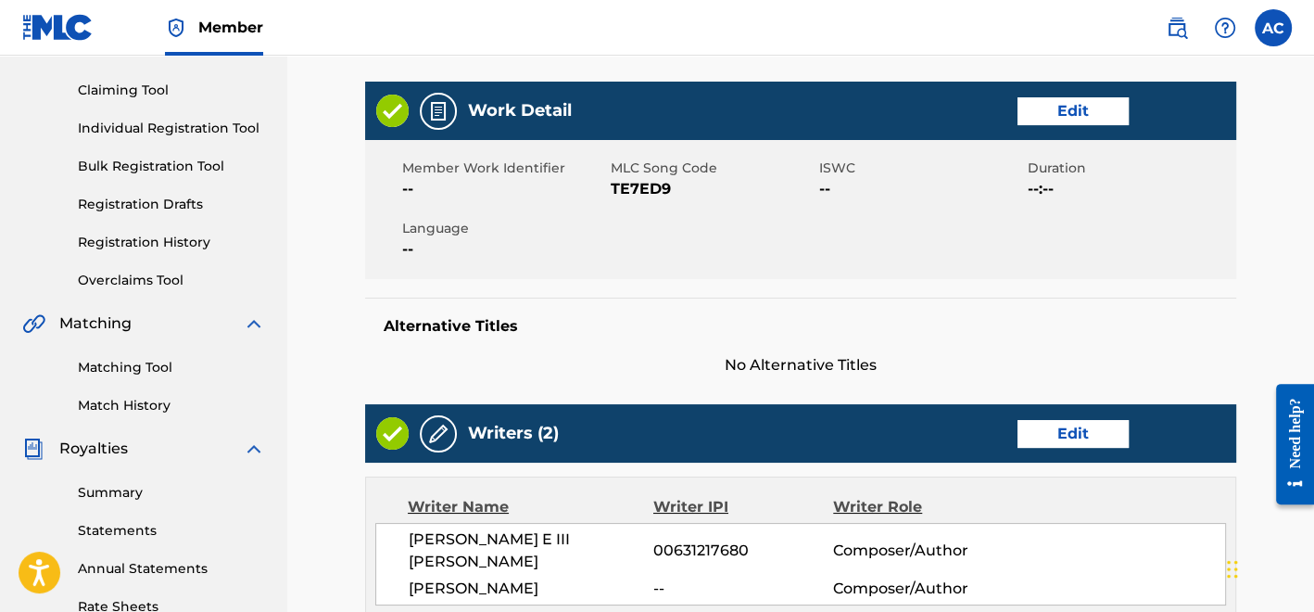
click at [636, 186] on span "TE7ED9" at bounding box center [713, 189] width 204 height 22
copy span "TE7ED9"
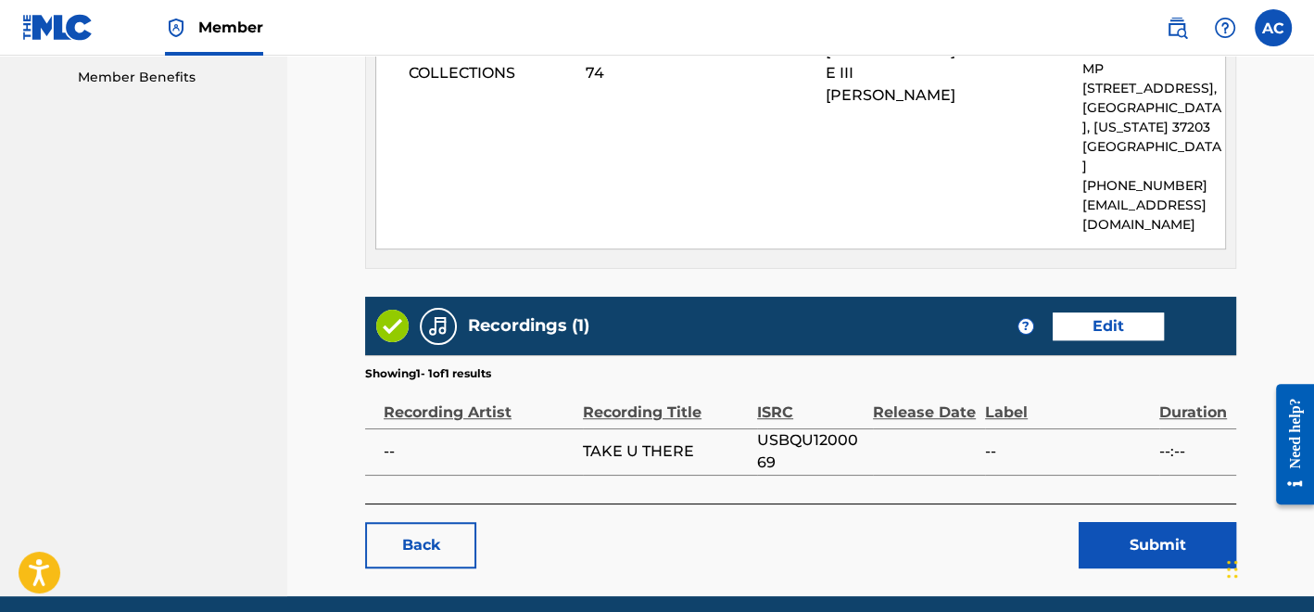
scroll to position [998, 0]
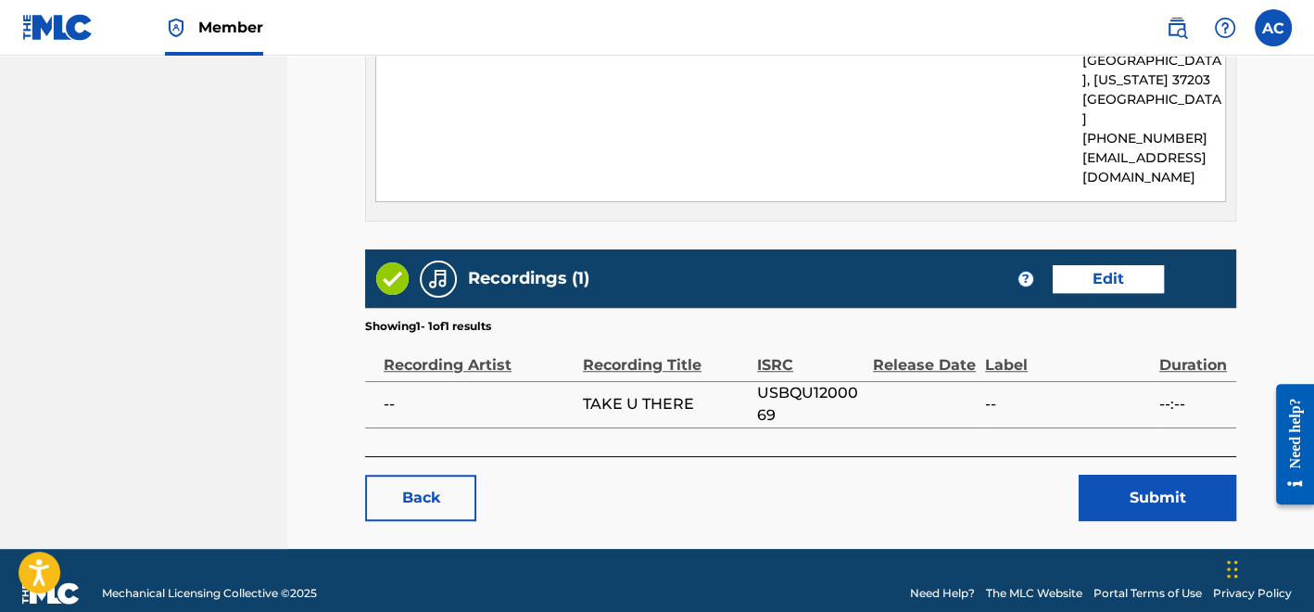
click at [1170, 475] on button "Submit" at bounding box center [1158, 498] width 158 height 46
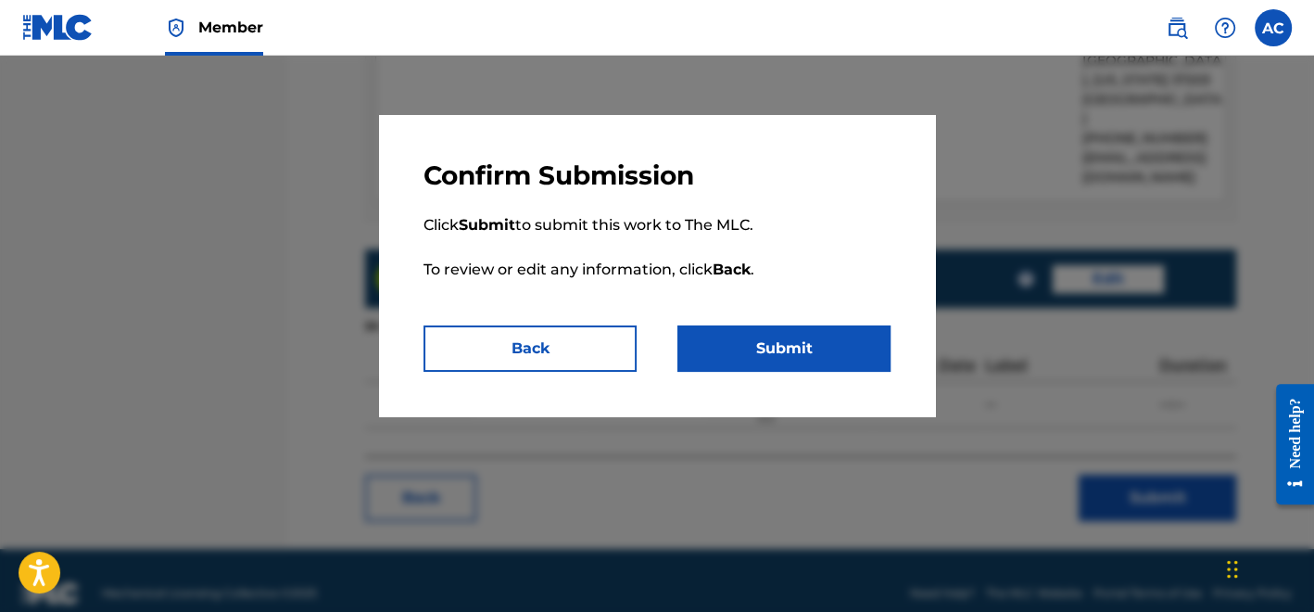
click at [834, 343] on button "Submit" at bounding box center [784, 348] width 213 height 46
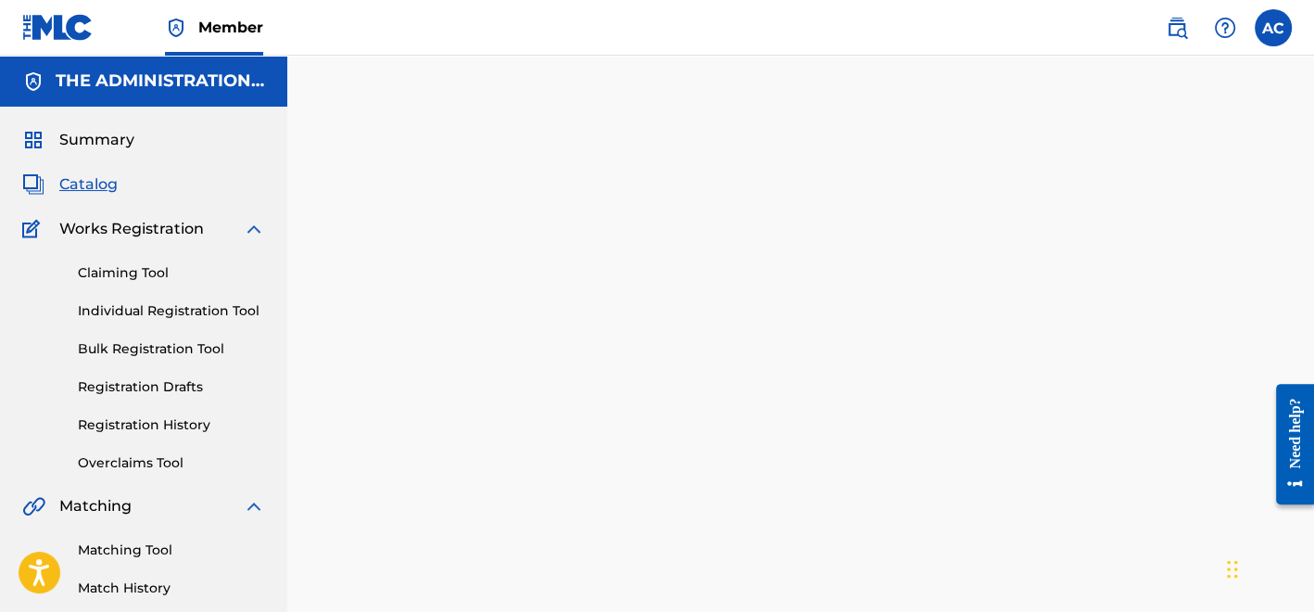
click at [79, 186] on span "Catalog" at bounding box center [88, 184] width 58 height 22
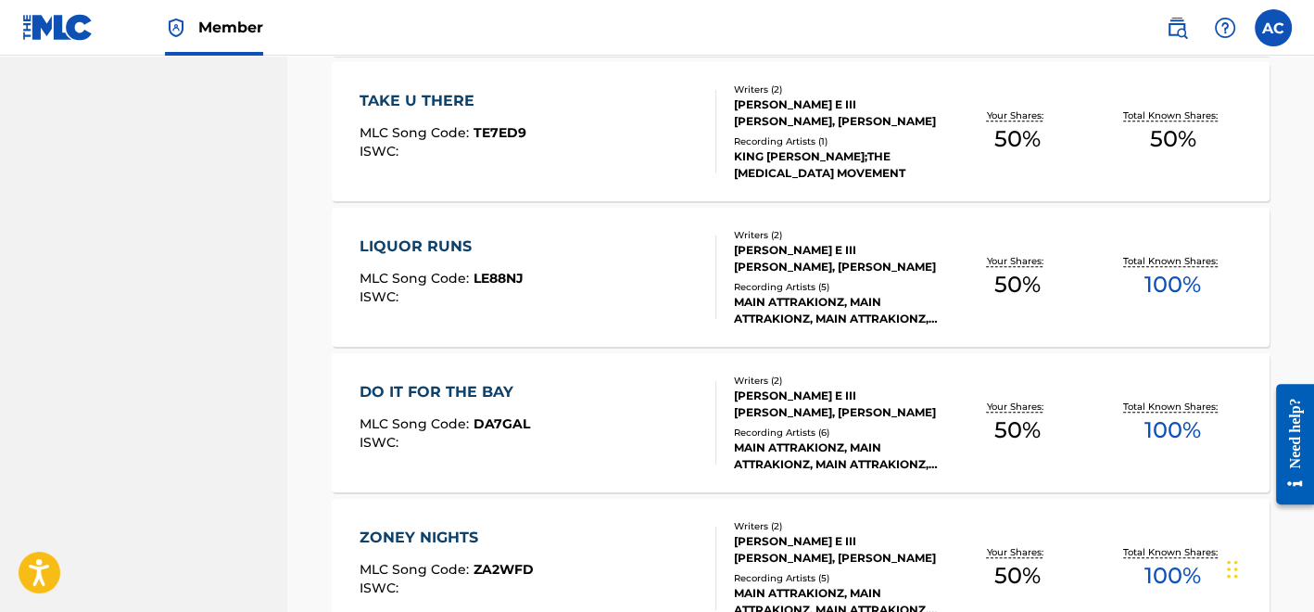
scroll to position [1204, 0]
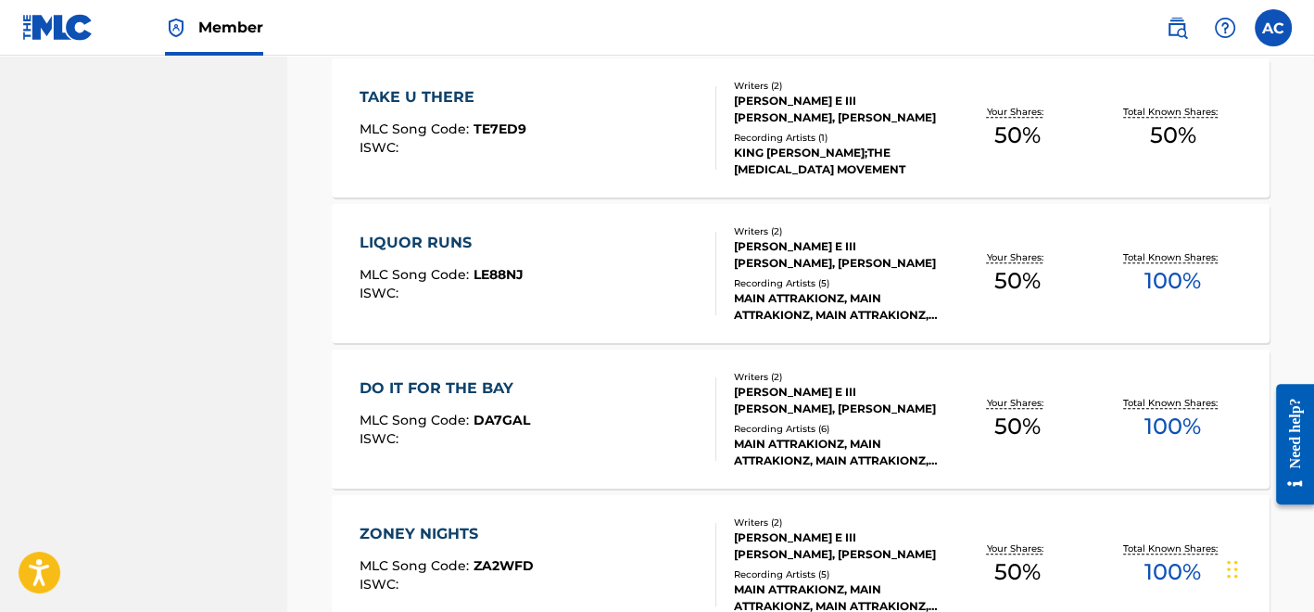
click at [442, 273] on span "MLC Song Code :" at bounding box center [417, 274] width 114 height 17
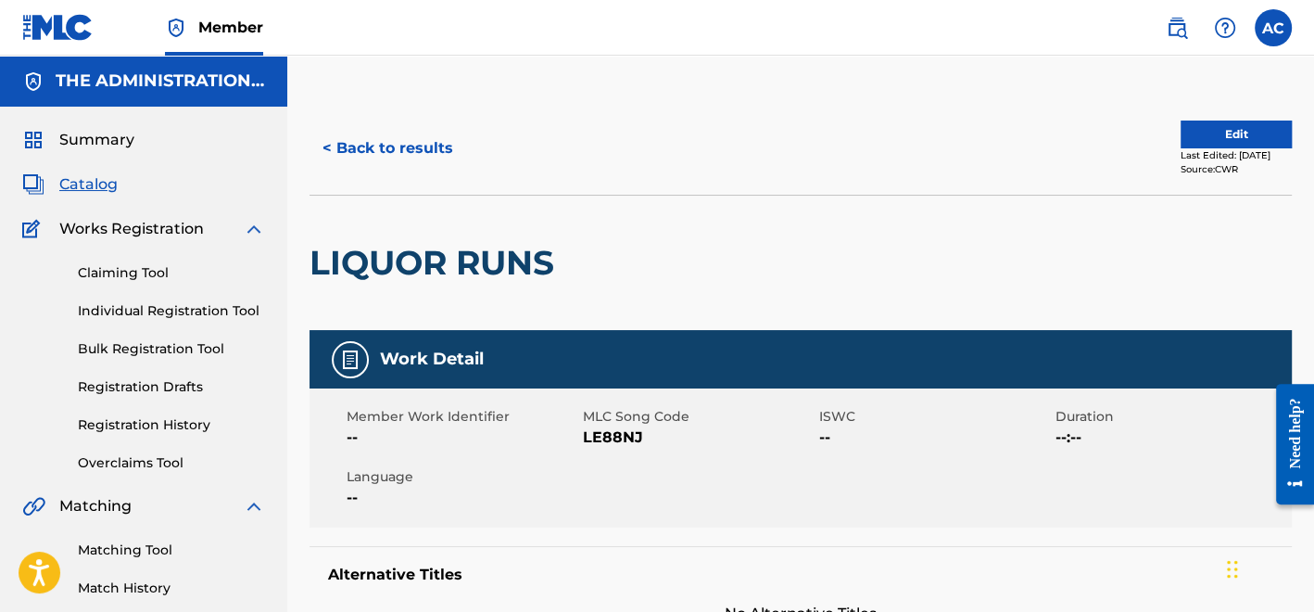
click at [489, 273] on h2 "LIQUOR RUNS" at bounding box center [437, 263] width 254 height 42
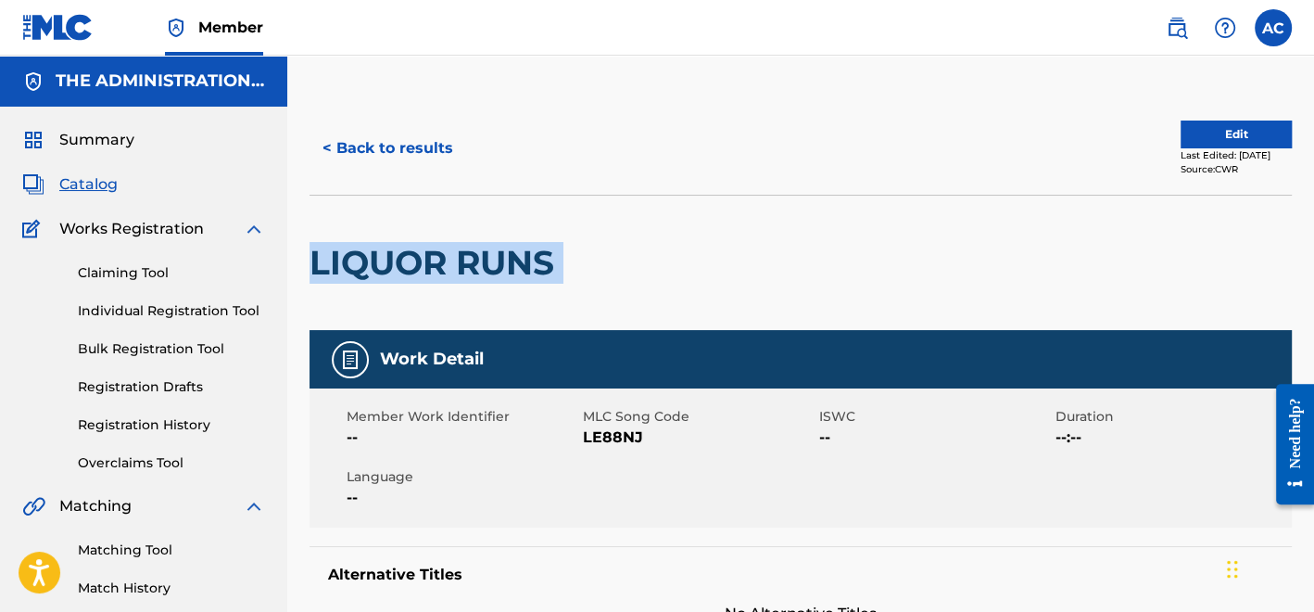
click at [489, 273] on h2 "LIQUOR RUNS" at bounding box center [437, 263] width 254 height 42
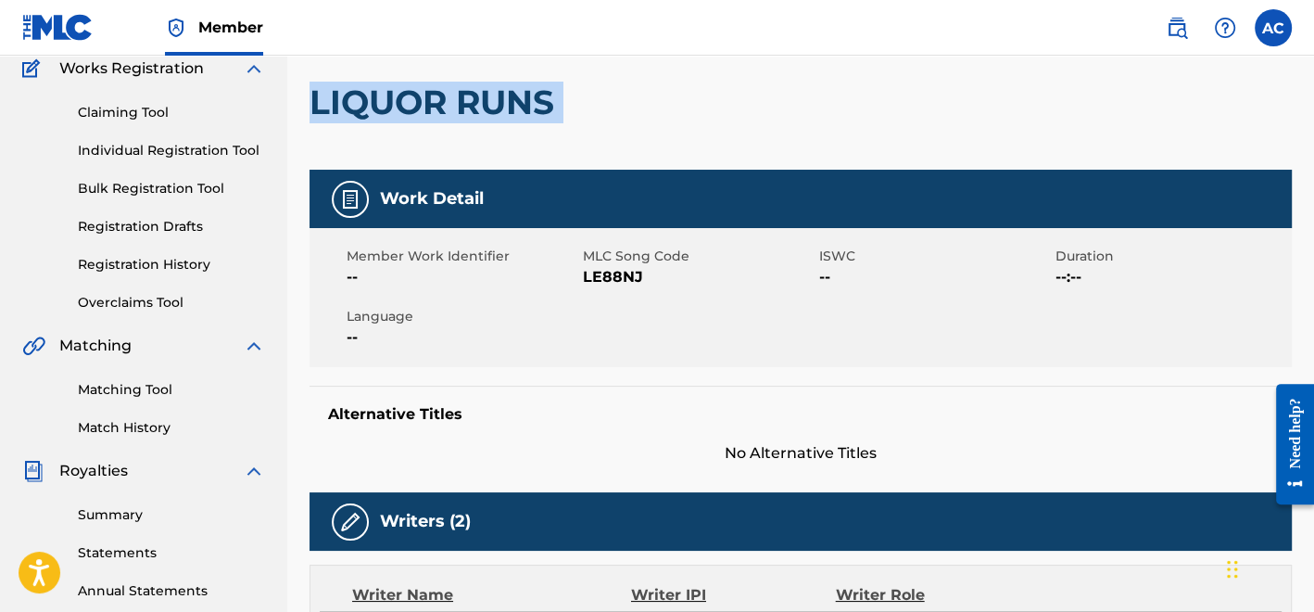
scroll to position [107, 0]
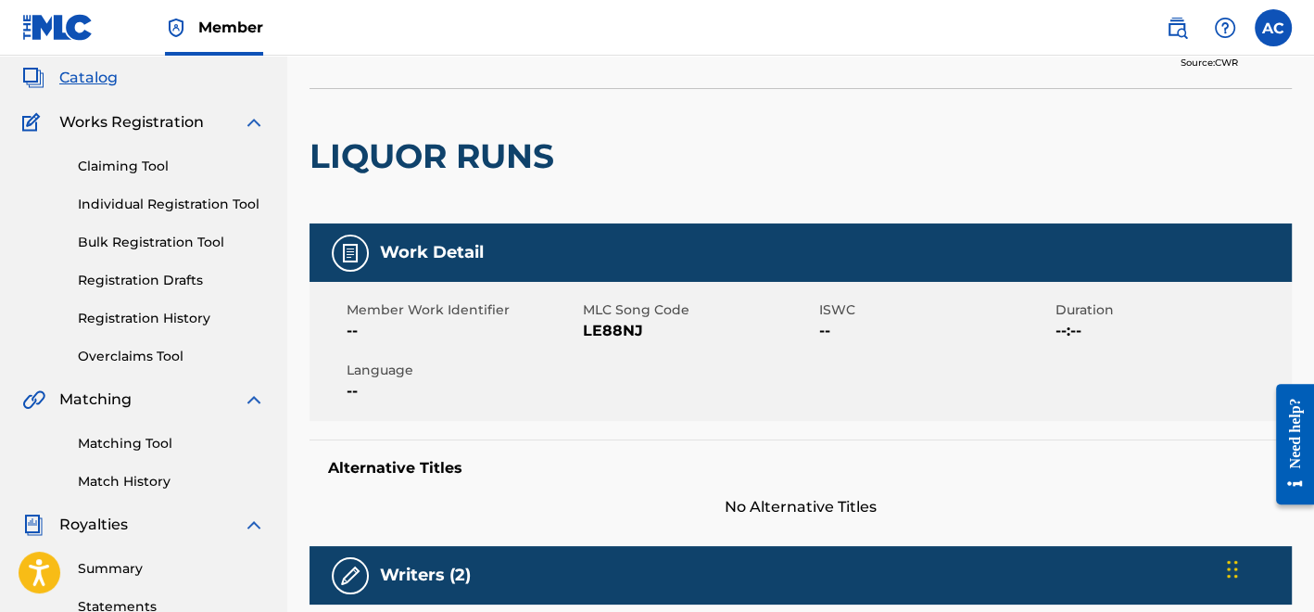
click at [623, 324] on span "LE88NJ" at bounding box center [699, 331] width 232 height 22
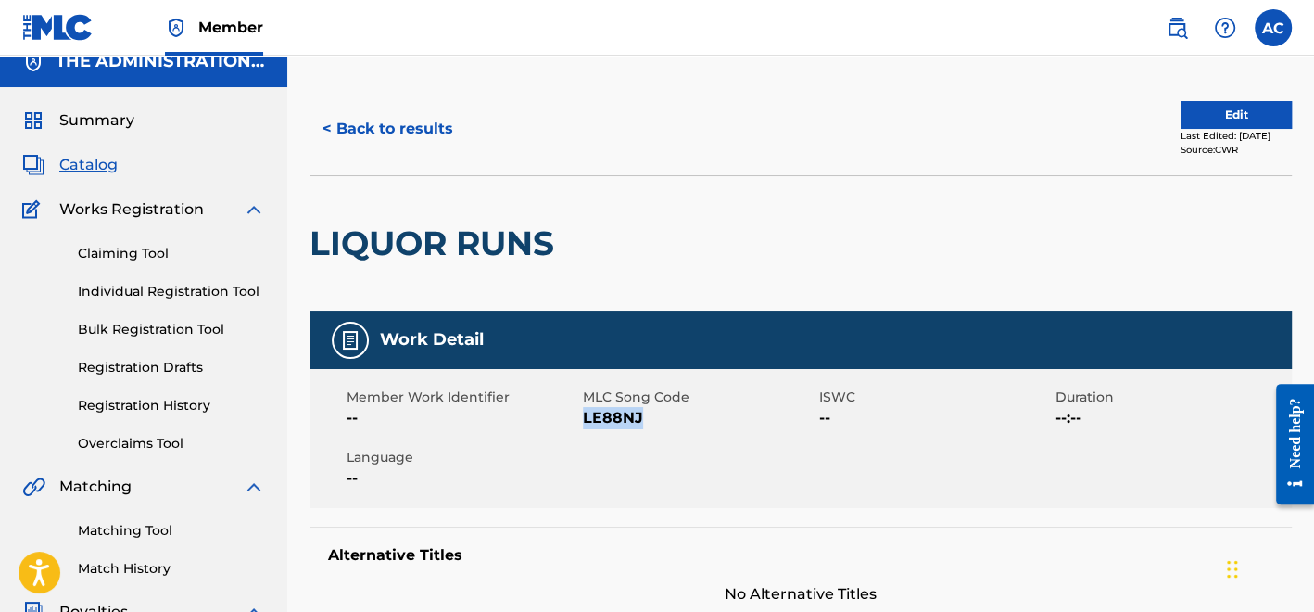
scroll to position [0, 0]
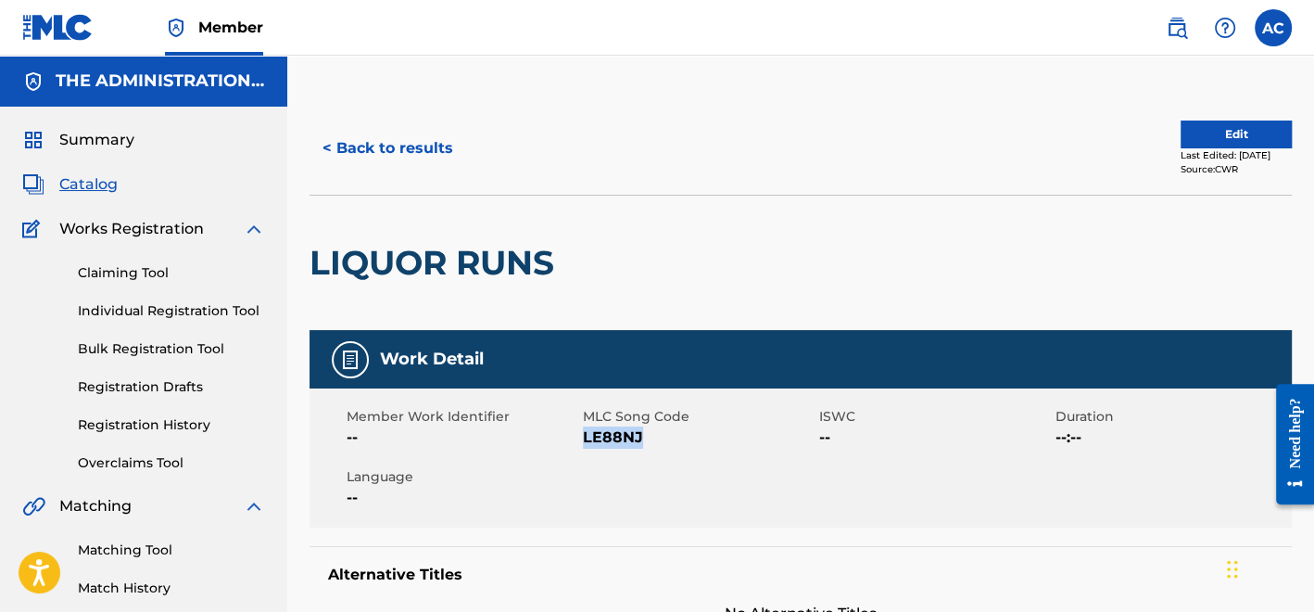
click at [405, 141] on button "< Back to results" at bounding box center [388, 148] width 157 height 46
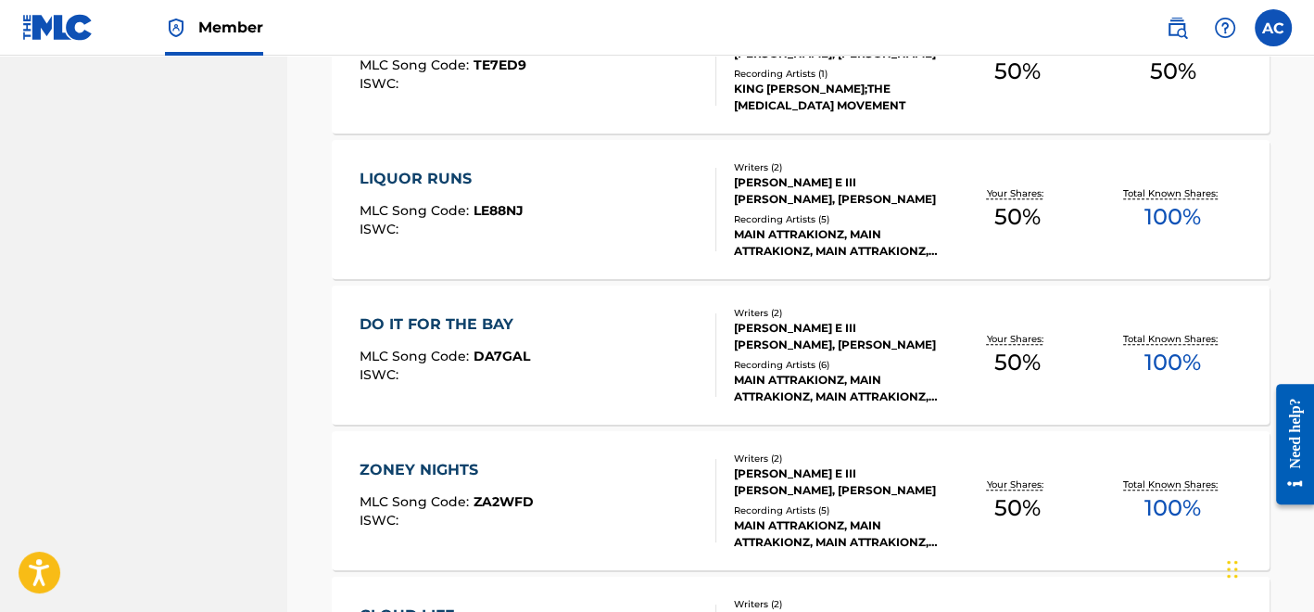
scroll to position [1269, 0]
click at [631, 382] on div "DO IT FOR THE BAY MLC Song Code : DA7GAL ISWC :" at bounding box center [538, 353] width 357 height 83
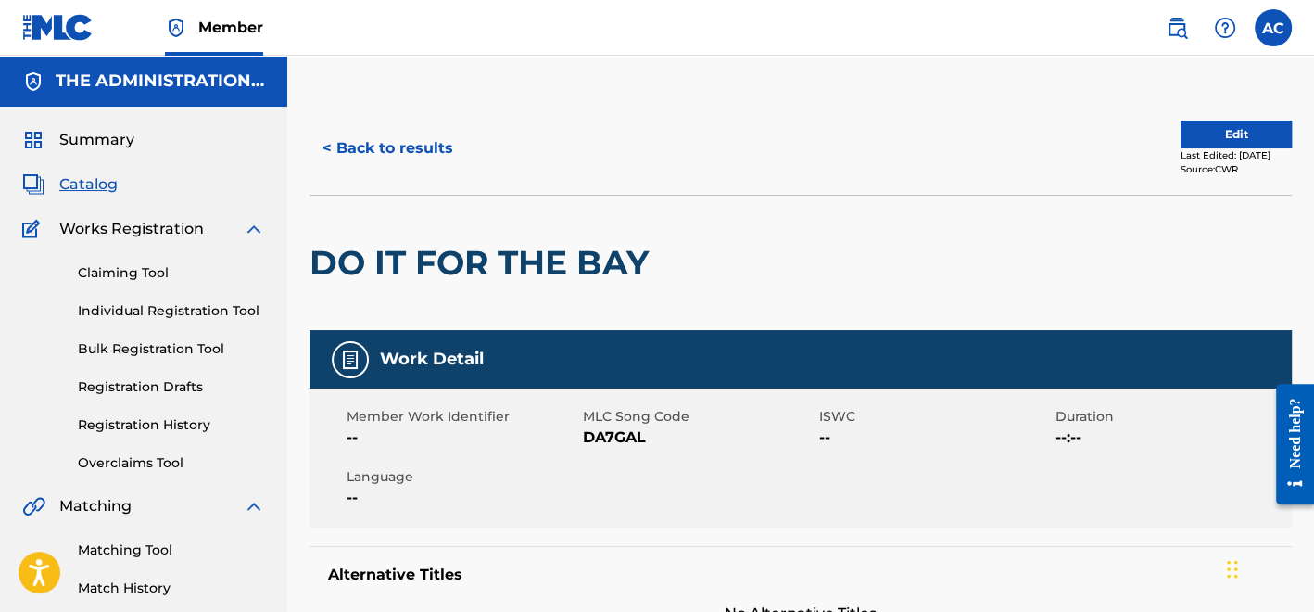
click at [474, 280] on h2 "DO IT FOR THE BAY" at bounding box center [484, 263] width 349 height 42
click at [474, 279] on h2 "DO IT FOR THE BAY" at bounding box center [484, 263] width 349 height 42
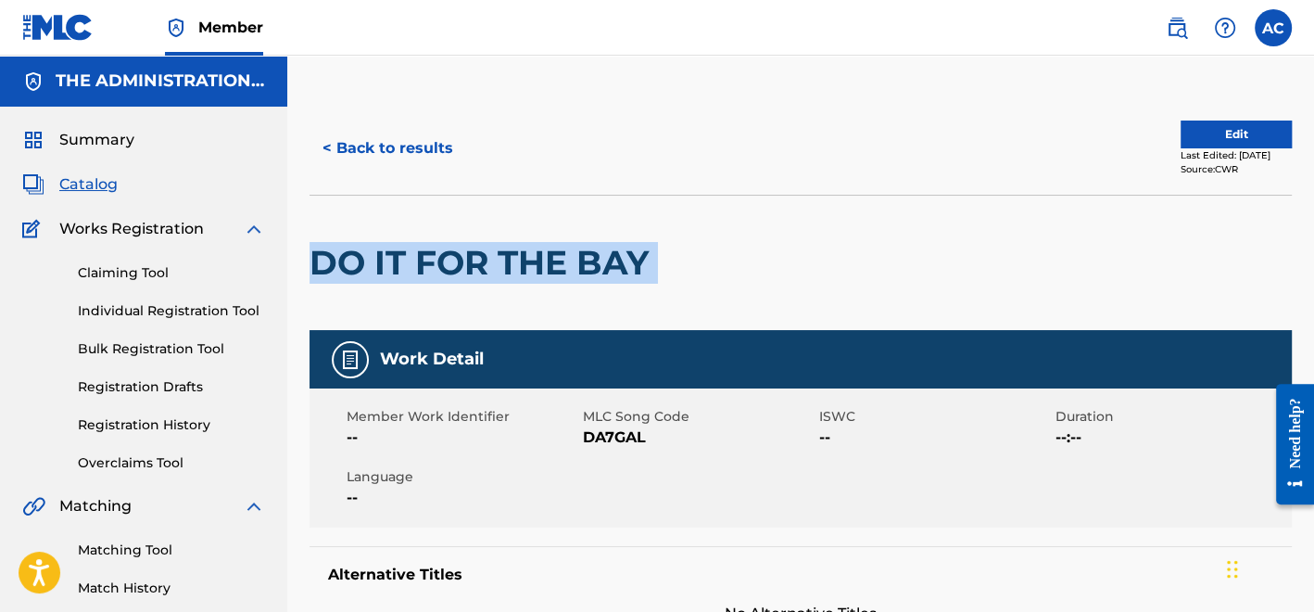
click at [474, 279] on h2 "DO IT FOR THE BAY" at bounding box center [484, 263] width 349 height 42
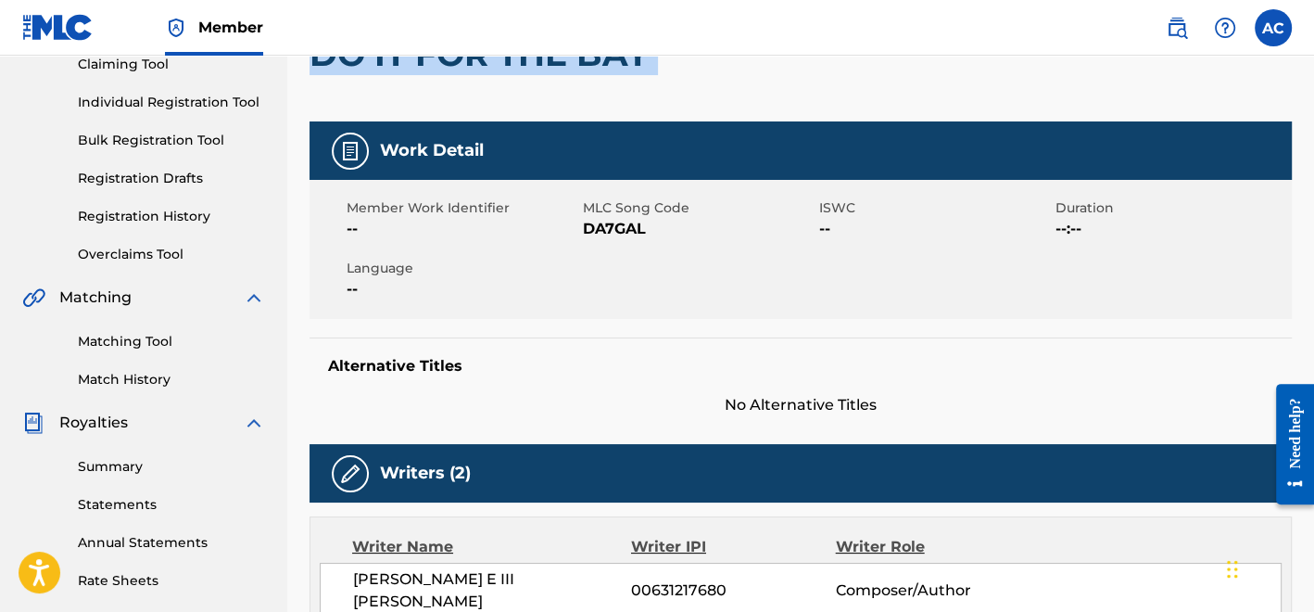
scroll to position [193, 0]
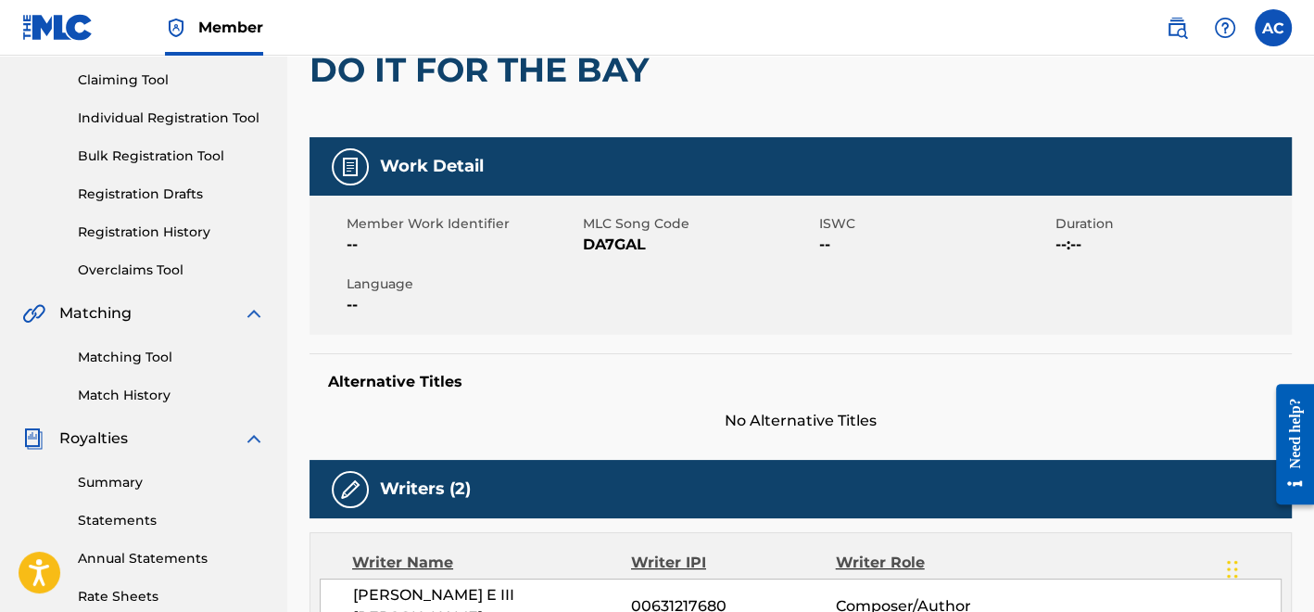
click at [621, 235] on span "DA7GAL" at bounding box center [699, 245] width 232 height 22
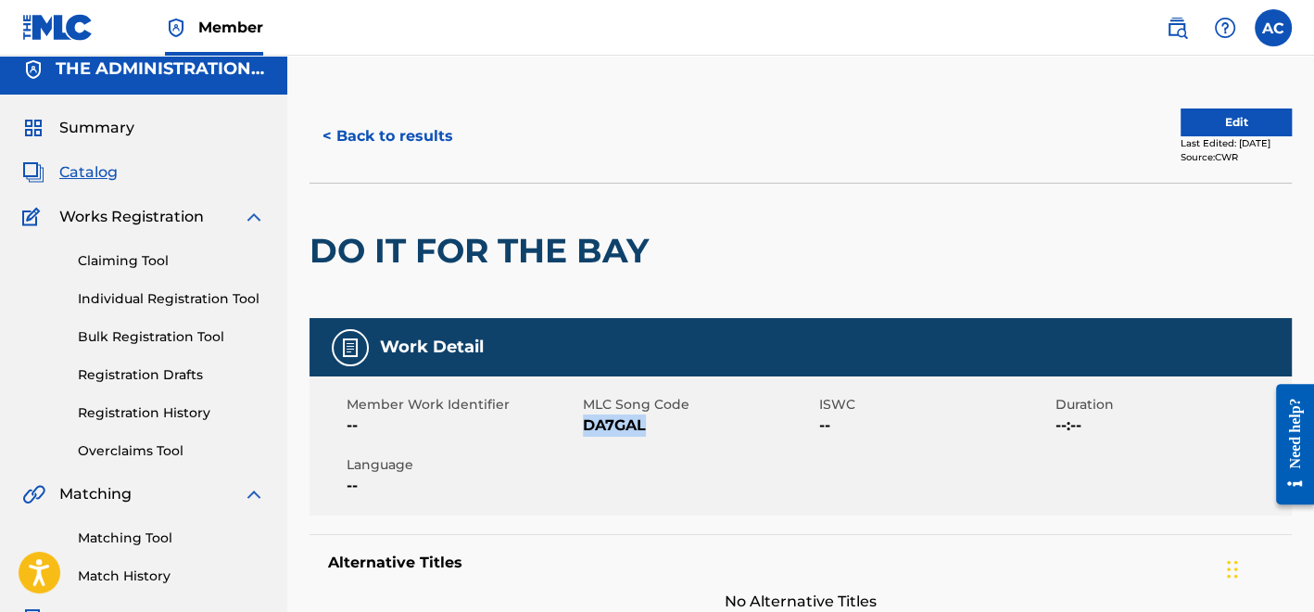
scroll to position [0, 0]
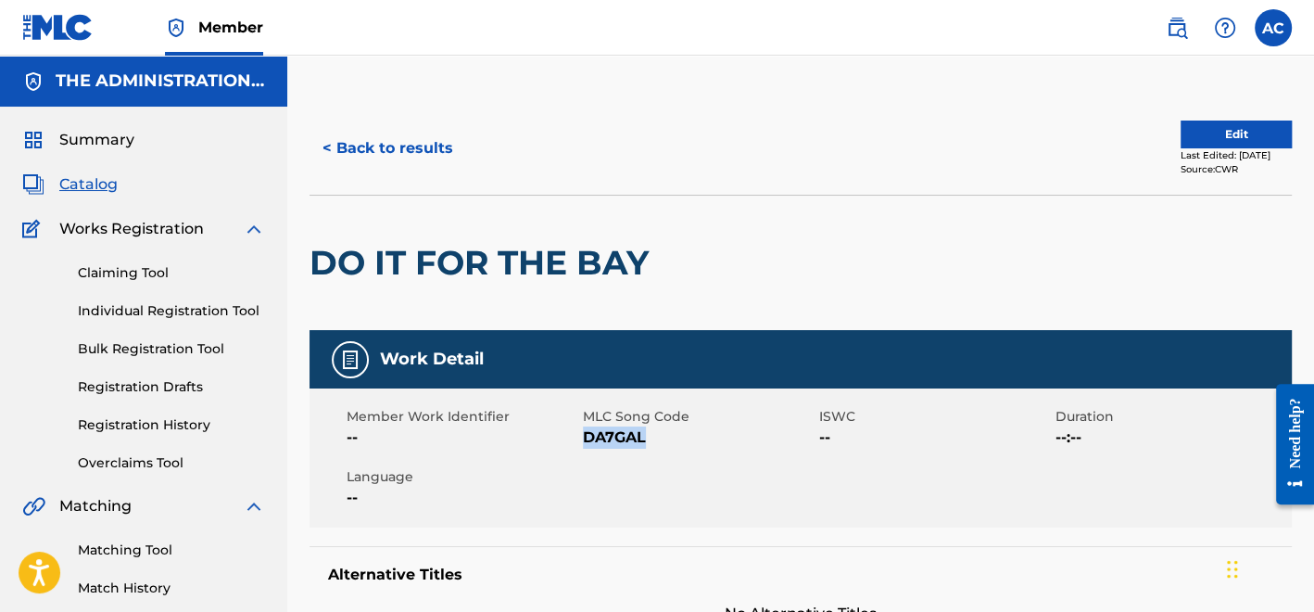
click at [417, 146] on button "< Back to results" at bounding box center [388, 148] width 157 height 46
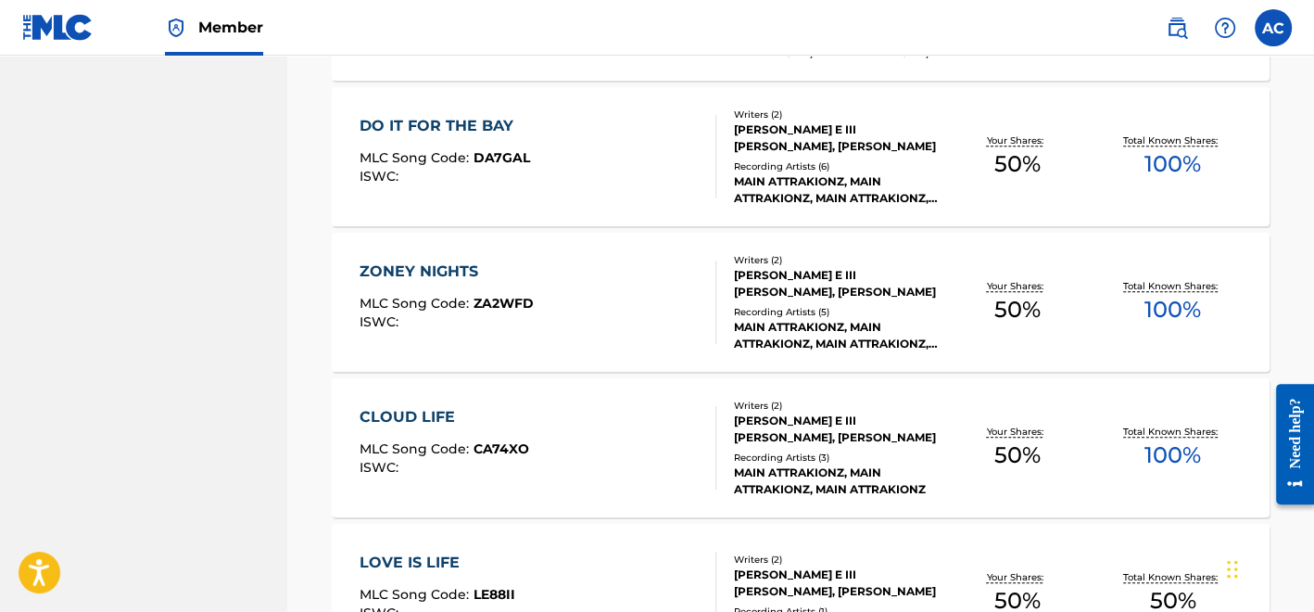
scroll to position [1469, 0]
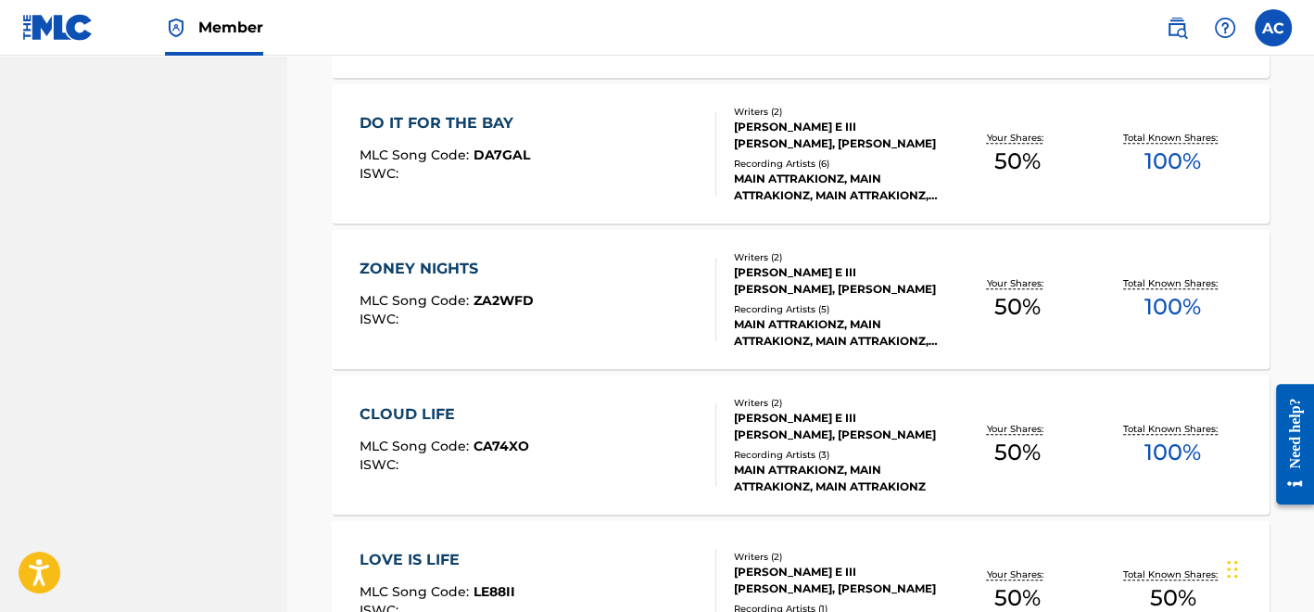
click at [598, 301] on div "ZONEY NIGHTS MLC Song Code : ZA2WFD ISWC :" at bounding box center [538, 299] width 357 height 83
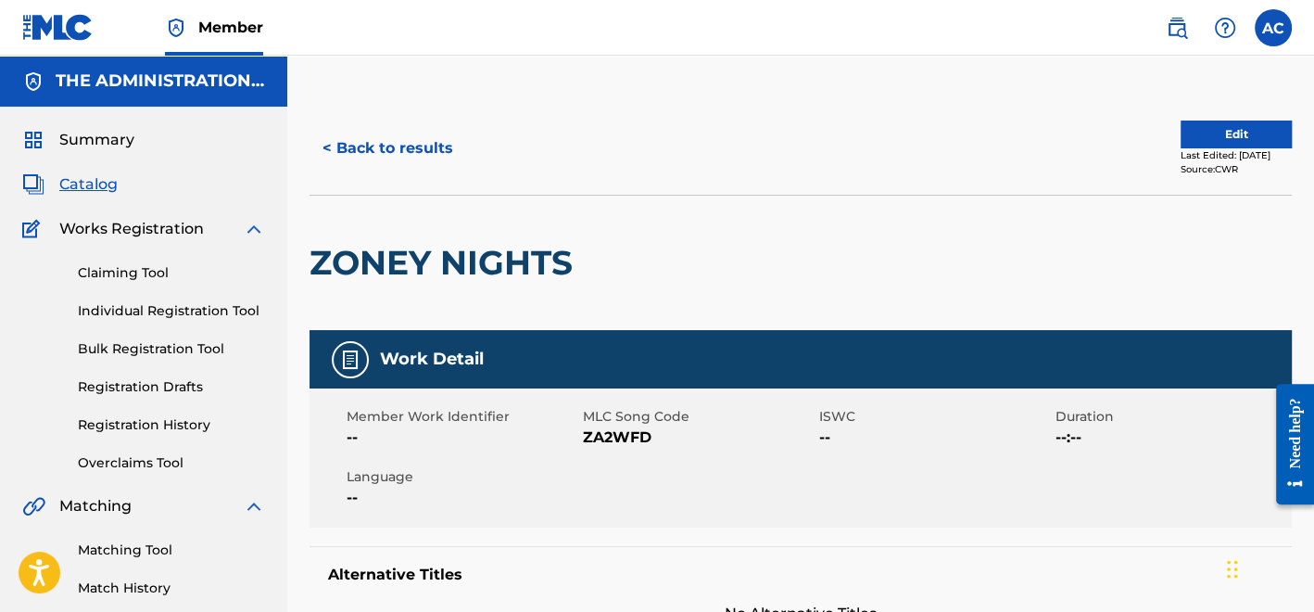
click at [488, 259] on h2 "ZONEY NIGHTS" at bounding box center [446, 263] width 273 height 42
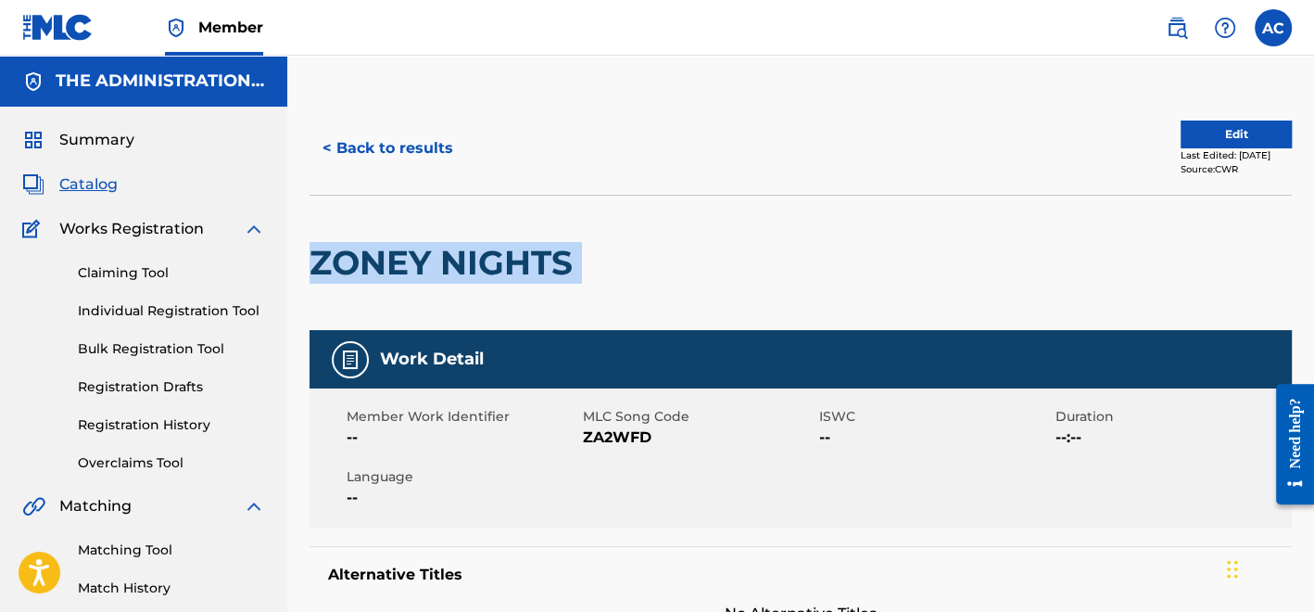
click at [488, 259] on h2 "ZONEY NIGHTS" at bounding box center [446, 263] width 273 height 42
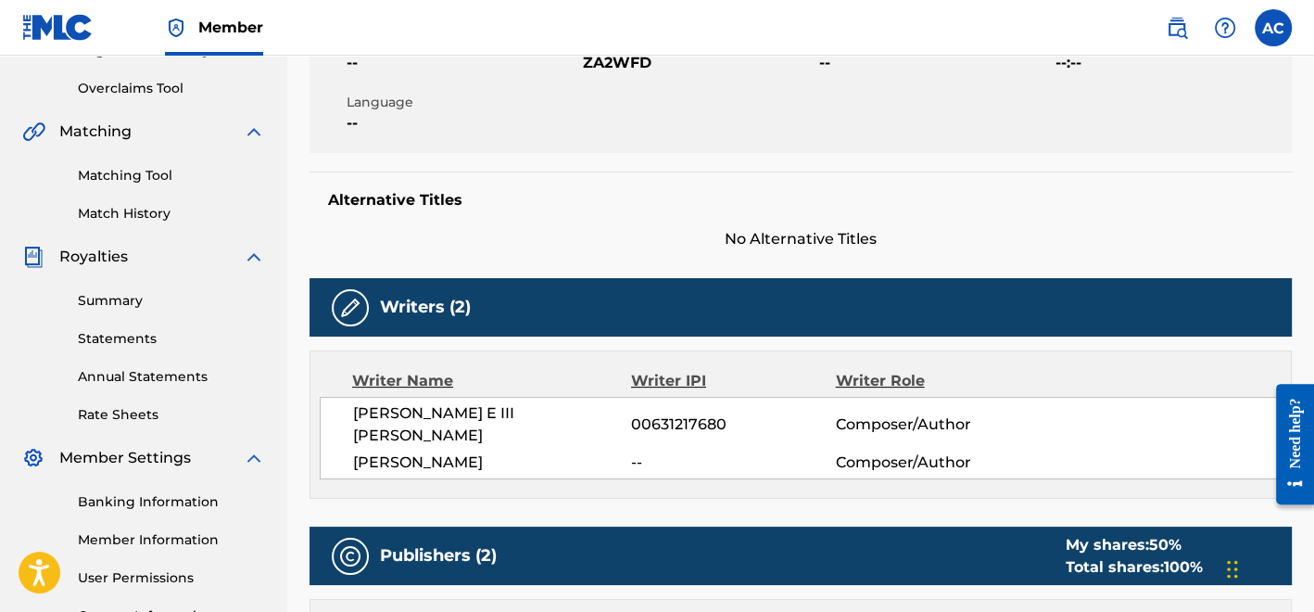
scroll to position [262, 0]
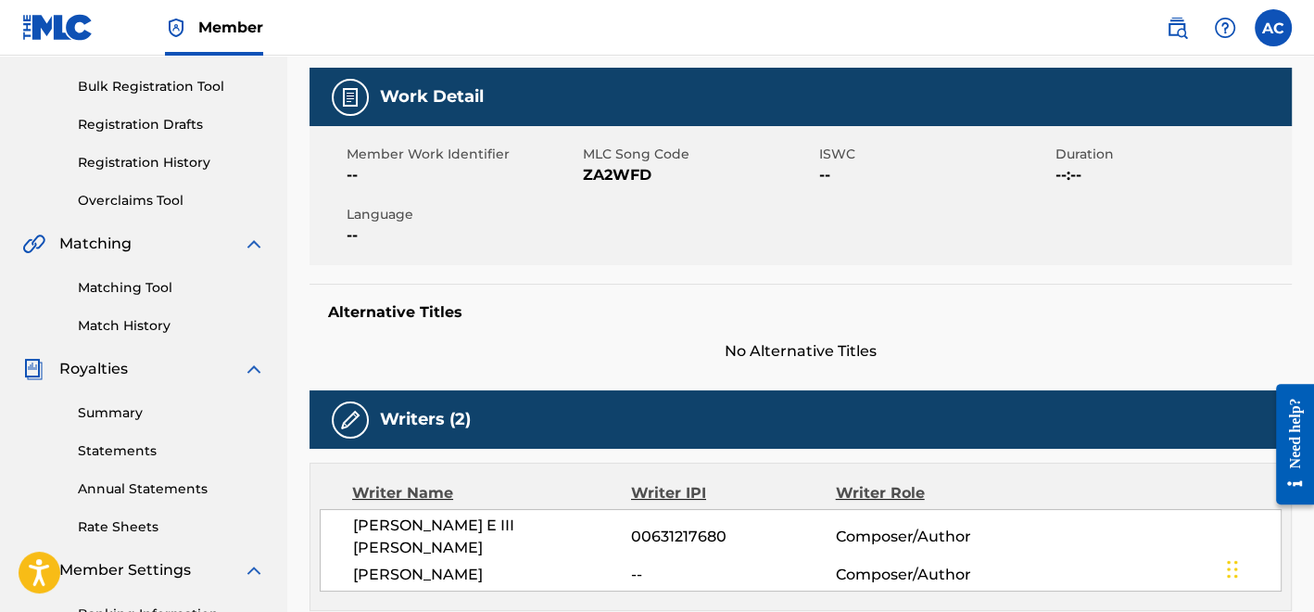
drag, startPoint x: 634, startPoint y: 430, endPoint x: 556, endPoint y: 318, distance: 136.5
click at [556, 318] on h5 "Alternative Titles" at bounding box center [801, 312] width 946 height 19
click at [605, 178] on span "ZA2WFD" at bounding box center [699, 175] width 232 height 22
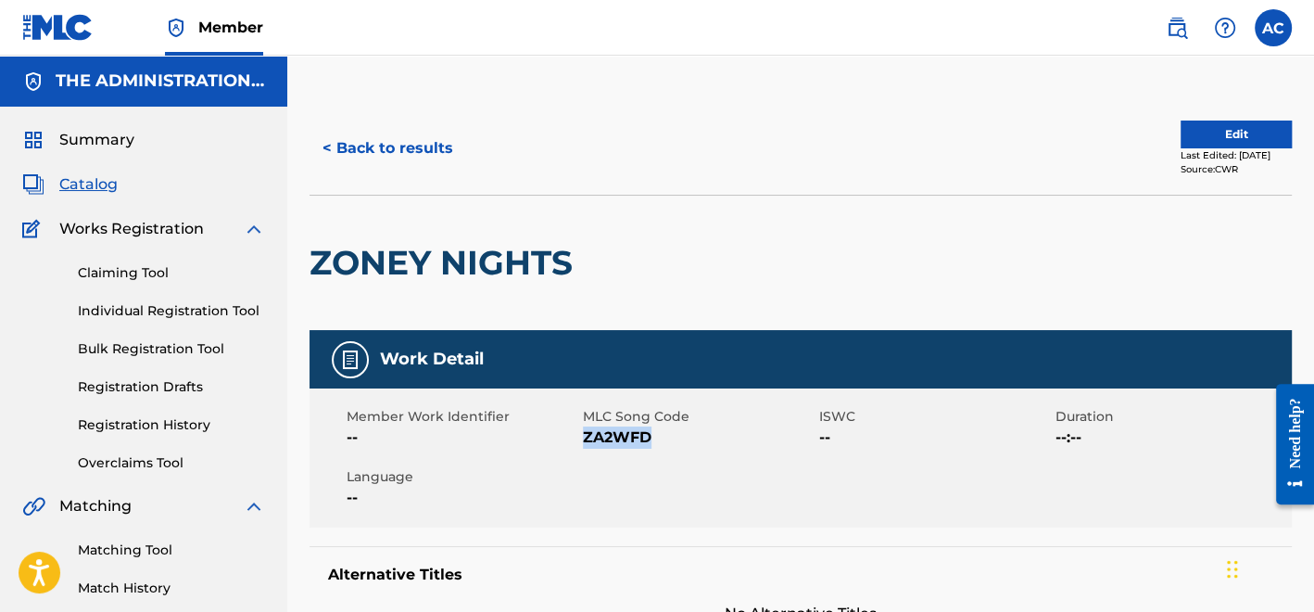
click at [368, 146] on button "< Back to results" at bounding box center [388, 148] width 157 height 46
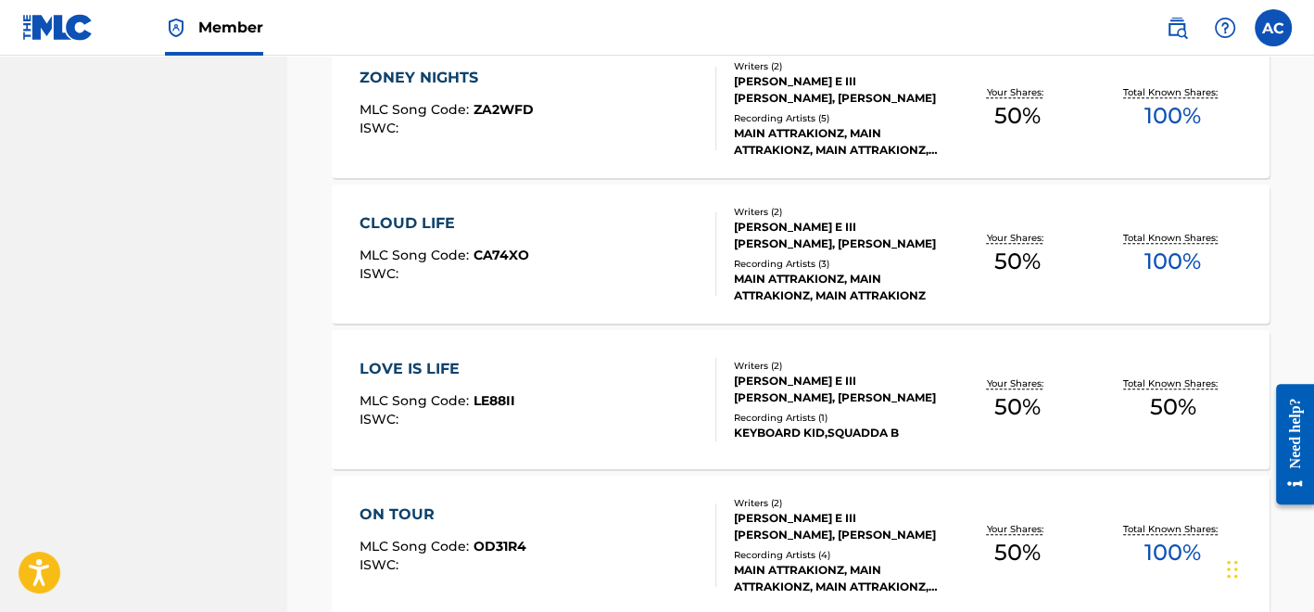
scroll to position [1662, 0]
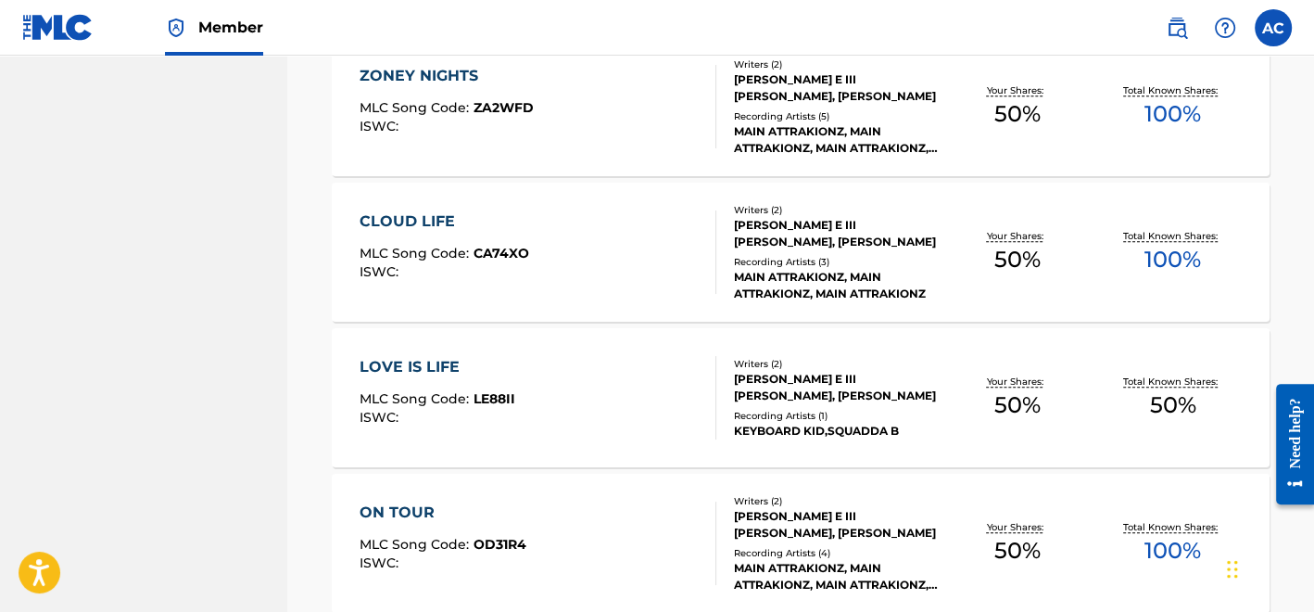
click at [447, 271] on div "ISWC :" at bounding box center [445, 272] width 170 height 14
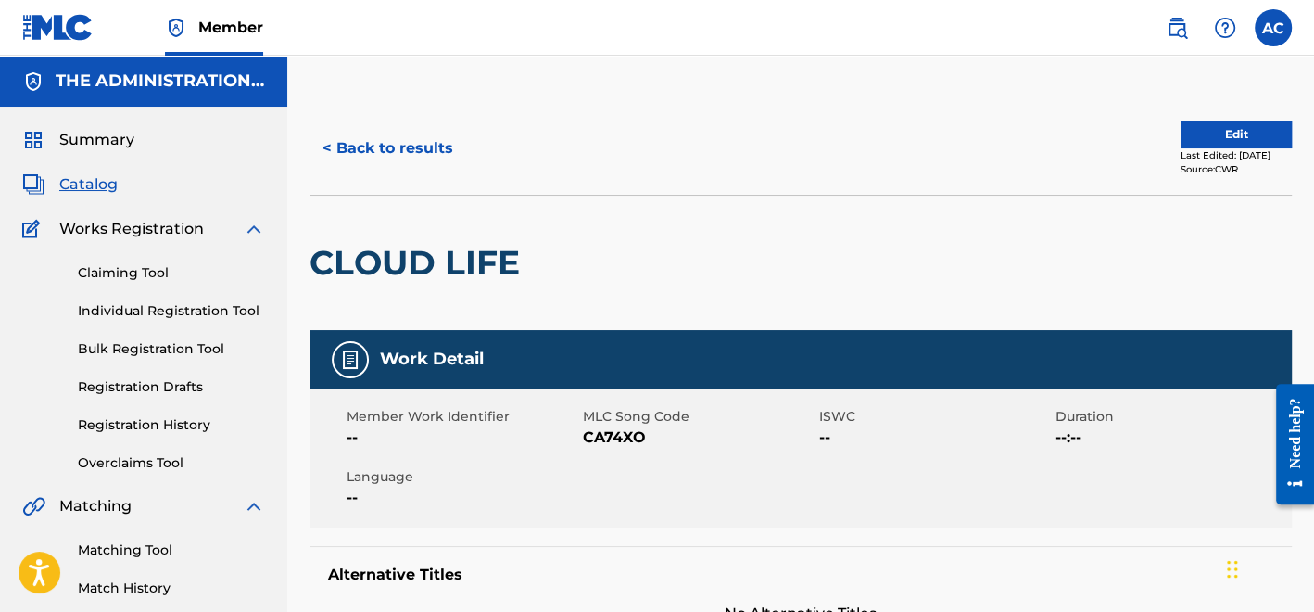
click at [447, 271] on h2 "CLOUD LIFE" at bounding box center [420, 263] width 220 height 42
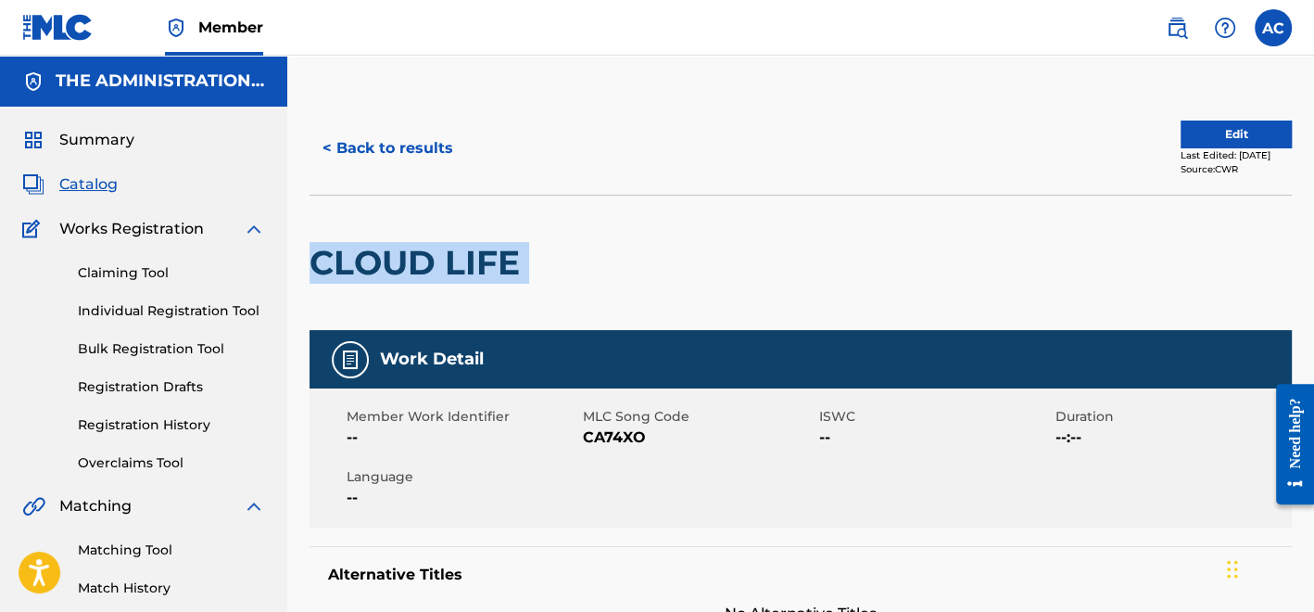
click at [447, 271] on h2 "CLOUD LIFE" at bounding box center [420, 263] width 220 height 42
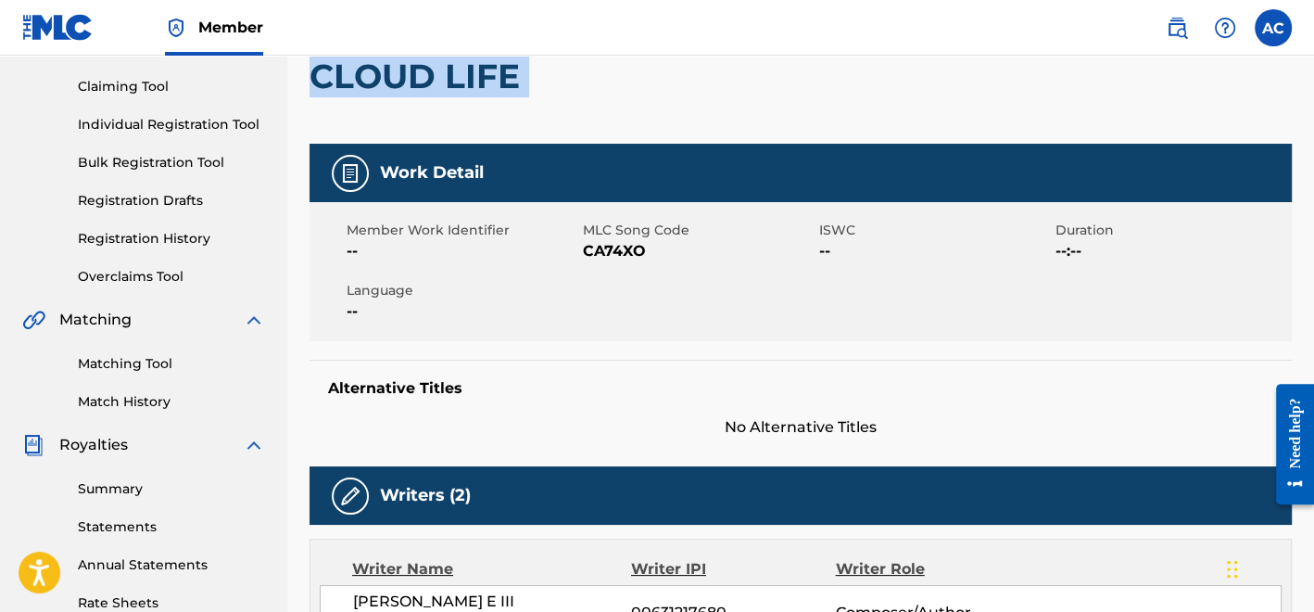
scroll to position [183, 0]
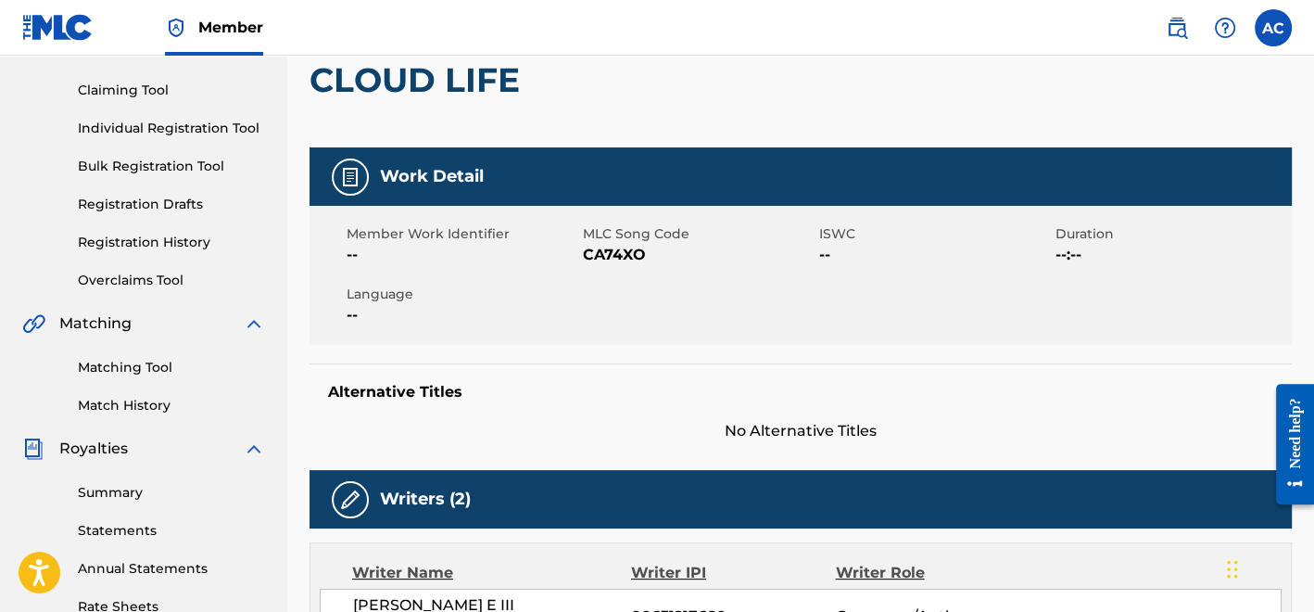
click at [613, 248] on span "CA74XO" at bounding box center [699, 255] width 232 height 22
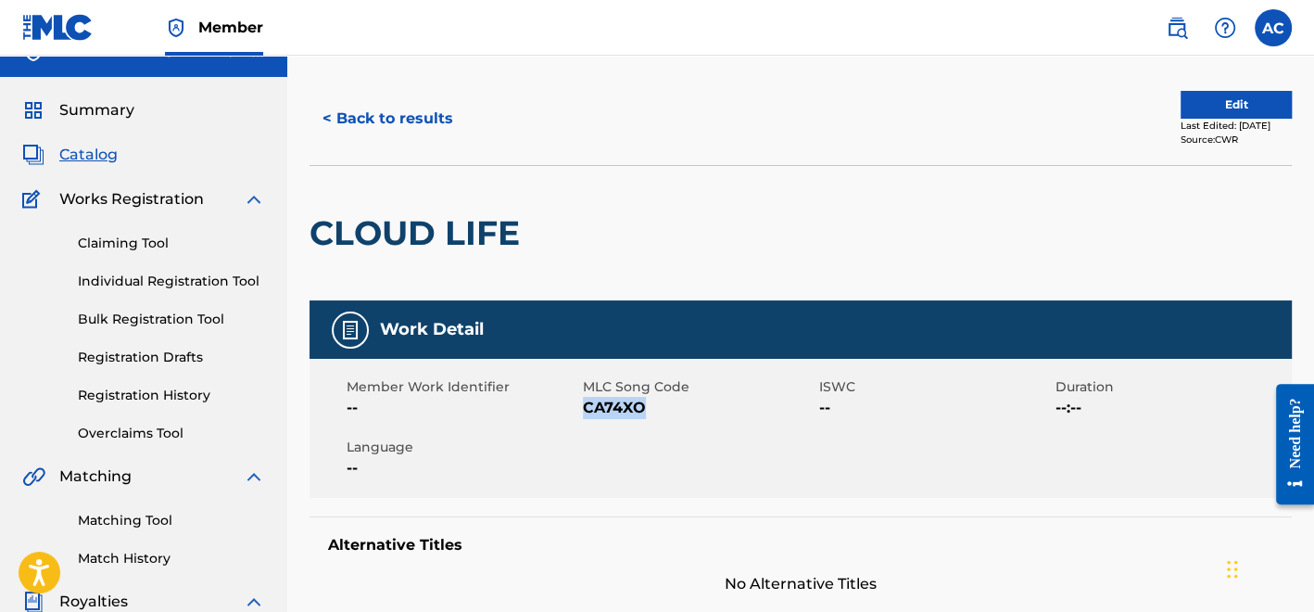
scroll to position [24, 0]
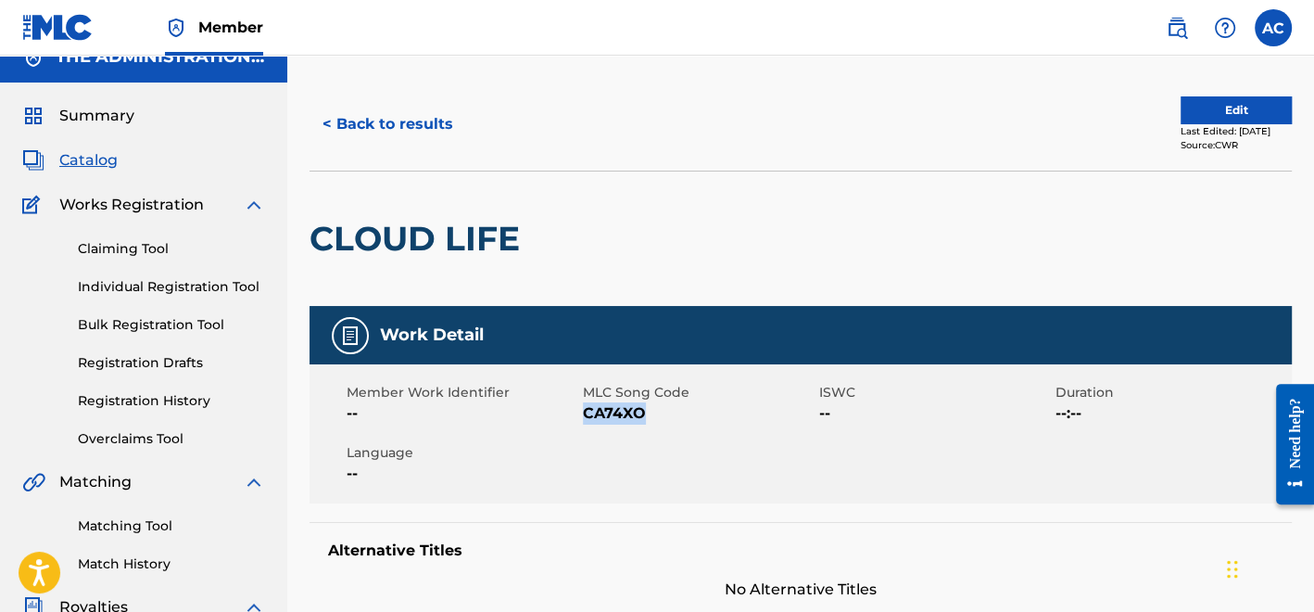
click at [439, 111] on button "< Back to results" at bounding box center [388, 124] width 157 height 46
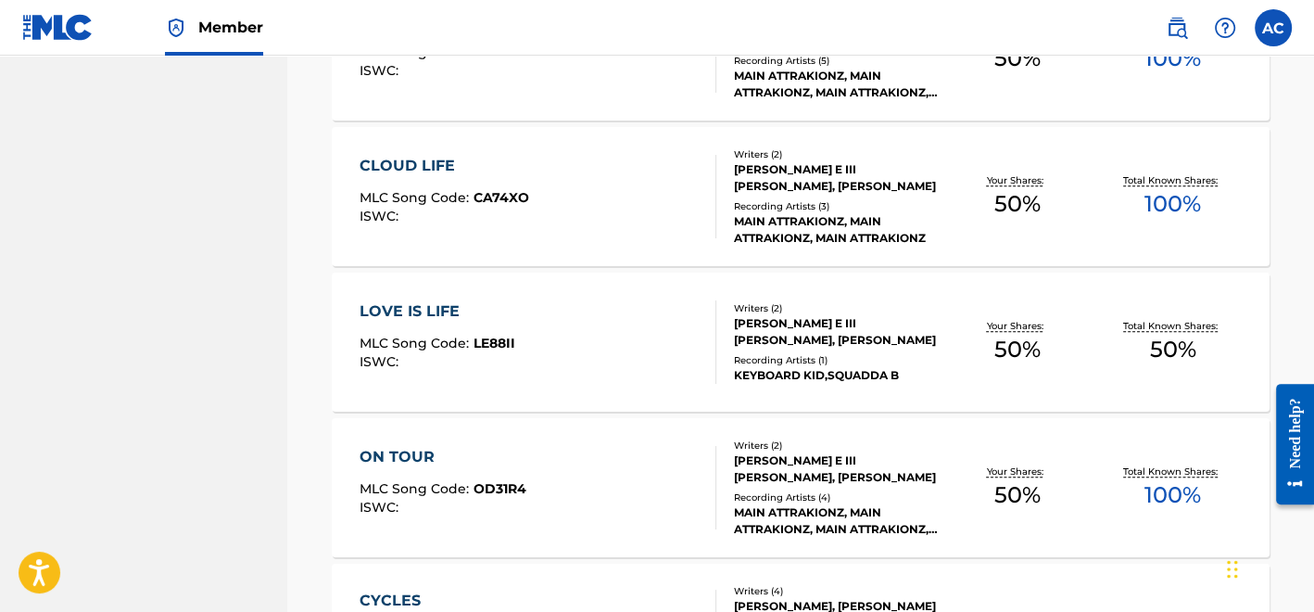
scroll to position [1719, 0]
click at [486, 330] on div "LOVE IS LIFE MLC Song Code : LE88II ISWC :" at bounding box center [438, 340] width 156 height 83
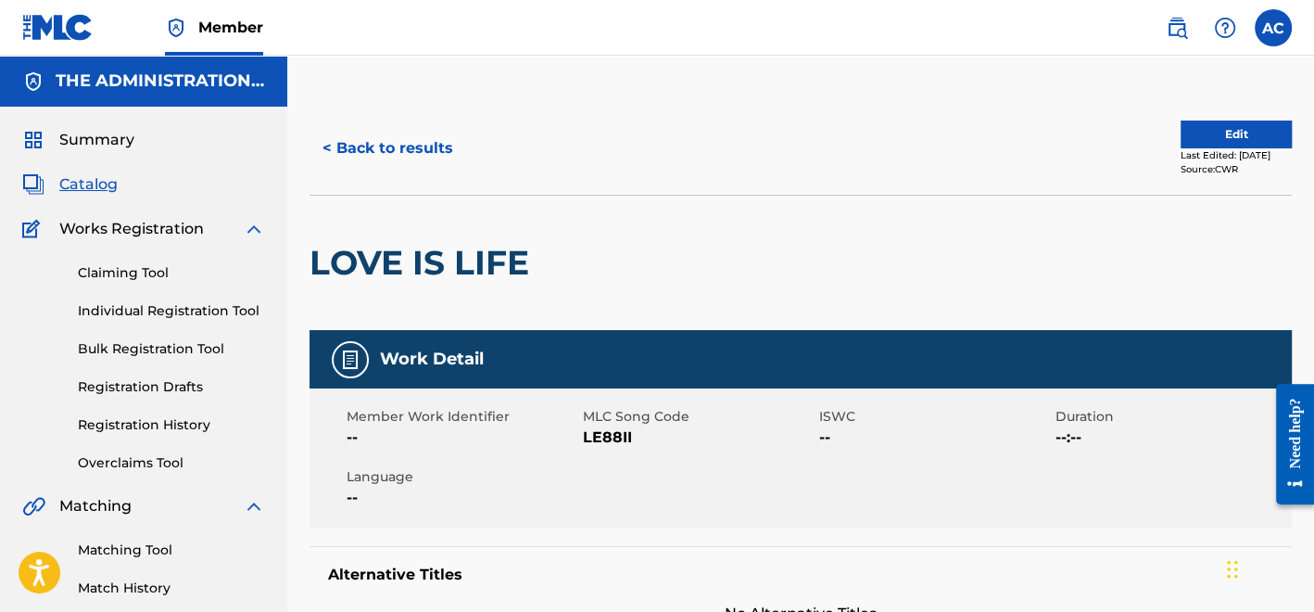
drag, startPoint x: 467, startPoint y: 263, endPoint x: 422, endPoint y: 260, distance: 45.6
click at [422, 260] on h2 "LOVE IS LIFE" at bounding box center [424, 263] width 229 height 42
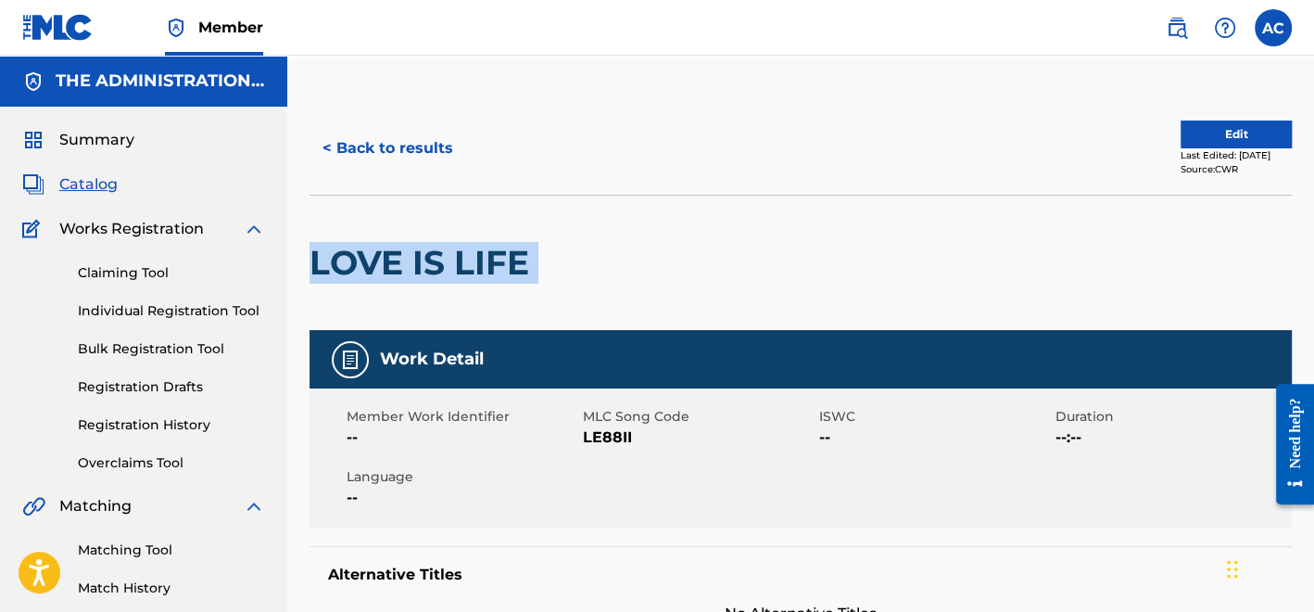
click at [422, 260] on h2 "LOVE IS LIFE" at bounding box center [424, 263] width 229 height 42
click at [1181, 146] on button "Edit" at bounding box center [1236, 135] width 111 height 28
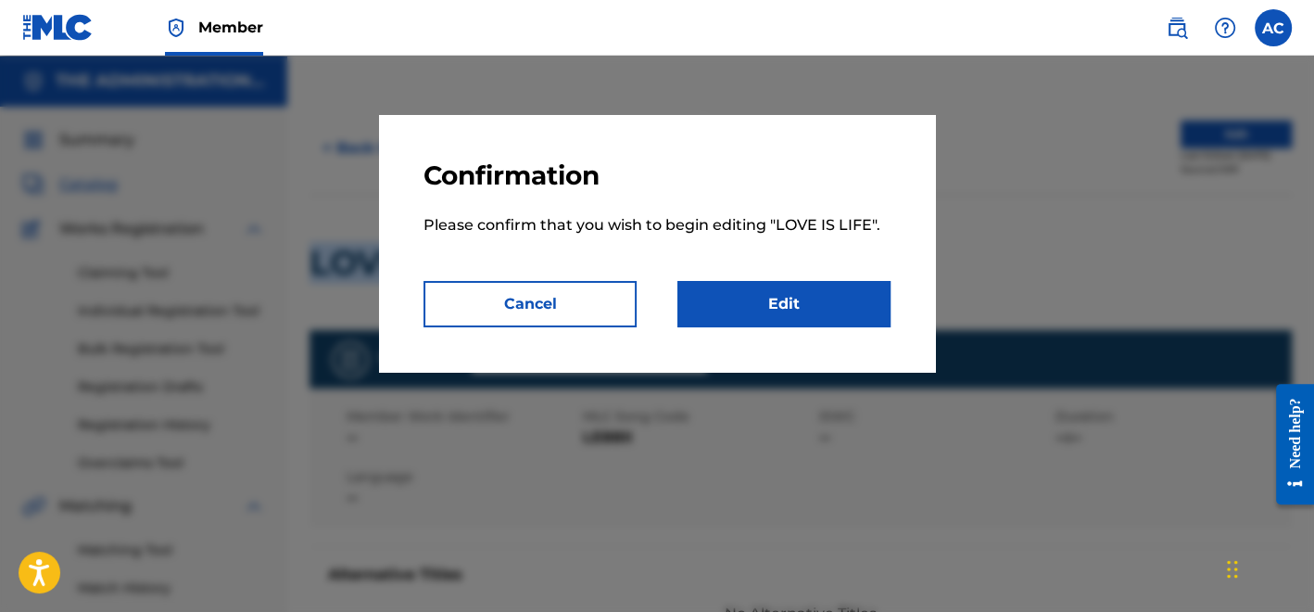
click at [848, 313] on link "Edit" at bounding box center [784, 304] width 213 height 46
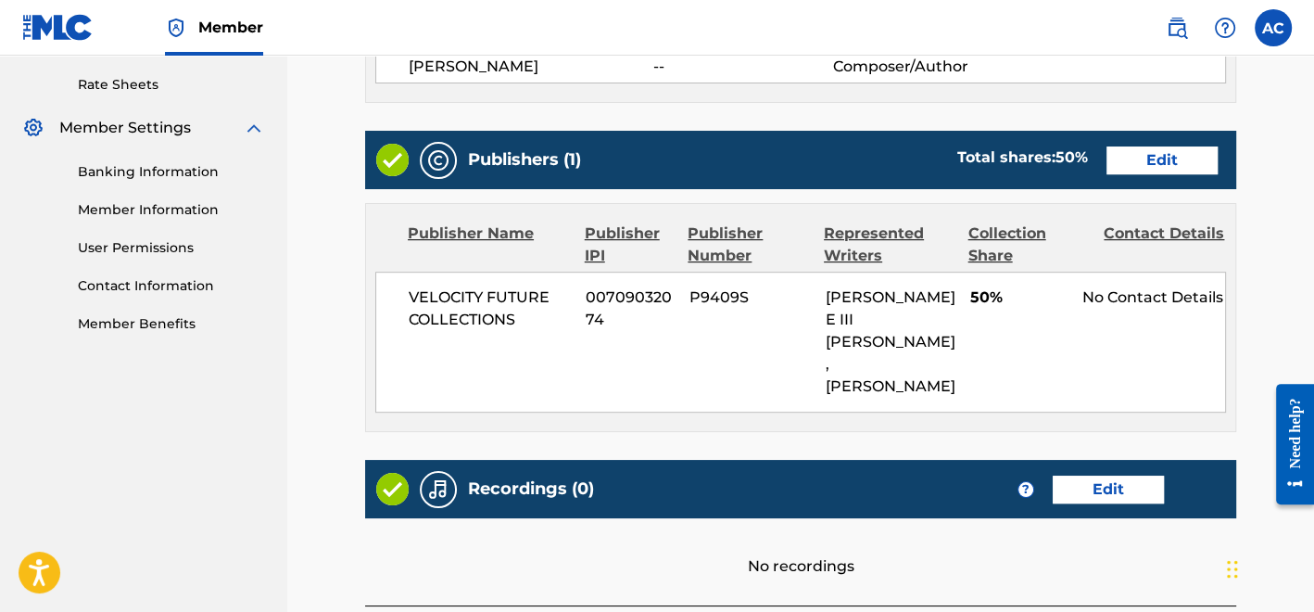
scroll to position [706, 0]
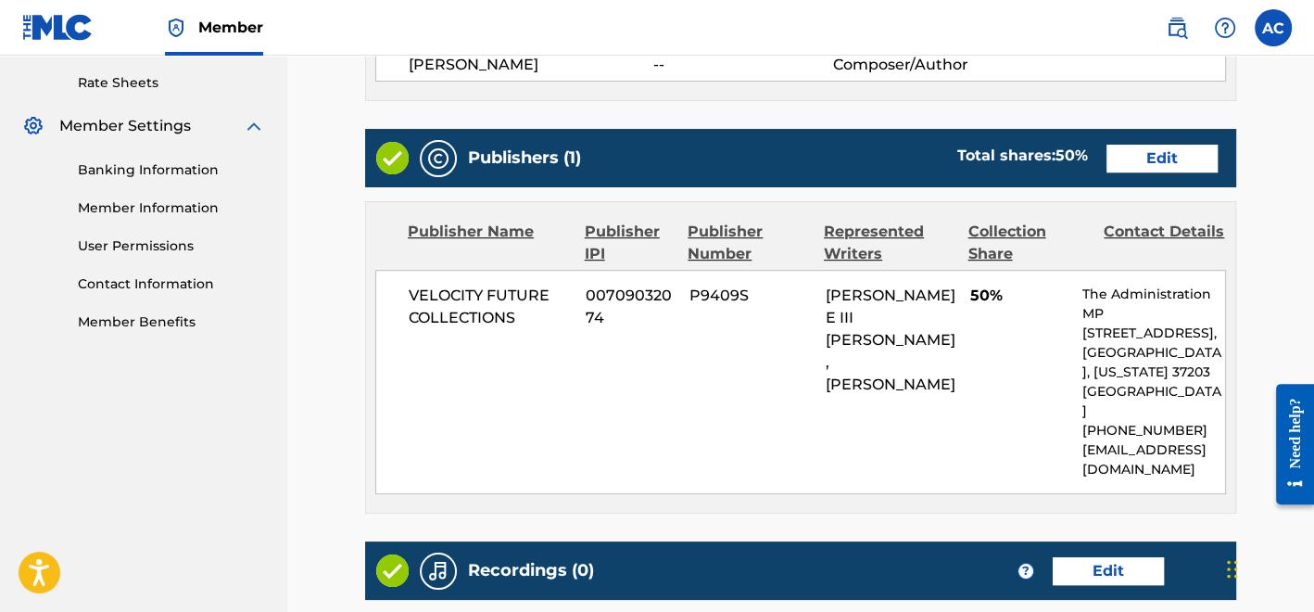
click at [1150, 145] on link "Edit" at bounding box center [1162, 159] width 111 height 28
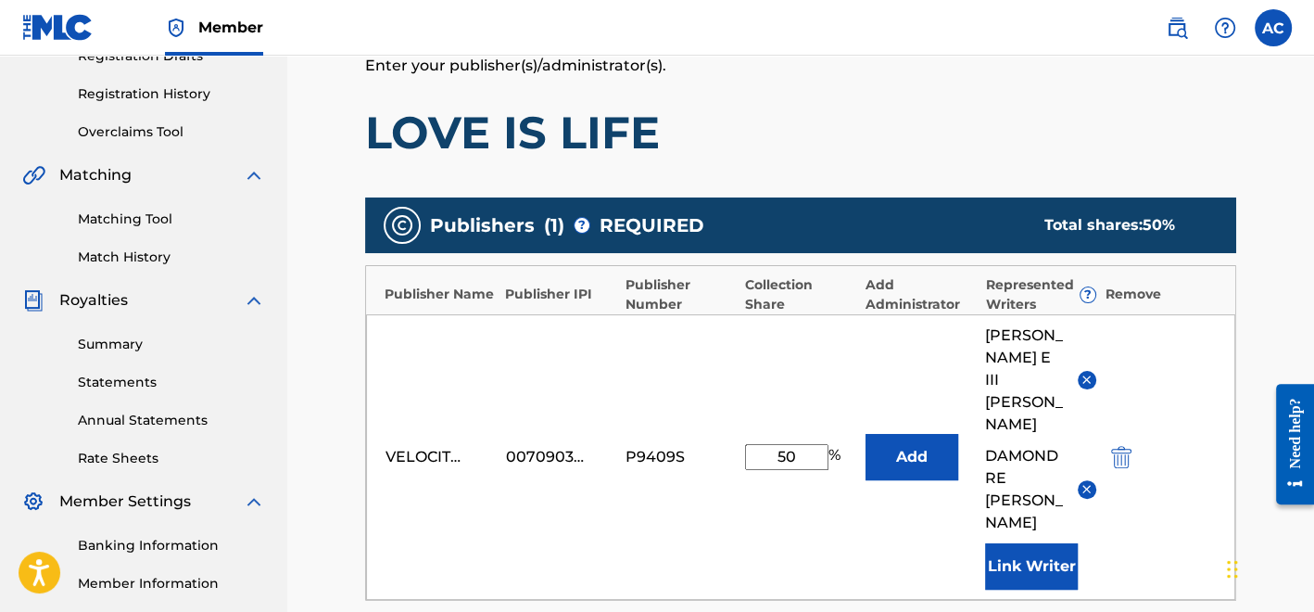
scroll to position [331, 0]
click at [1085, 482] on img at bounding box center [1087, 489] width 14 height 14
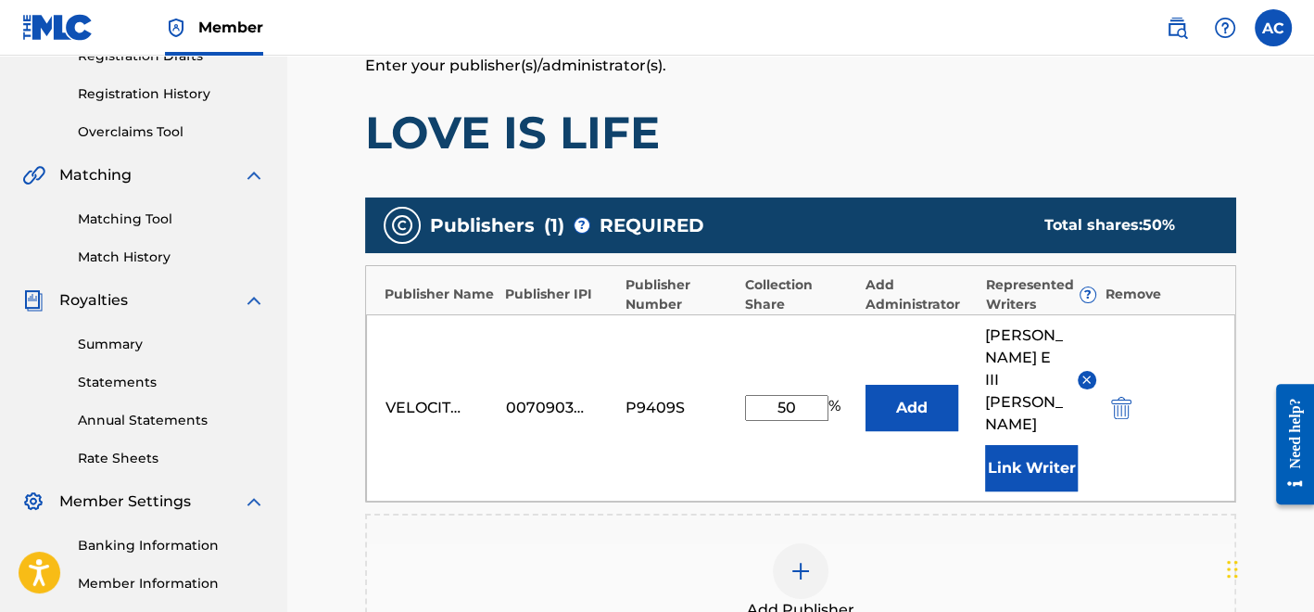
click at [814, 395] on input "50" at bounding box center [786, 408] width 83 height 26
type input "5"
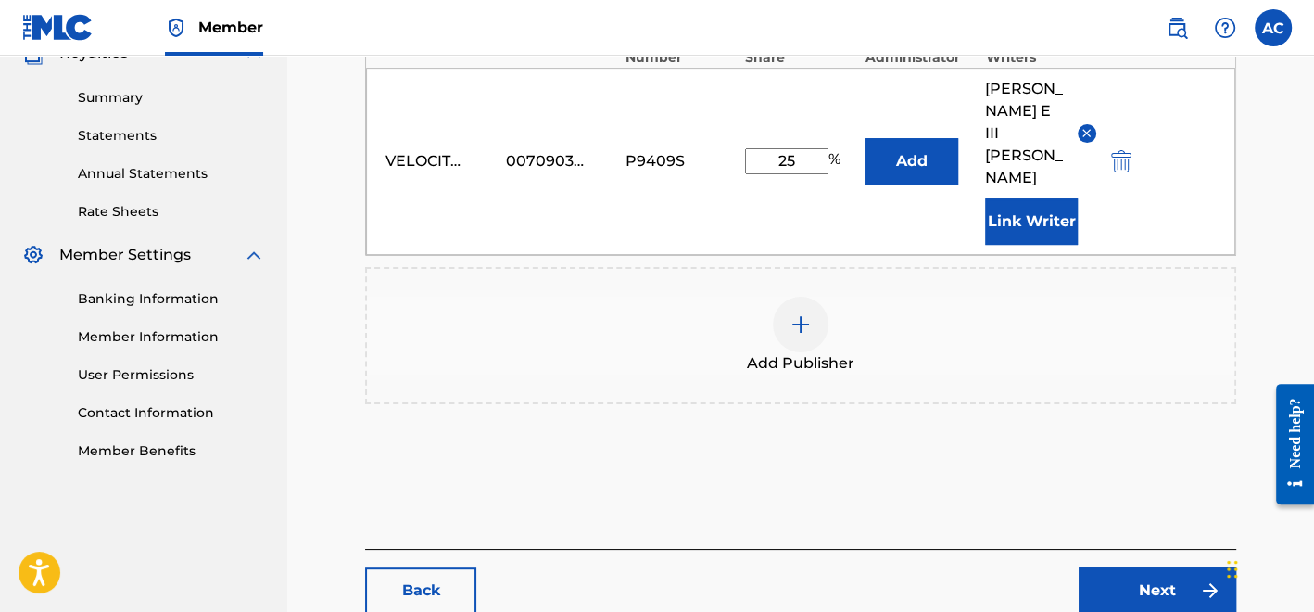
scroll to position [578, 0]
type input "25"
click at [1123, 566] on link "Next" at bounding box center [1158, 589] width 158 height 46
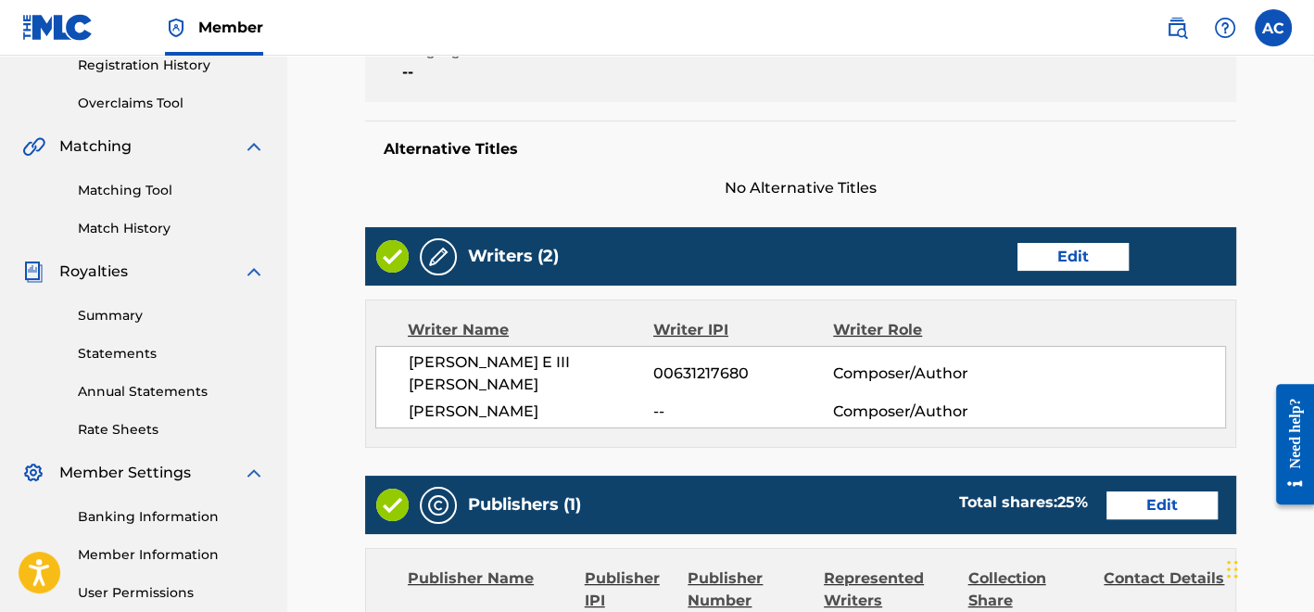
scroll to position [411, 0]
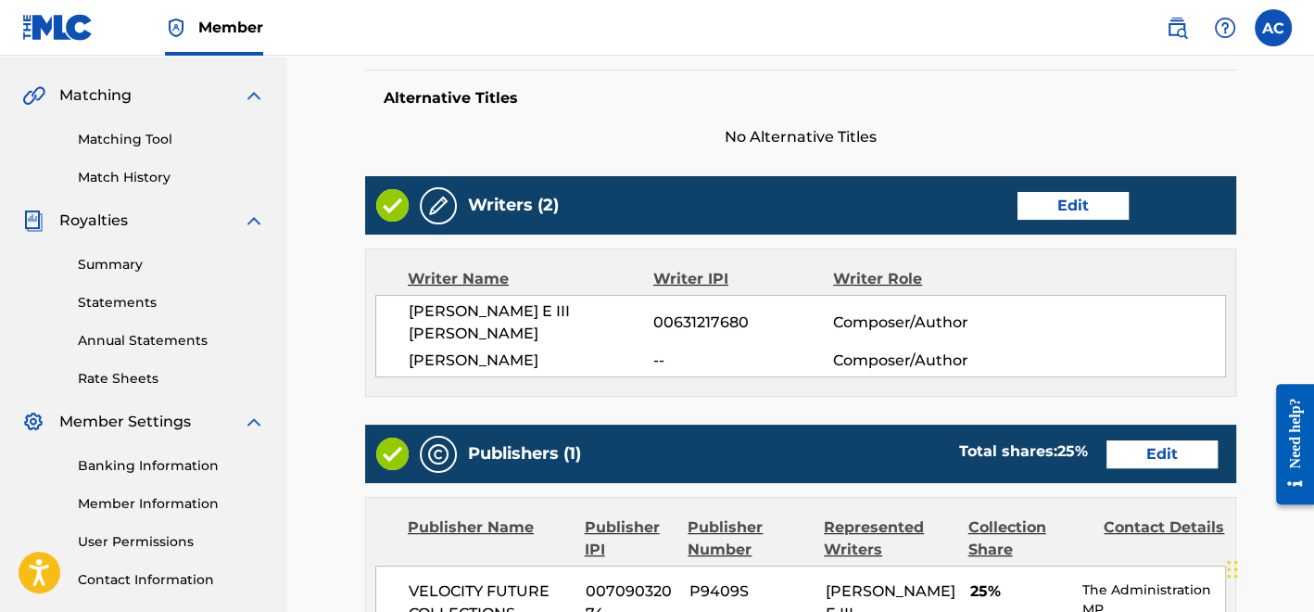
click at [1083, 209] on link "Edit" at bounding box center [1073, 206] width 111 height 28
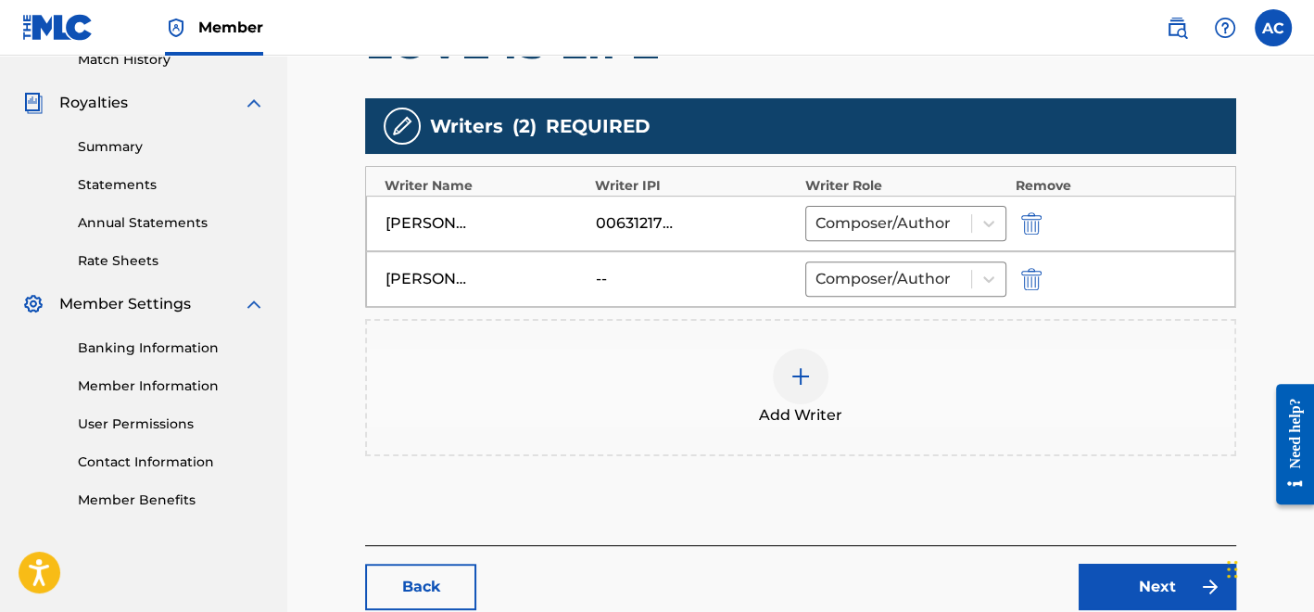
scroll to position [529, 0]
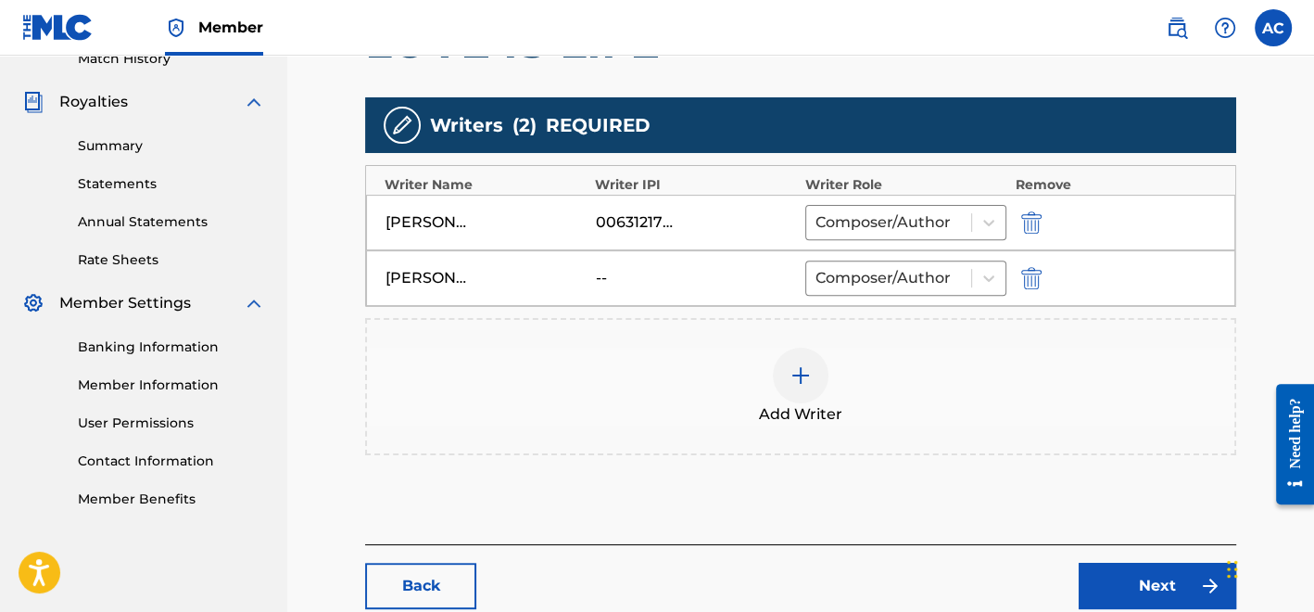
click at [1035, 287] on img "submit" at bounding box center [1032, 278] width 20 height 22
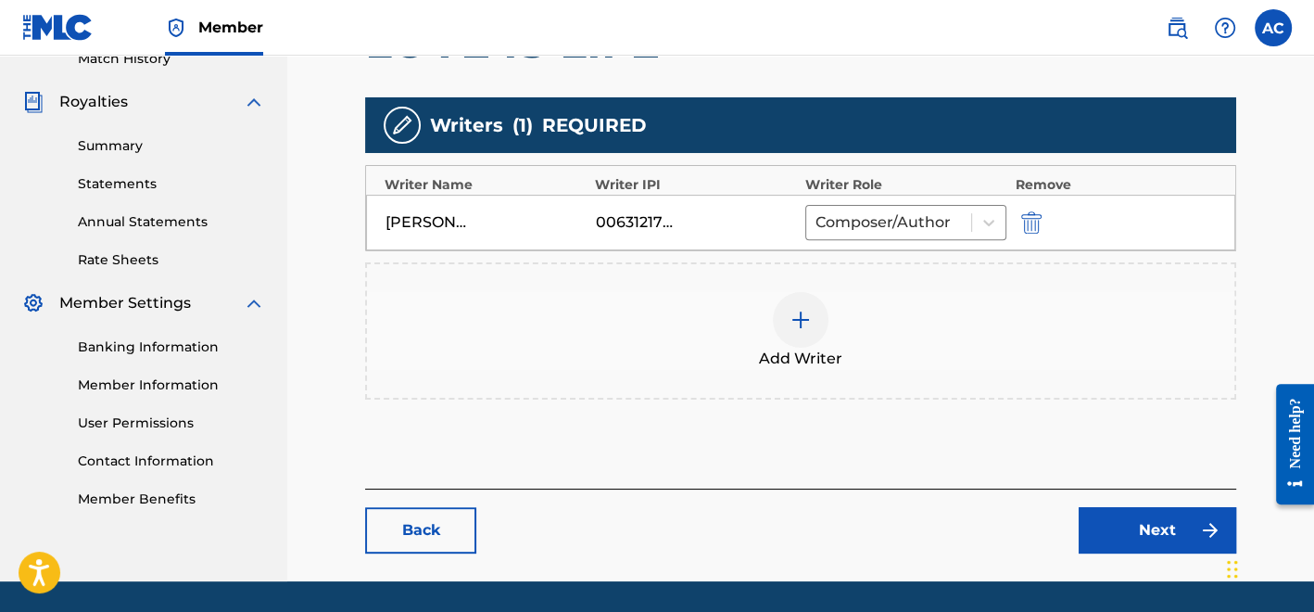
scroll to position [582, 0]
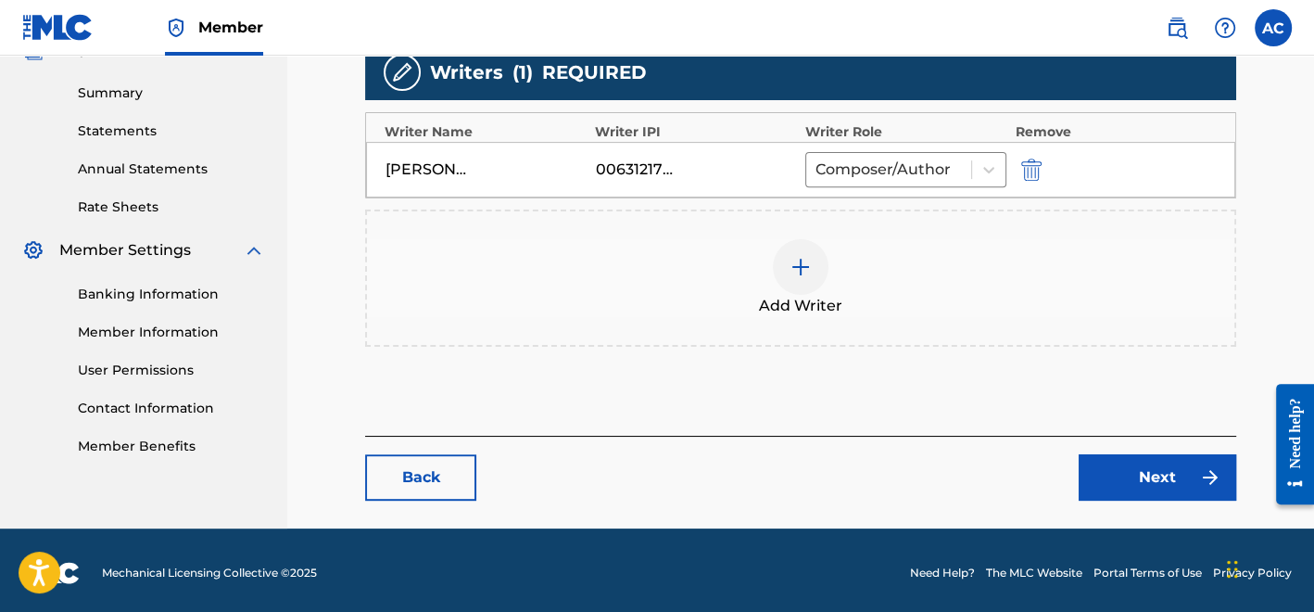
click at [1108, 469] on link "Next" at bounding box center [1158, 477] width 158 height 46
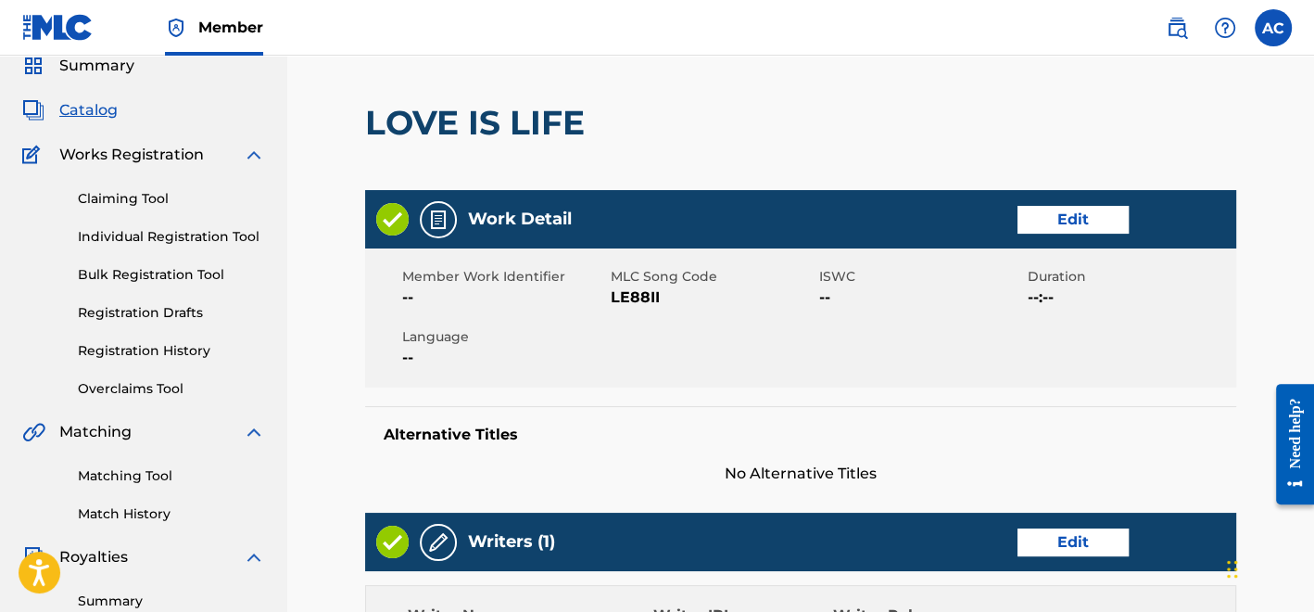
scroll to position [66, 0]
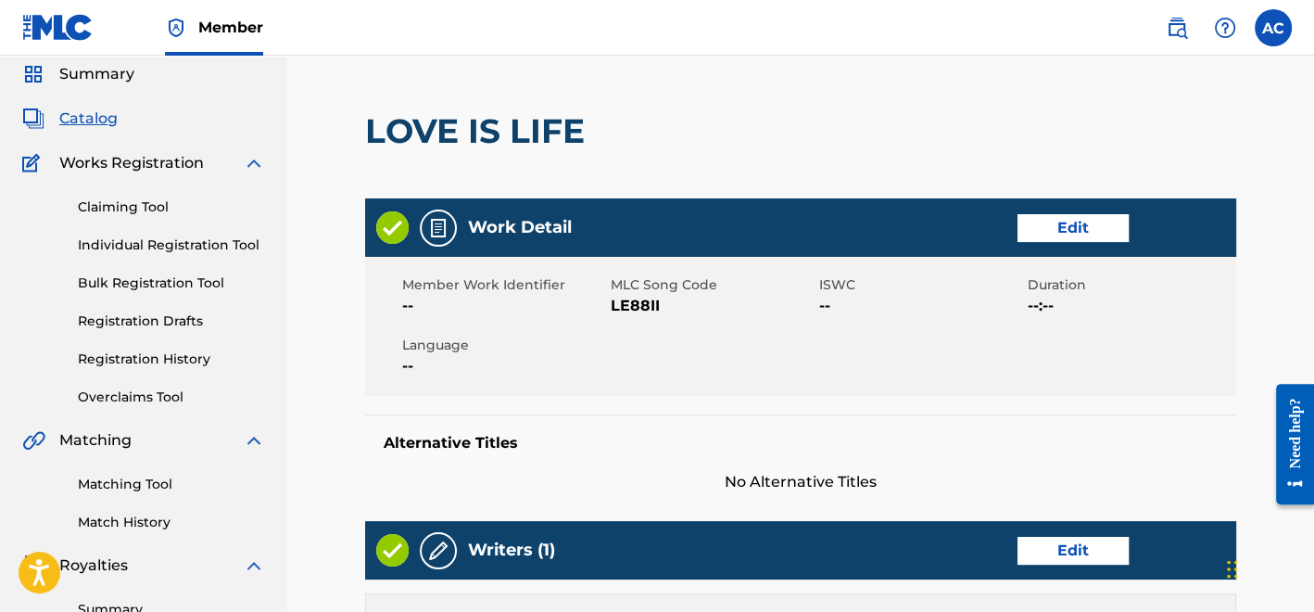
click at [638, 308] on span "LE88II" at bounding box center [713, 306] width 204 height 22
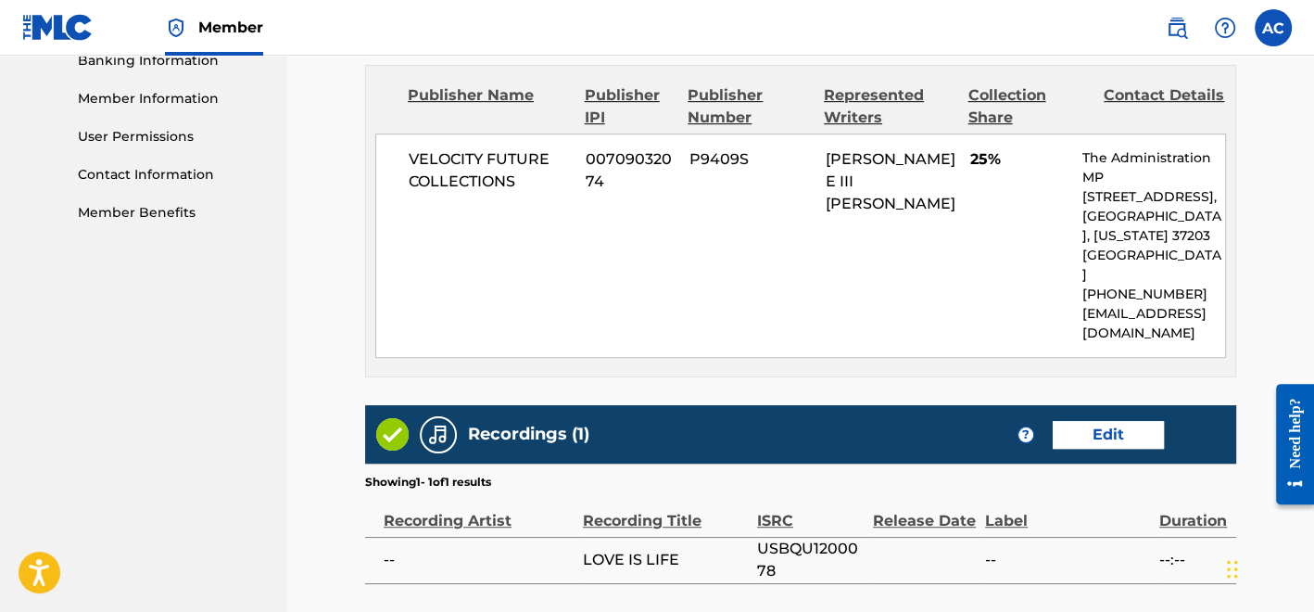
scroll to position [984, 0]
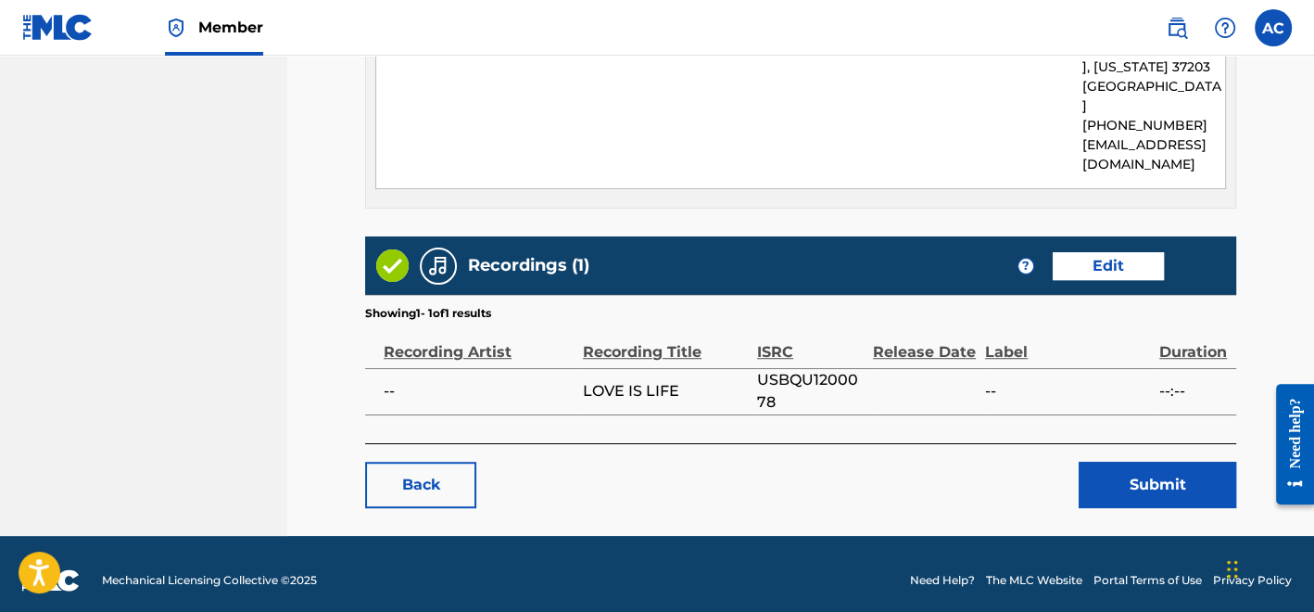
click at [1164, 480] on button "Submit" at bounding box center [1158, 485] width 158 height 46
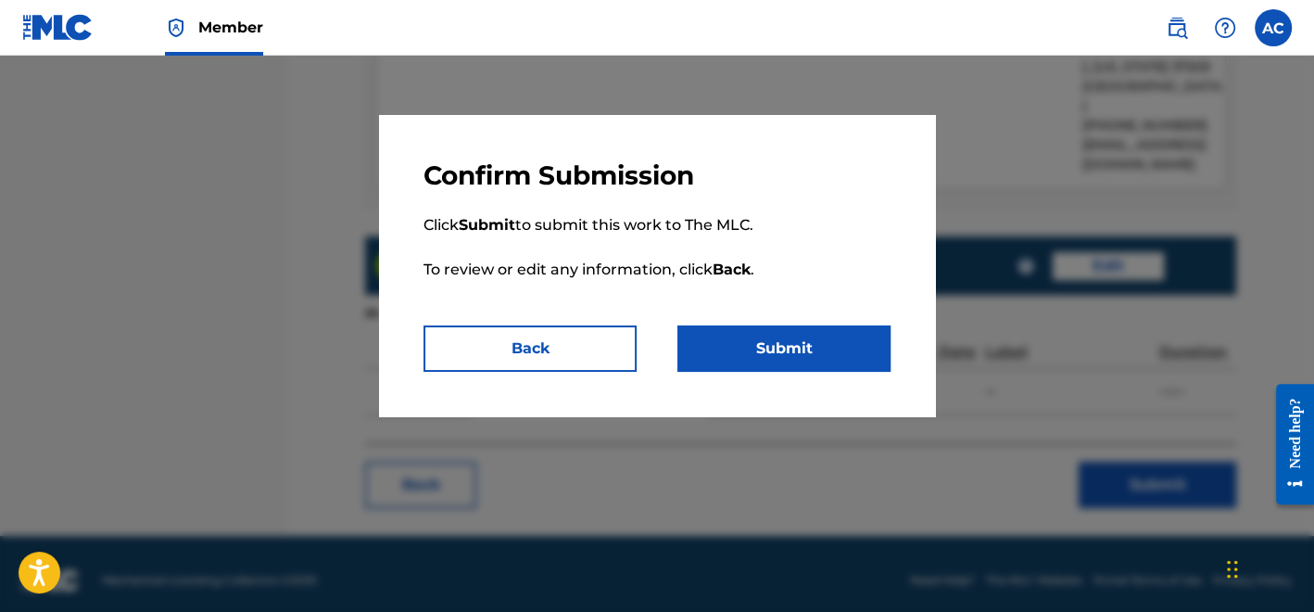
click at [755, 363] on button "Submit" at bounding box center [784, 348] width 213 height 46
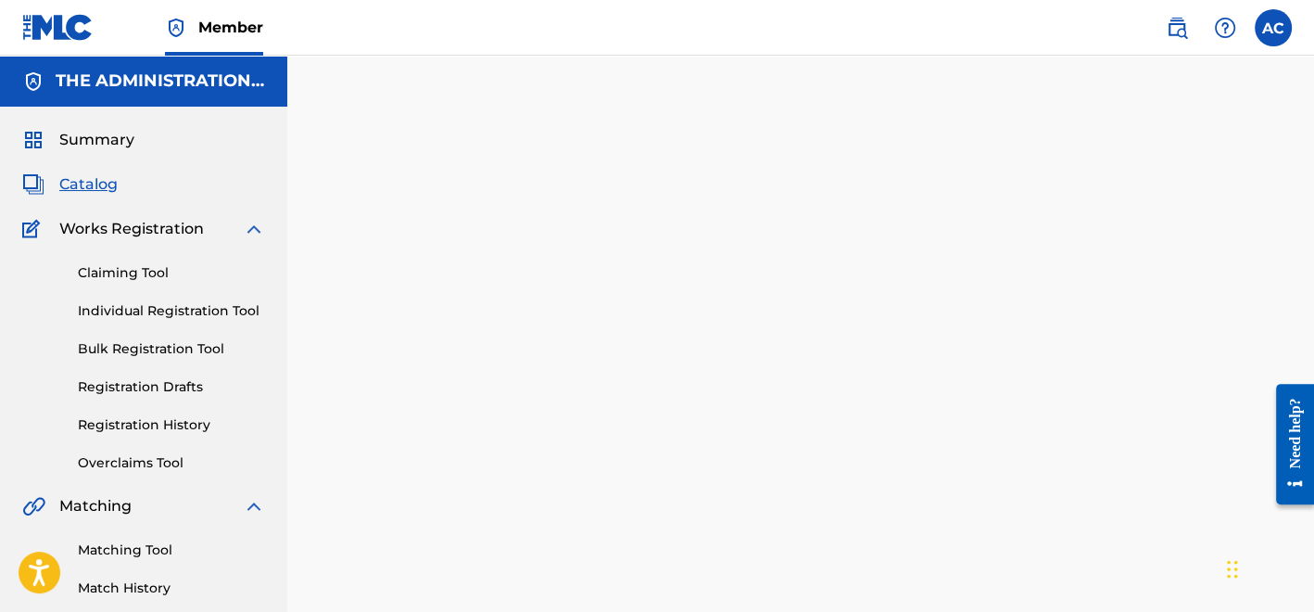
click at [103, 178] on span "Catalog" at bounding box center [88, 184] width 58 height 22
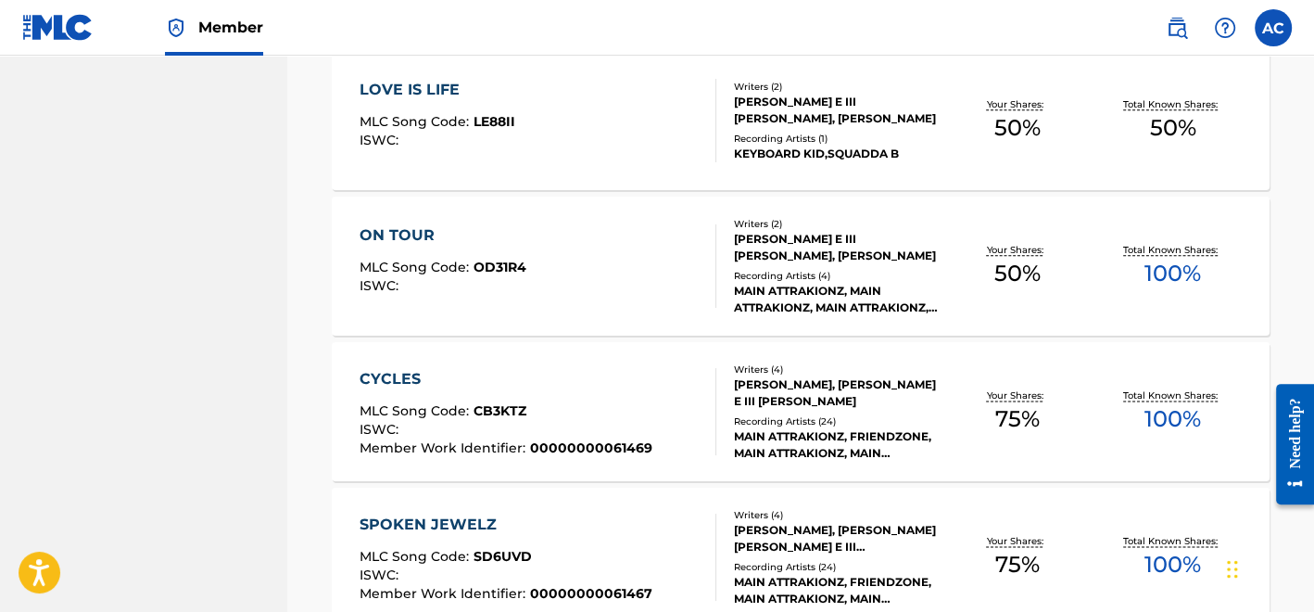
scroll to position [1941, 0]
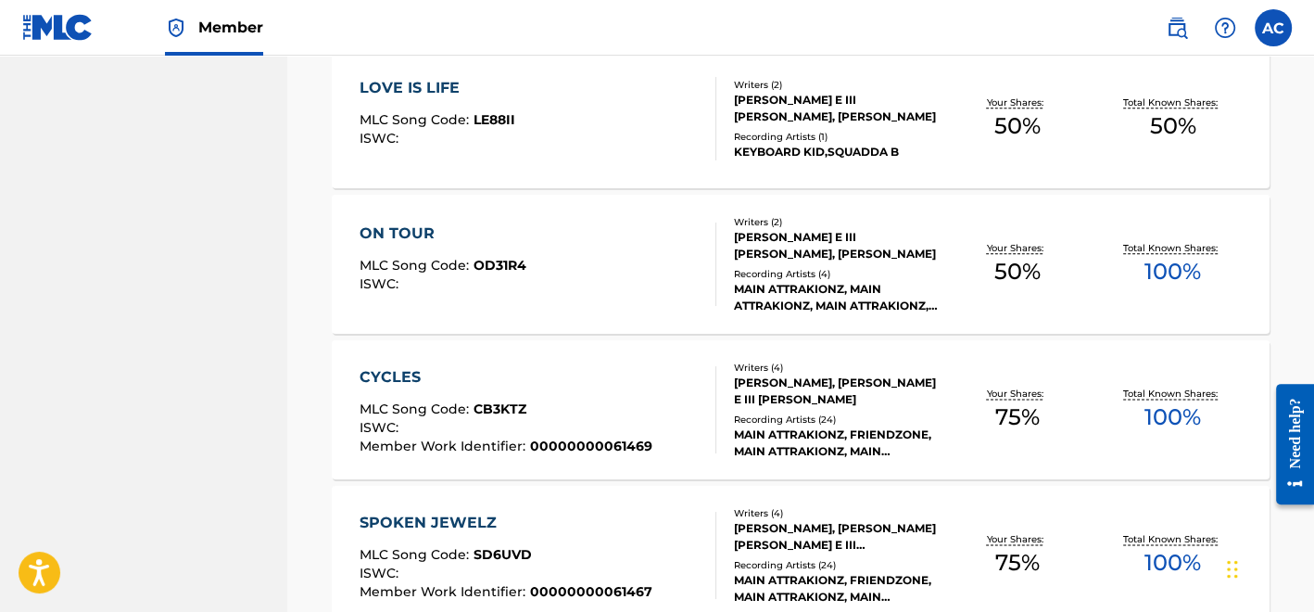
click at [659, 271] on div "ON TOUR MLC Song Code : OD31R4 ISWC :" at bounding box center [538, 263] width 357 height 83
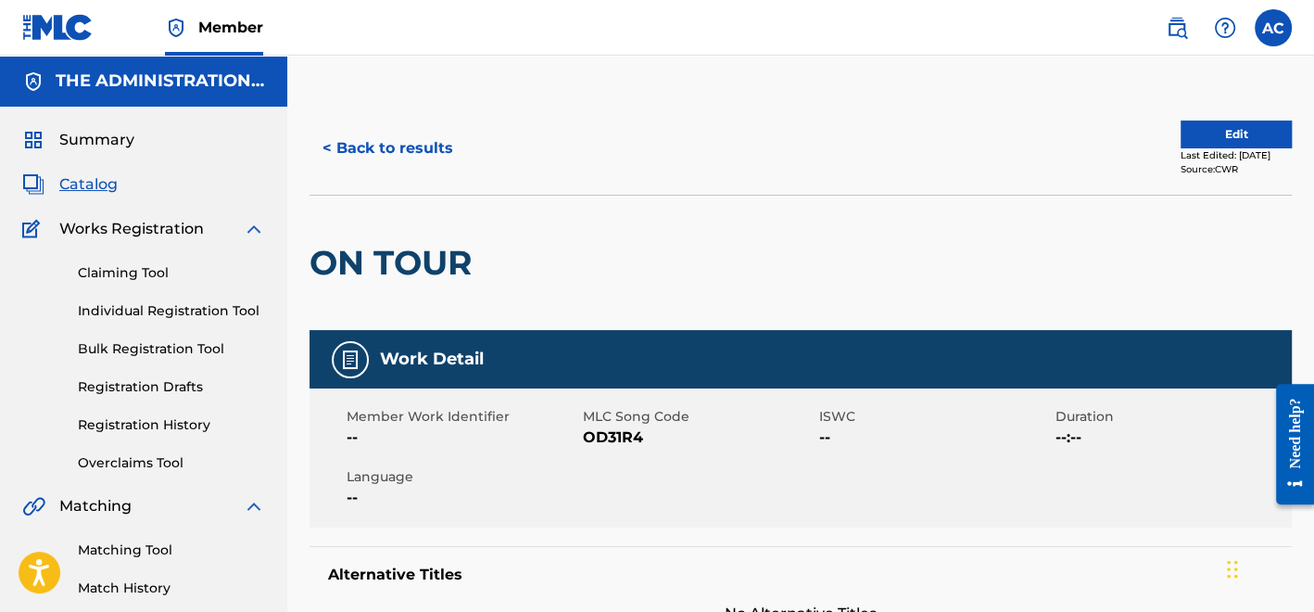
click at [468, 261] on h2 "ON TOUR" at bounding box center [395, 263] width 171 height 42
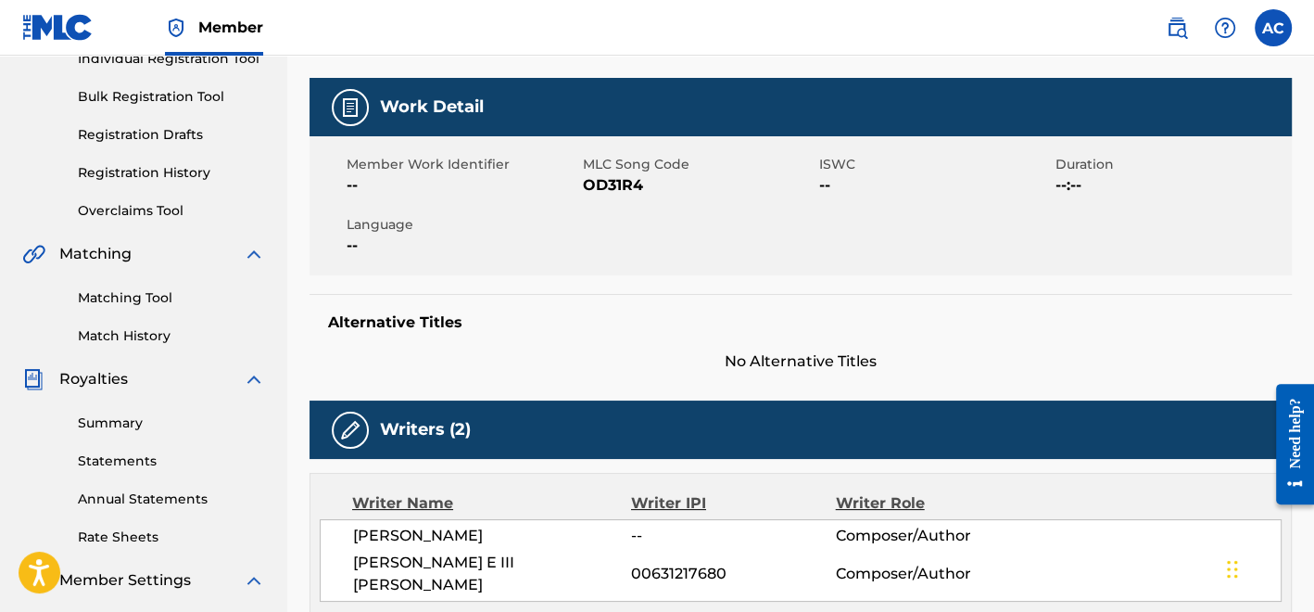
scroll to position [251, 0]
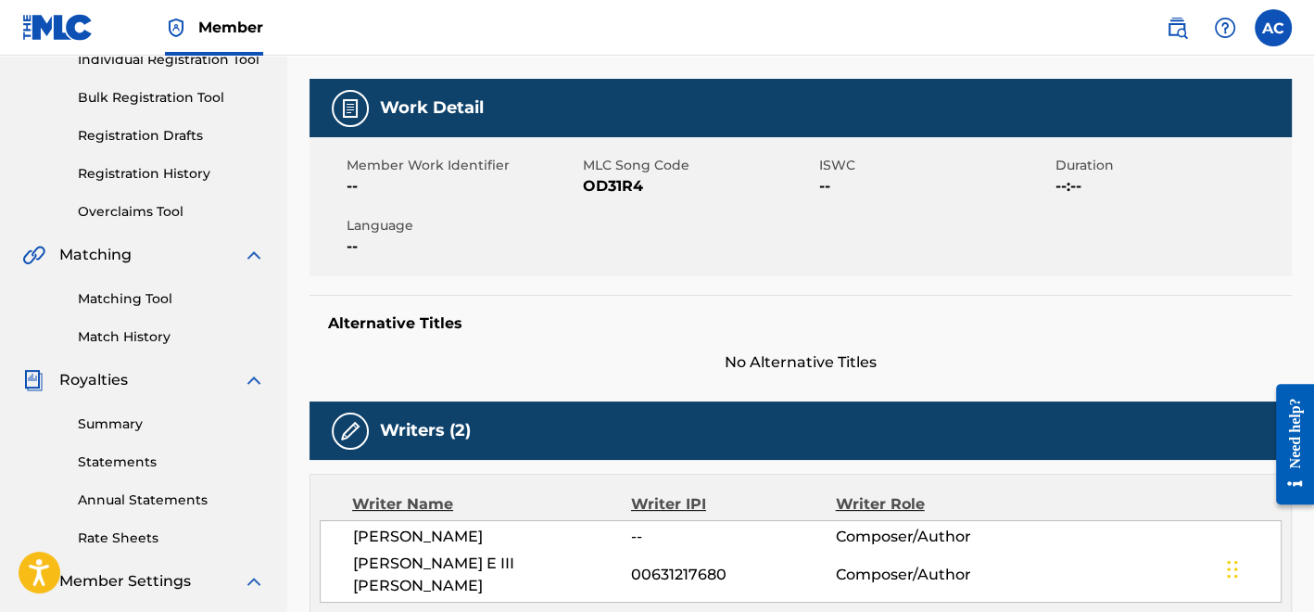
click at [613, 189] on span "OD31R4" at bounding box center [699, 186] width 232 height 22
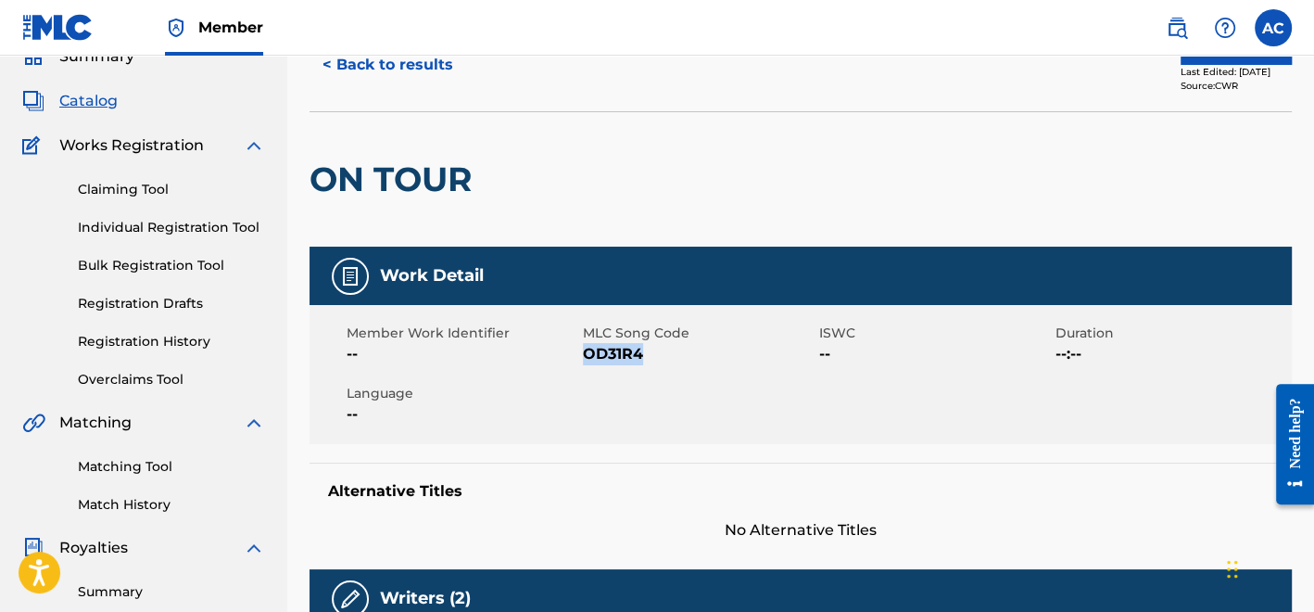
scroll to position [0, 0]
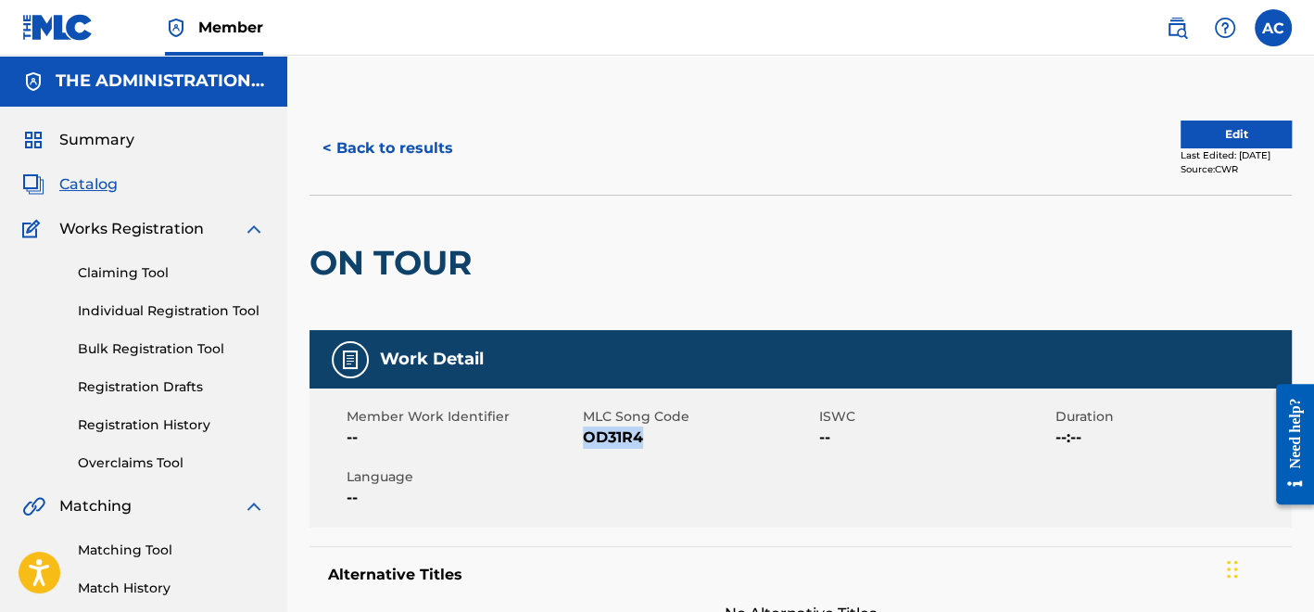
click at [424, 164] on button "< Back to results" at bounding box center [388, 148] width 157 height 46
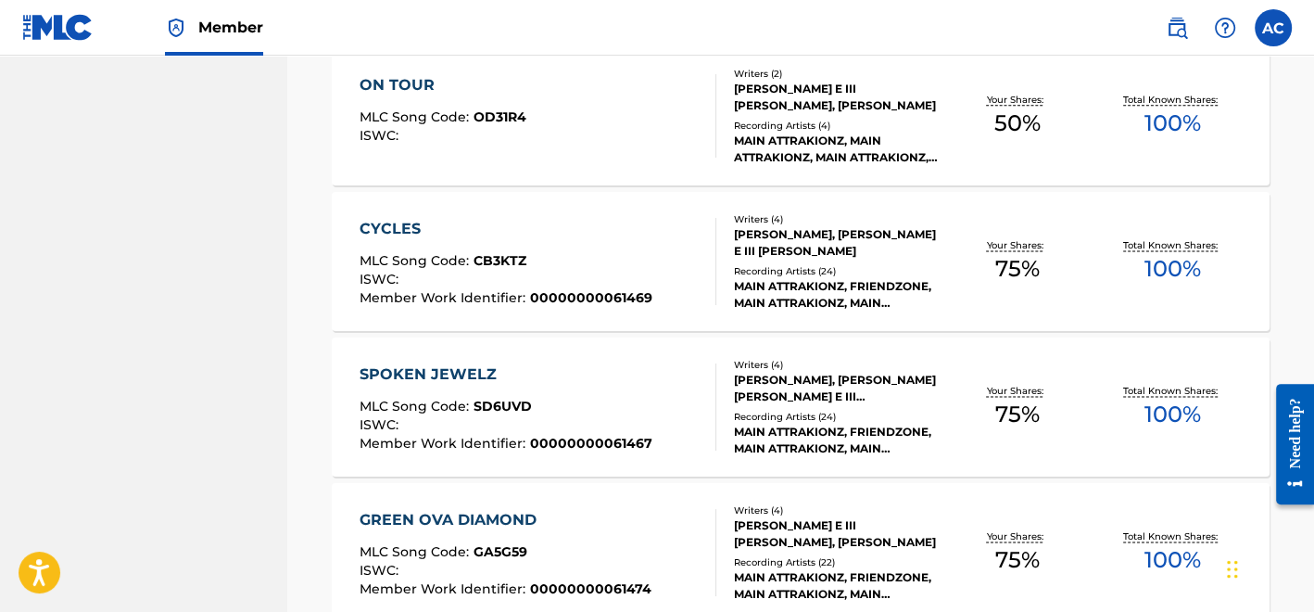
scroll to position [2089, 0]
click at [519, 254] on span "CB3KTZ" at bounding box center [500, 260] width 53 height 17
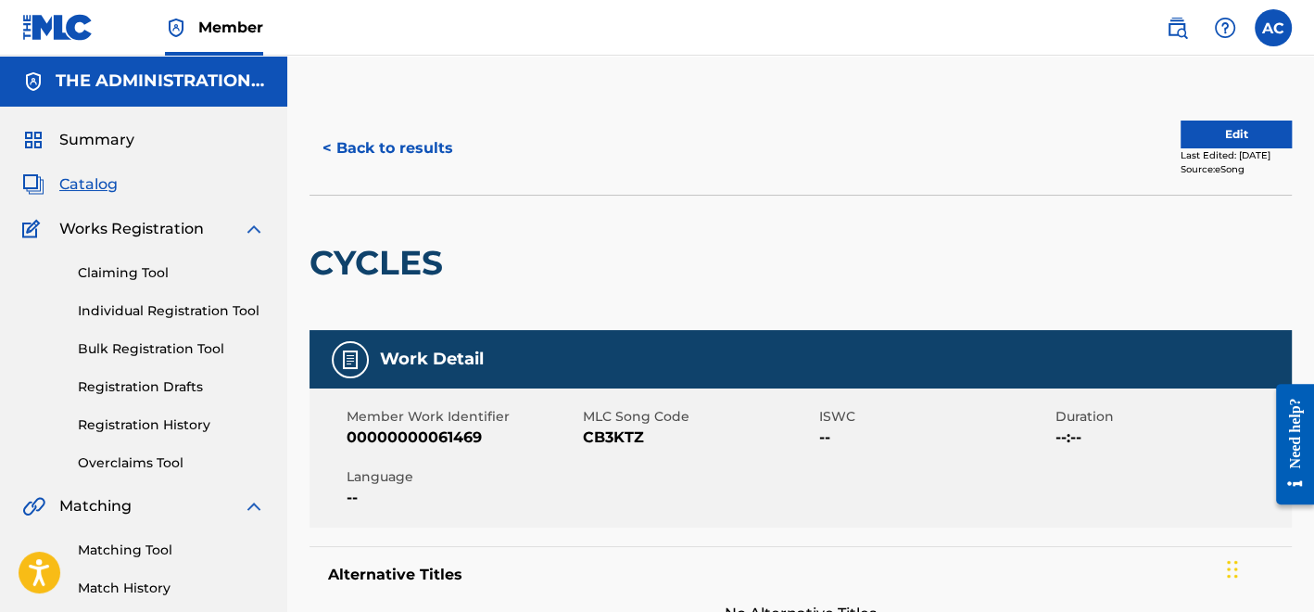
click at [396, 249] on h2 "CYCLES" at bounding box center [381, 263] width 143 height 42
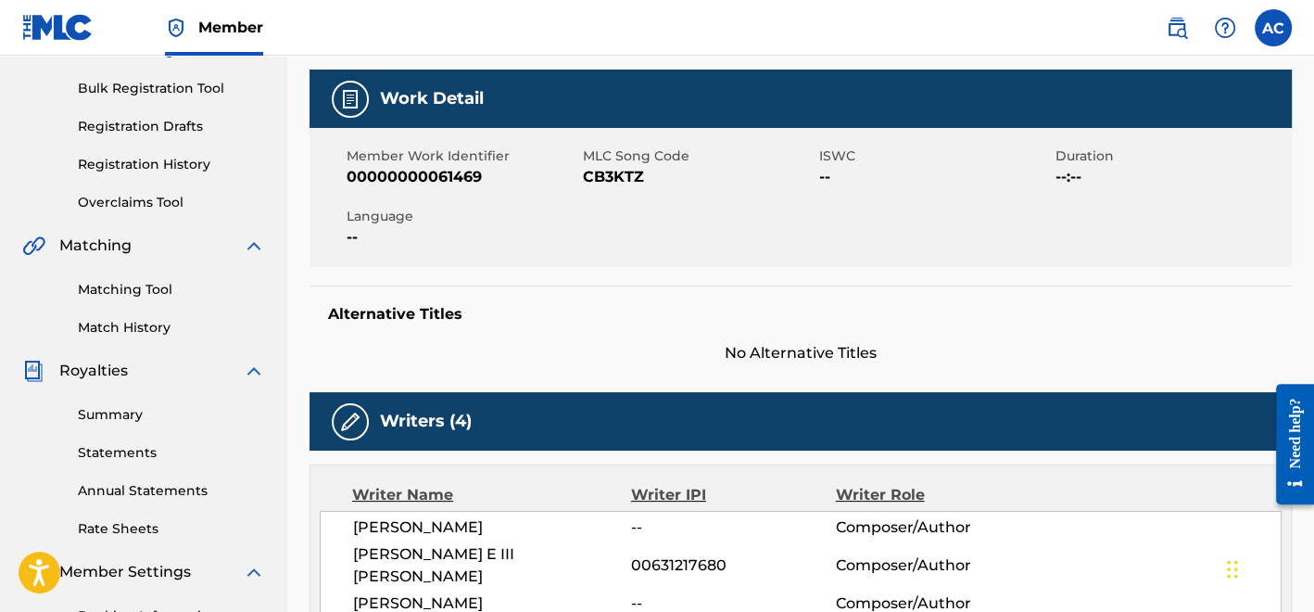
scroll to position [257, 0]
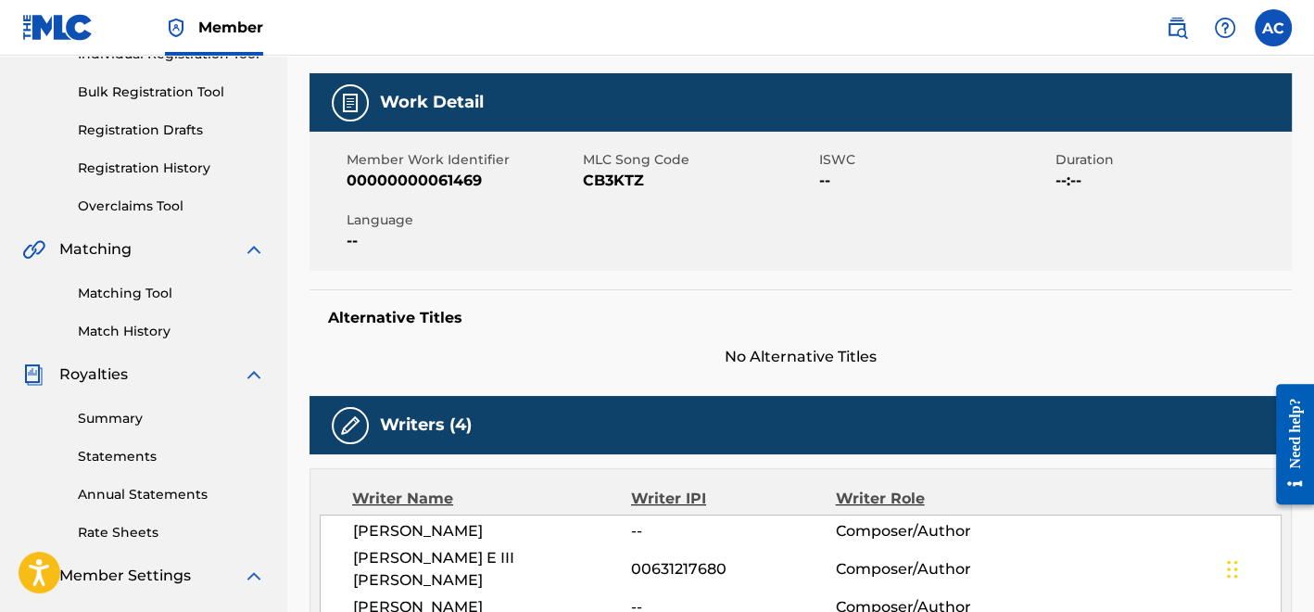
click at [603, 191] on div "Member Work Identifier 00000000061469 MLC Song Code CB3KTZ ISWC -- Duration --:…" at bounding box center [801, 201] width 983 height 139
click at [609, 176] on span "CB3KTZ" at bounding box center [699, 181] width 232 height 22
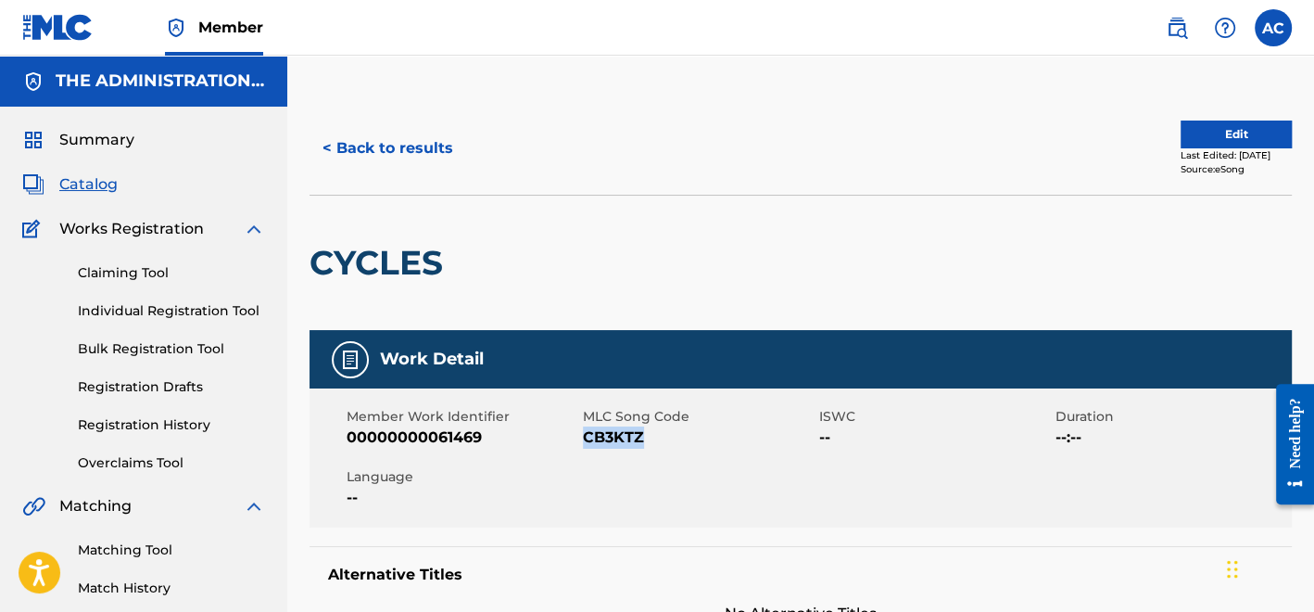
click at [426, 139] on button "< Back to results" at bounding box center [388, 148] width 157 height 46
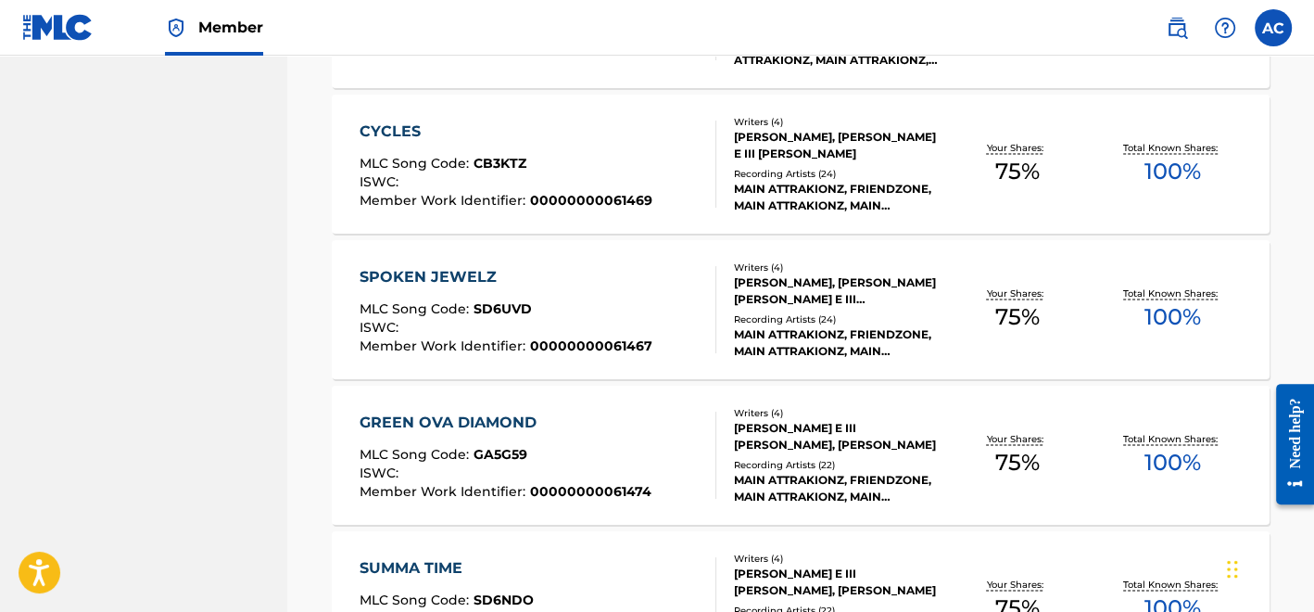
scroll to position [2190, 0]
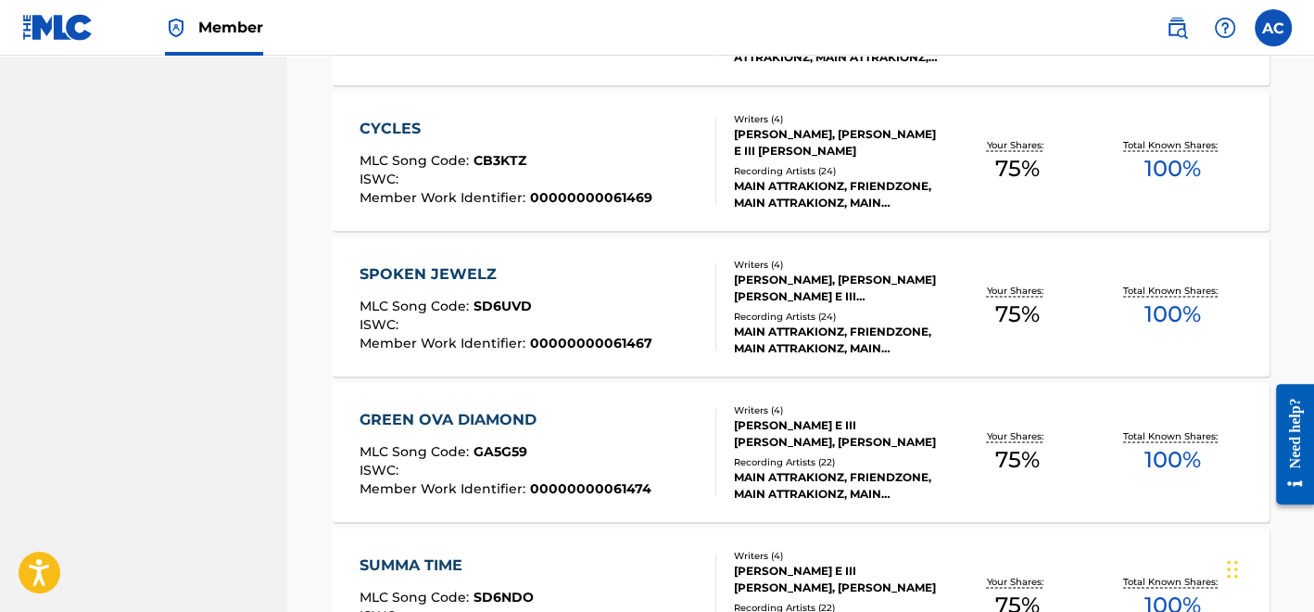
click at [461, 282] on div "SPOKEN JEWELZ" at bounding box center [506, 274] width 293 height 22
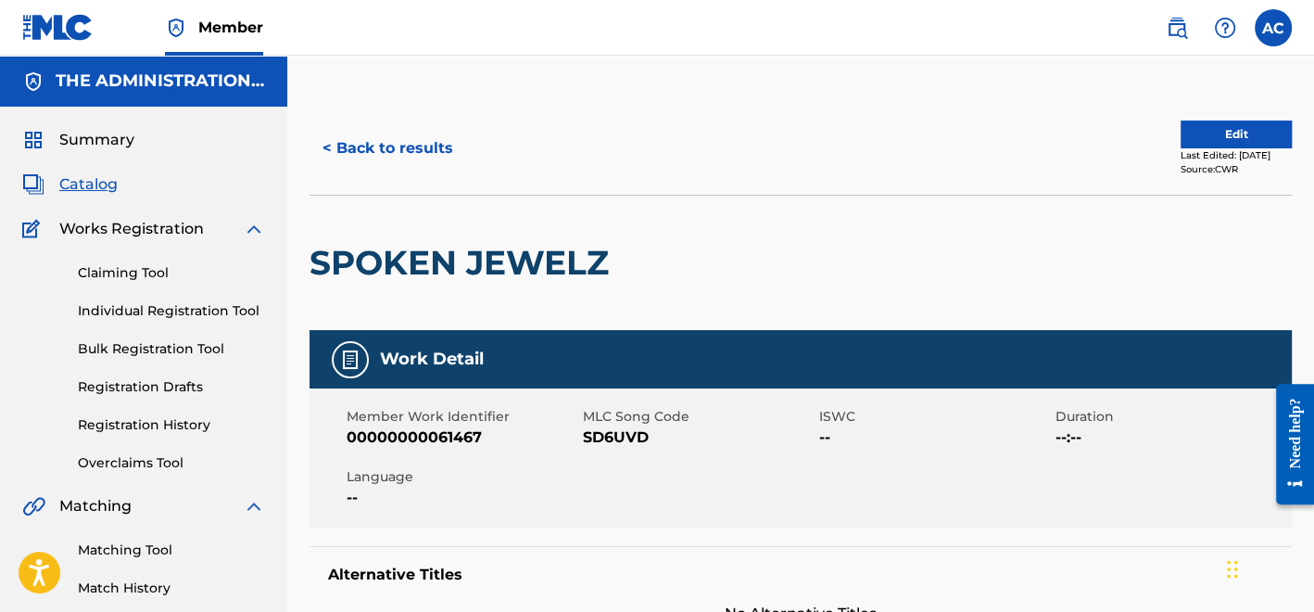
click at [450, 269] on h2 "SPOKEN JEWELZ" at bounding box center [464, 263] width 309 height 42
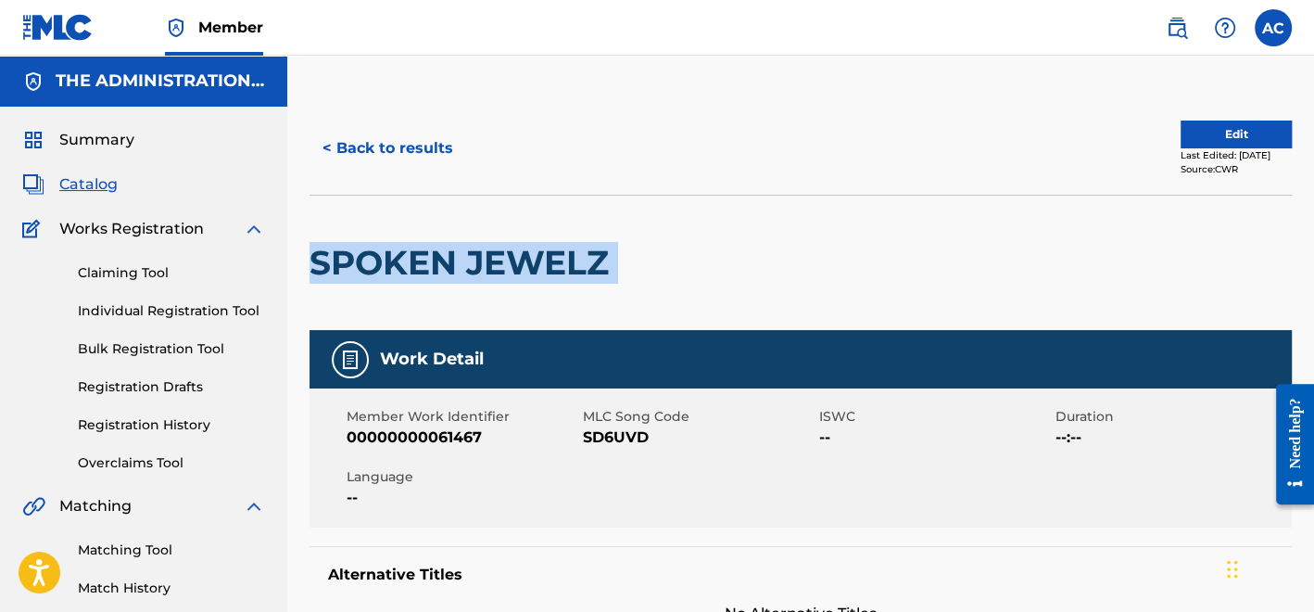
click at [450, 269] on h2 "SPOKEN JEWELZ" at bounding box center [464, 263] width 309 height 42
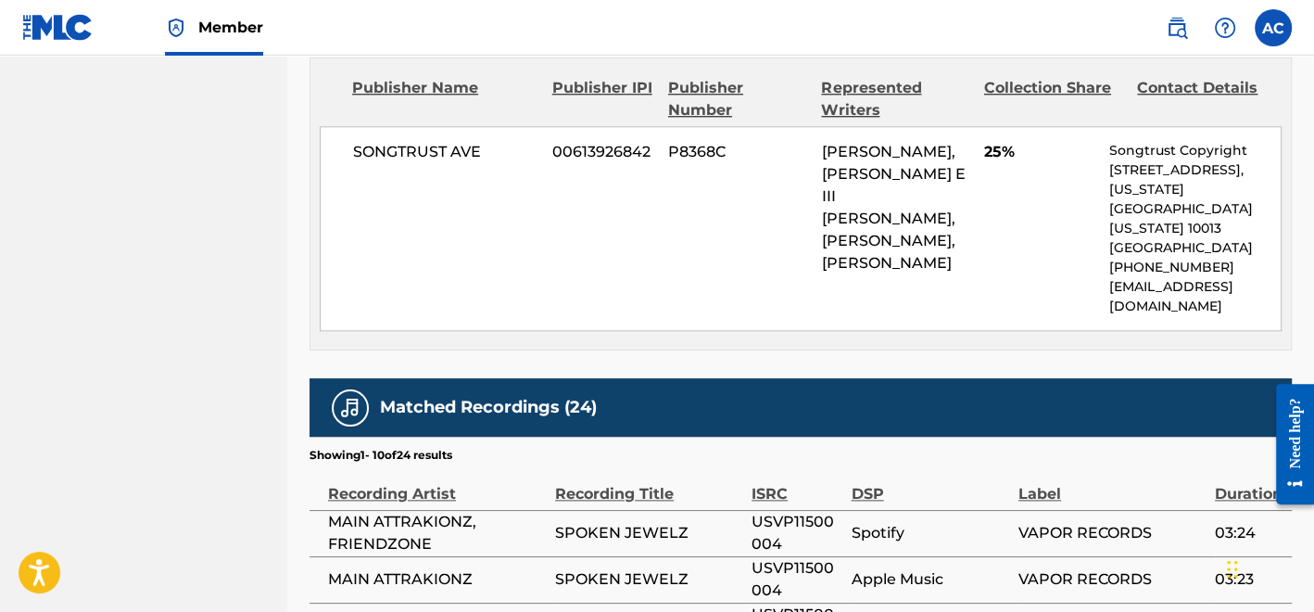
scroll to position [1669, 0]
